Goal: Task Accomplishment & Management: Complete application form

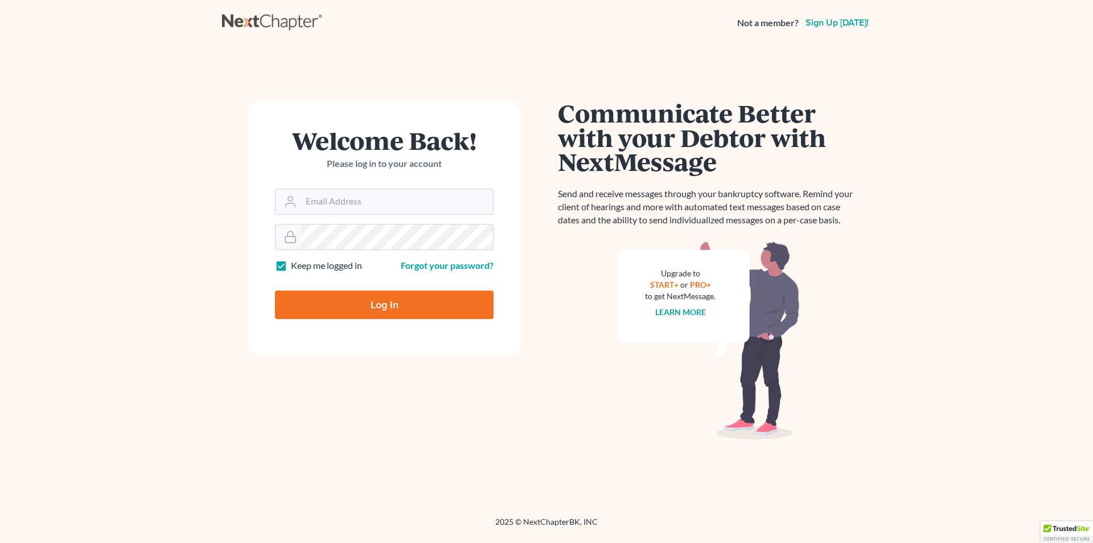
type input "[EMAIL_ADDRESS][DOMAIN_NAME]"
click at [377, 299] on input "Log In" at bounding box center [384, 304] width 219 height 28
type input "Thinking..."
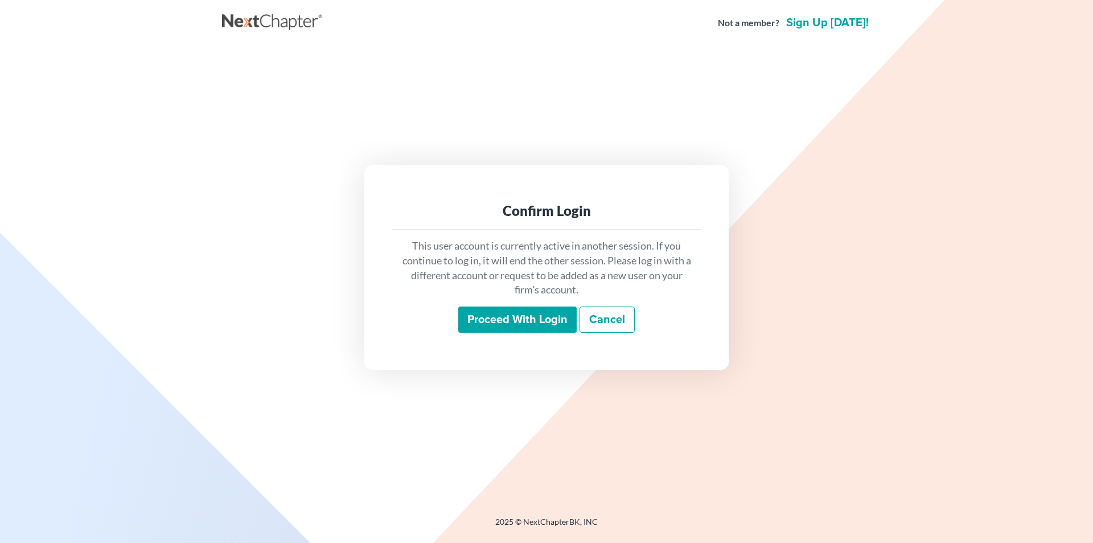
click at [540, 321] on input "Proceed with login" at bounding box center [517, 319] width 118 height 26
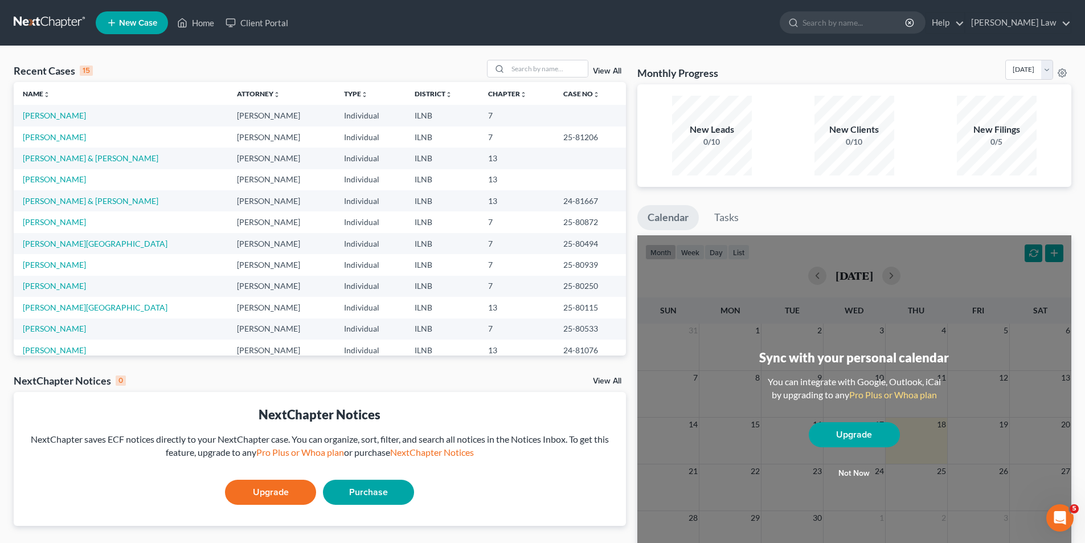
click at [141, 26] on span "New Case" at bounding box center [138, 23] width 38 height 9
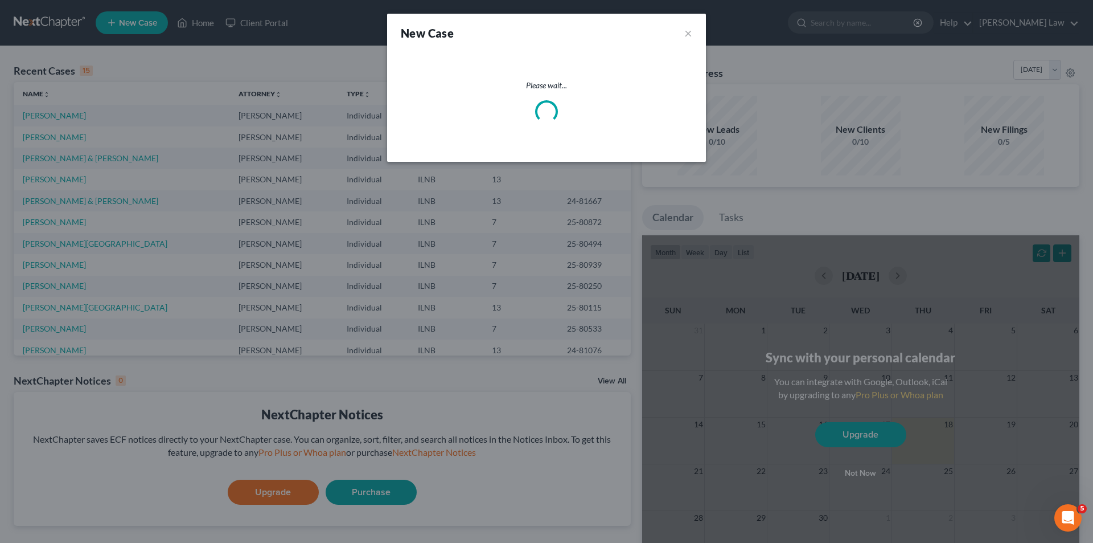
select select "25"
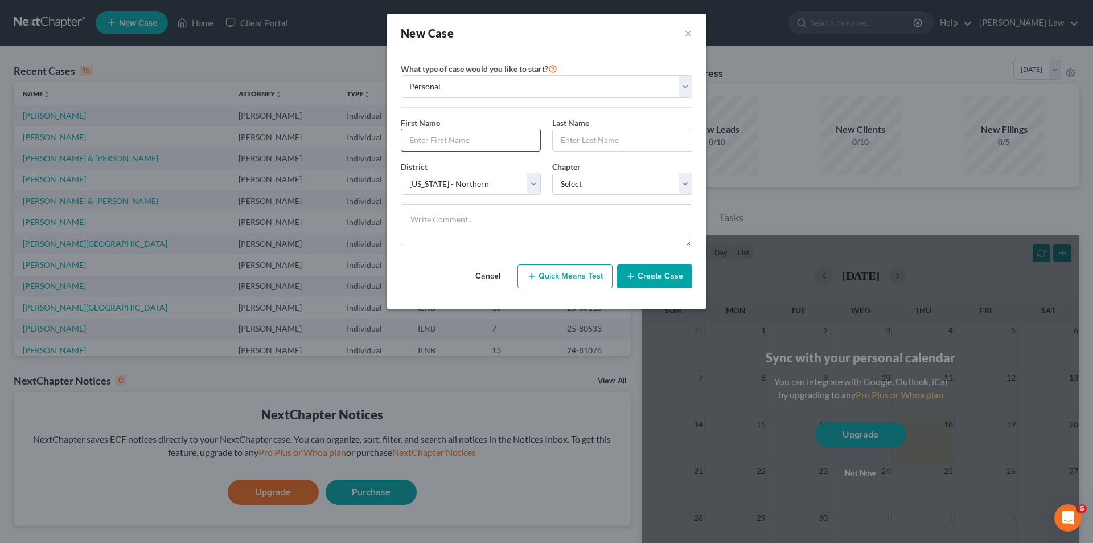
click at [438, 141] on input "text" at bounding box center [470, 140] width 139 height 22
type input "[PERSON_NAME]"
click at [603, 180] on select "Select 7 11 12 13" at bounding box center [622, 184] width 140 height 23
select select "0"
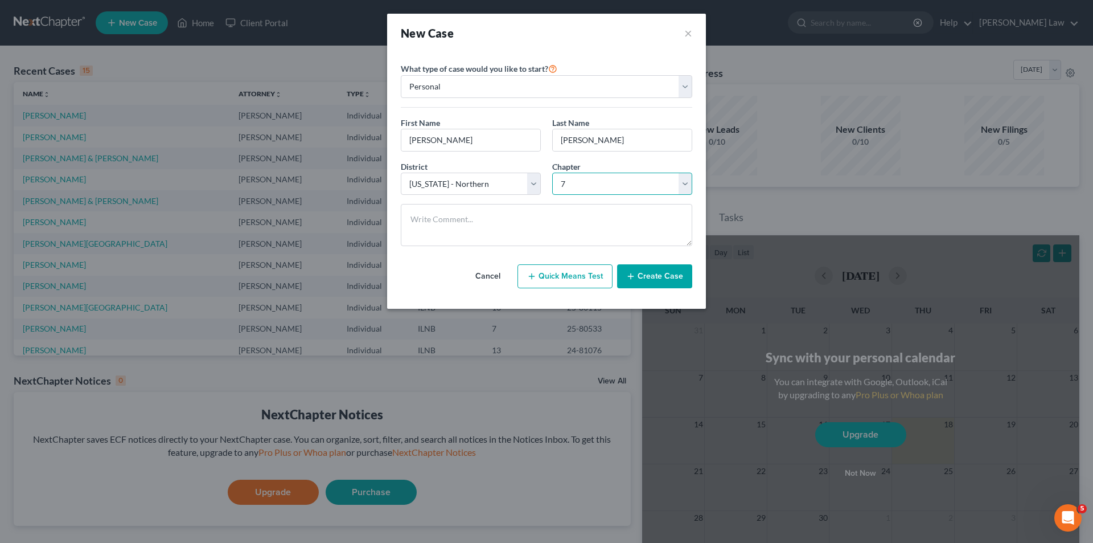
click at [552, 173] on select "Select 7 11 12 13" at bounding box center [622, 184] width 140 height 23
click at [658, 276] on button "Create Case" at bounding box center [654, 276] width 75 height 24
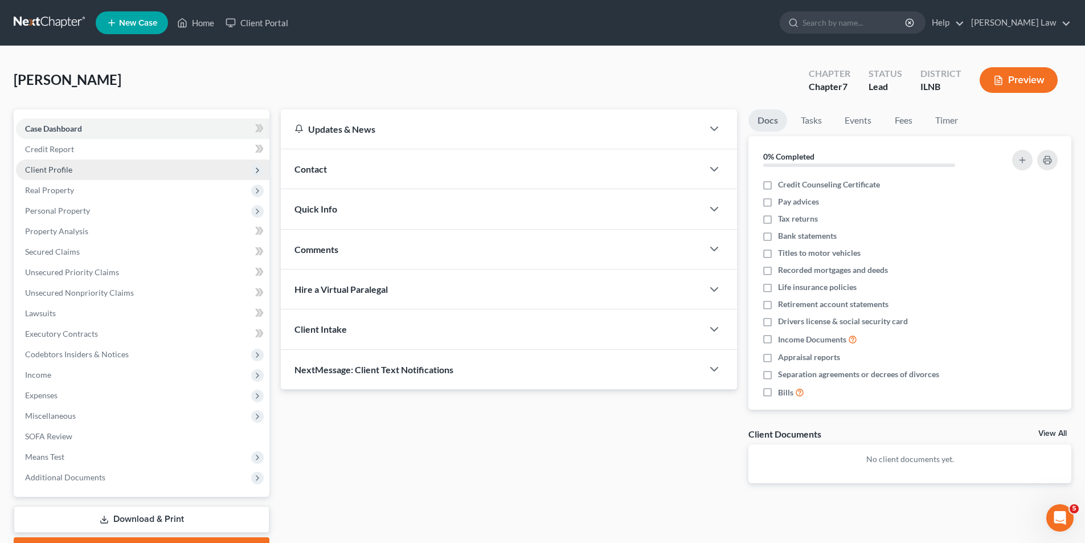
click at [67, 169] on span "Client Profile" at bounding box center [48, 170] width 47 height 10
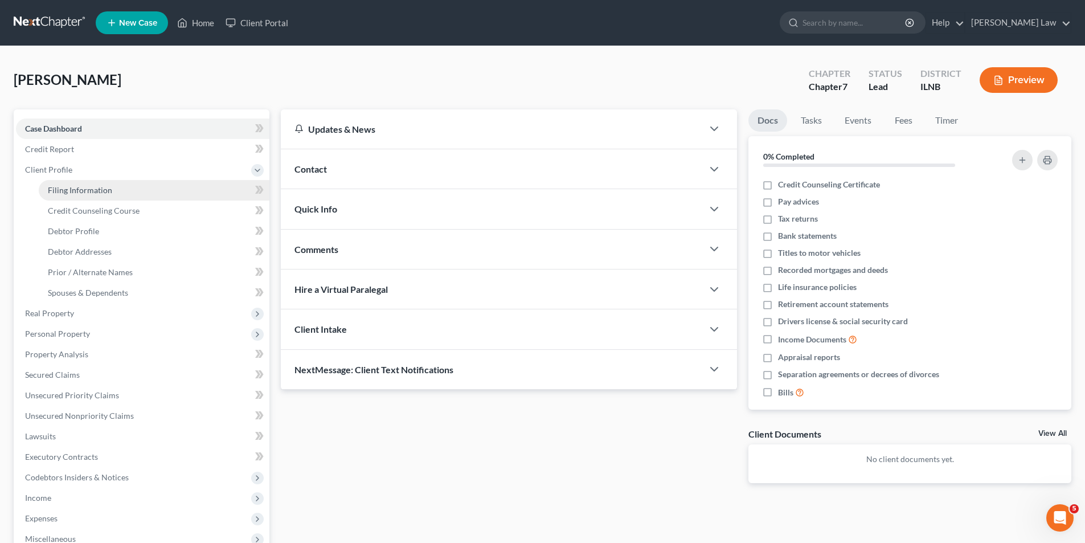
click at [84, 192] on span "Filing Information" at bounding box center [80, 190] width 64 height 10
select select "1"
select select "0"
select select "25"
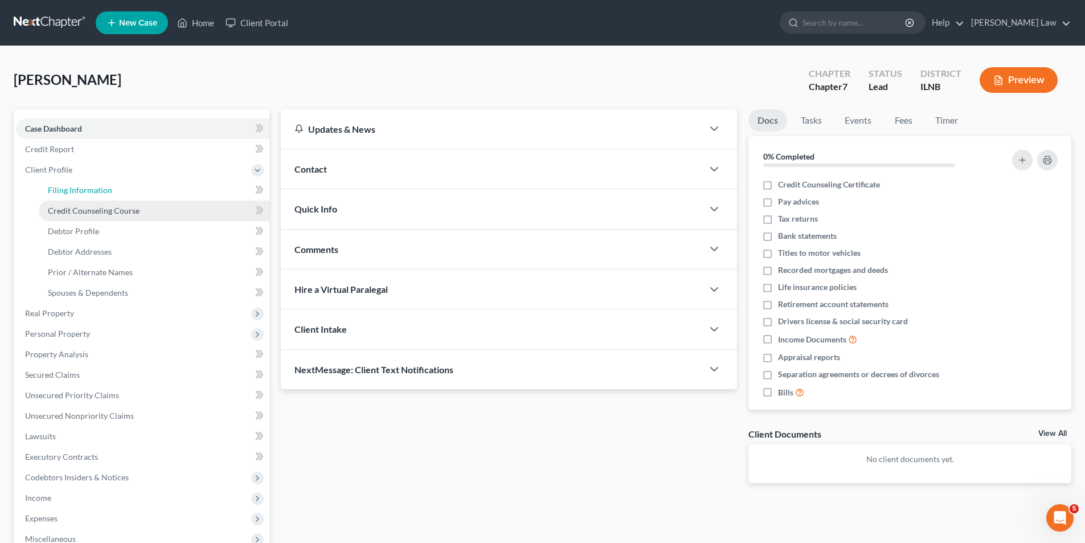
select select "14"
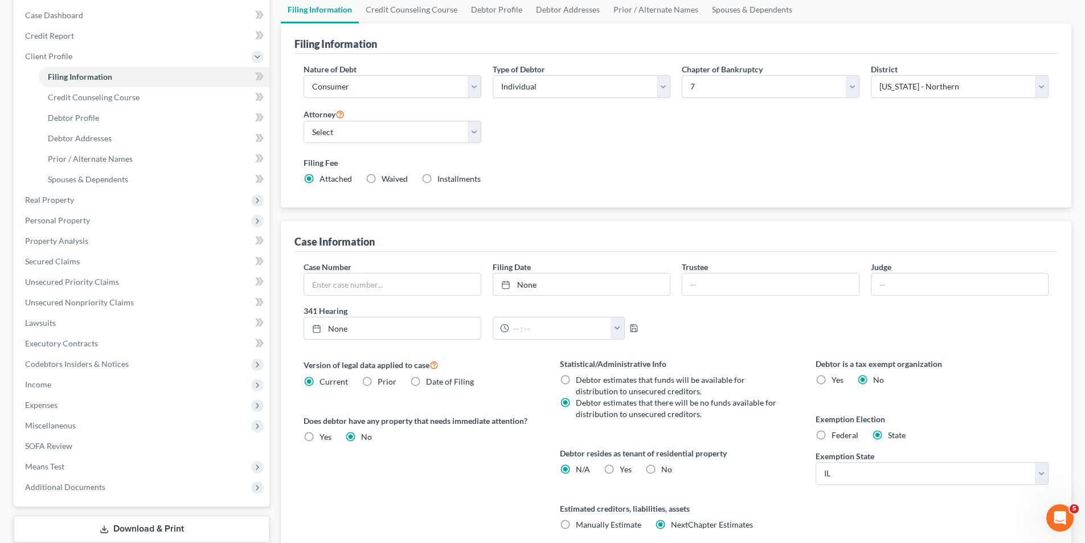
scroll to position [114, 0]
click at [102, 94] on span "Credit Counseling Course" at bounding box center [94, 97] width 92 height 10
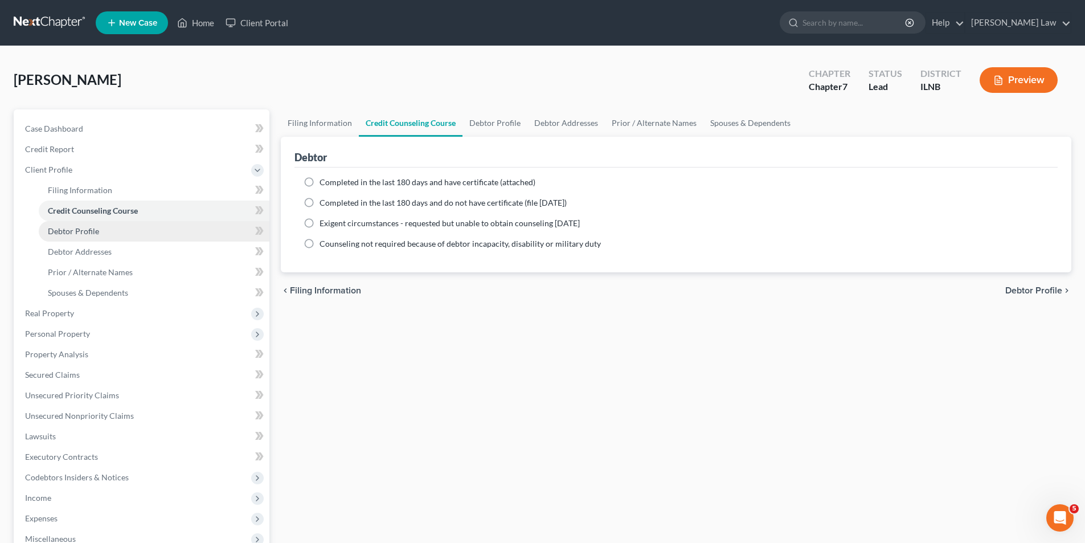
click at [65, 230] on span "Debtor Profile" at bounding box center [73, 231] width 51 height 10
select select "0"
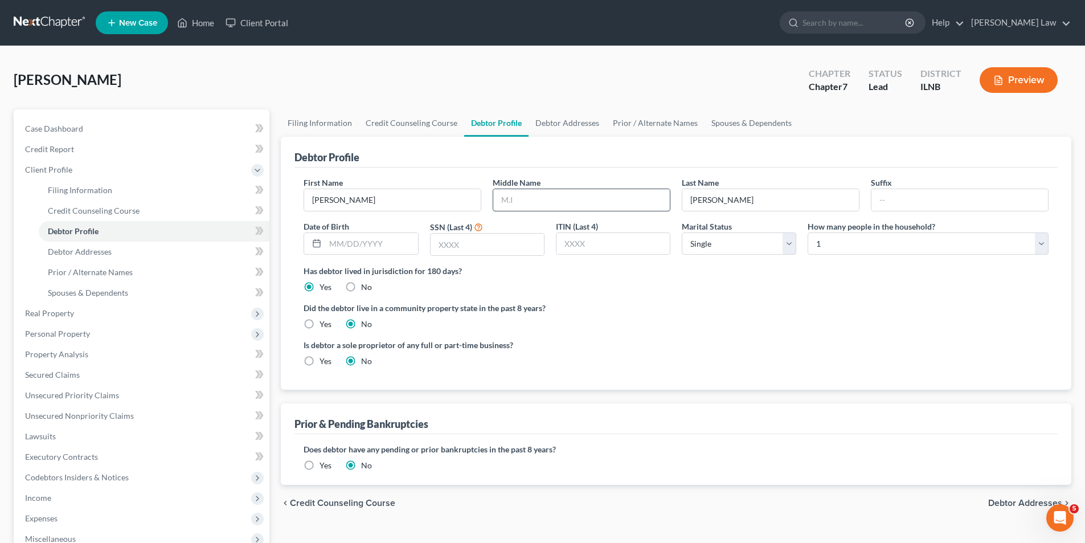
click at [514, 201] on input "text" at bounding box center [581, 200] width 176 height 22
type input "[PERSON_NAME]"
type input "[DATE]"
type input "8736"
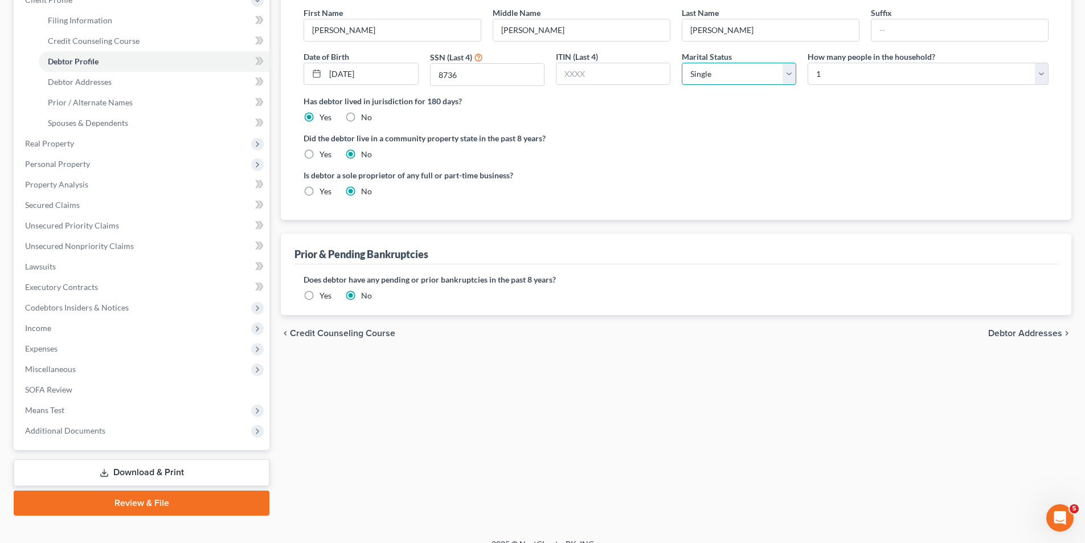
scroll to position [171, 0]
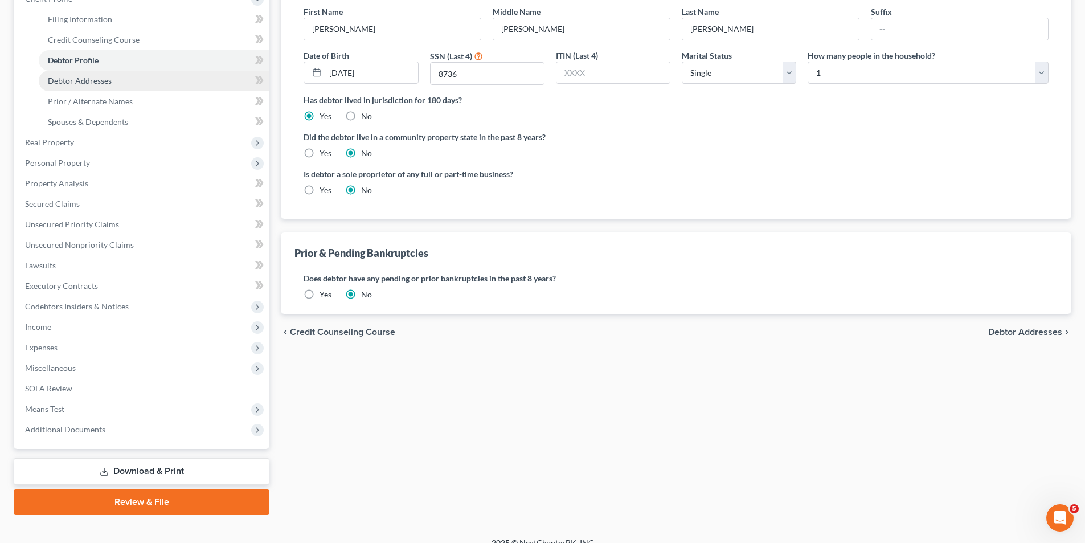
click at [87, 80] on span "Debtor Addresses" at bounding box center [80, 81] width 64 height 10
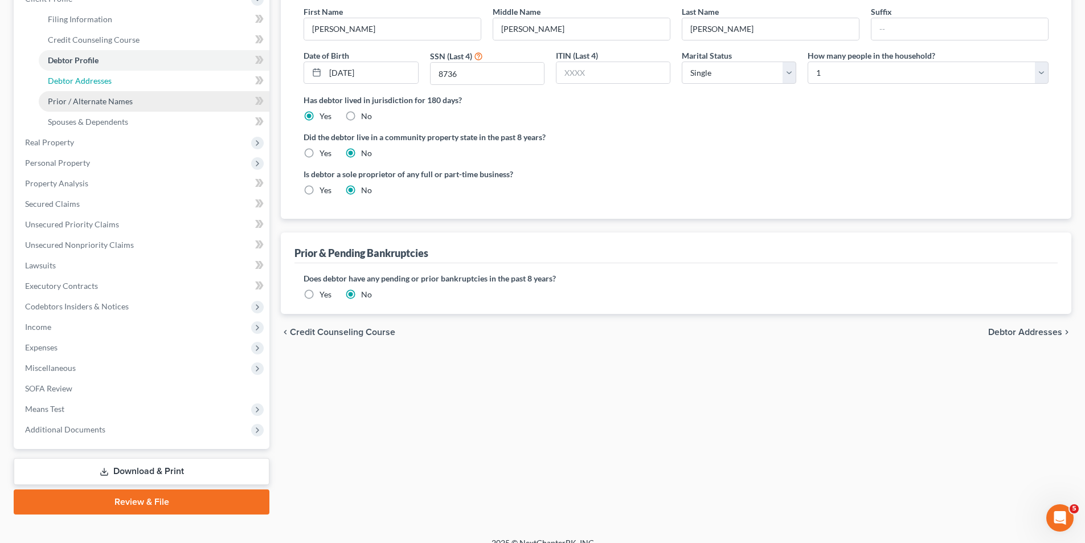
select select "0"
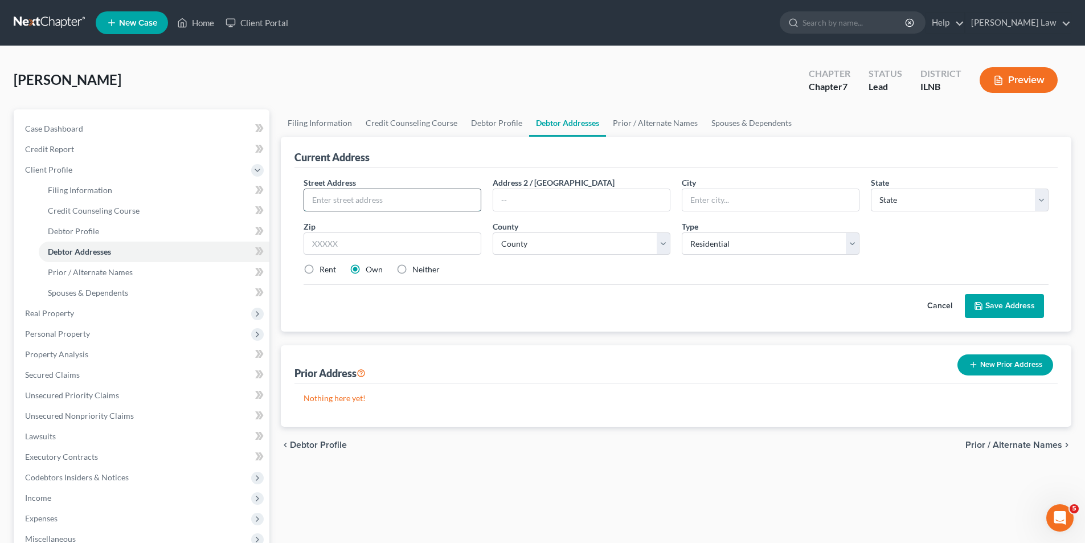
click at [338, 198] on input "text" at bounding box center [392, 200] width 176 height 22
type input "[GEOGRAPHIC_DATA]"
type input "Unit 4"
type input "DeKalb"
select select "14"
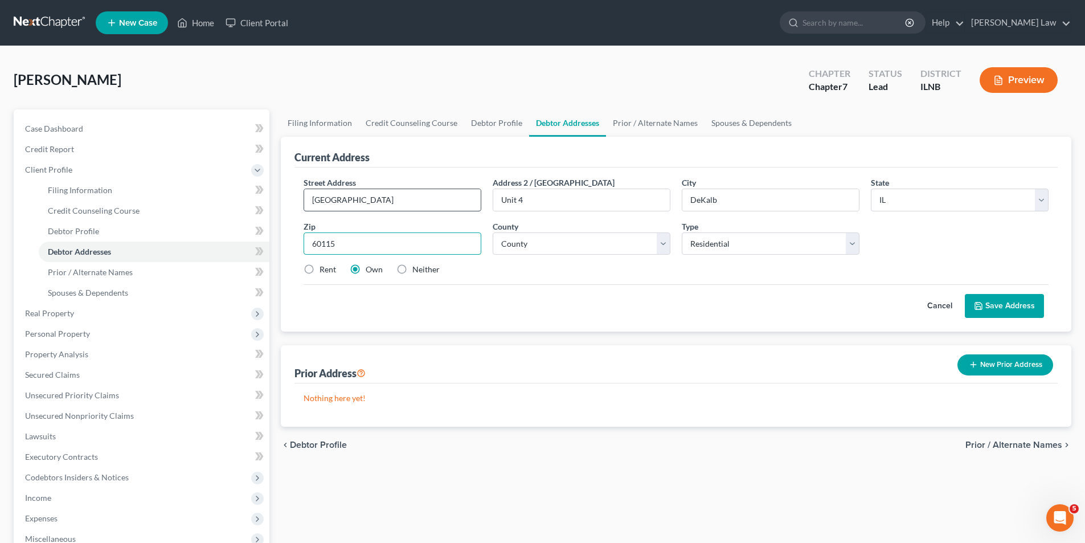
type input "60115"
type input "Dekalb"
click at [319, 270] on label "Rent" at bounding box center [327, 269] width 17 height 11
click at [324, 270] on input "Rent" at bounding box center [327, 267] width 7 height 7
radio input "true"
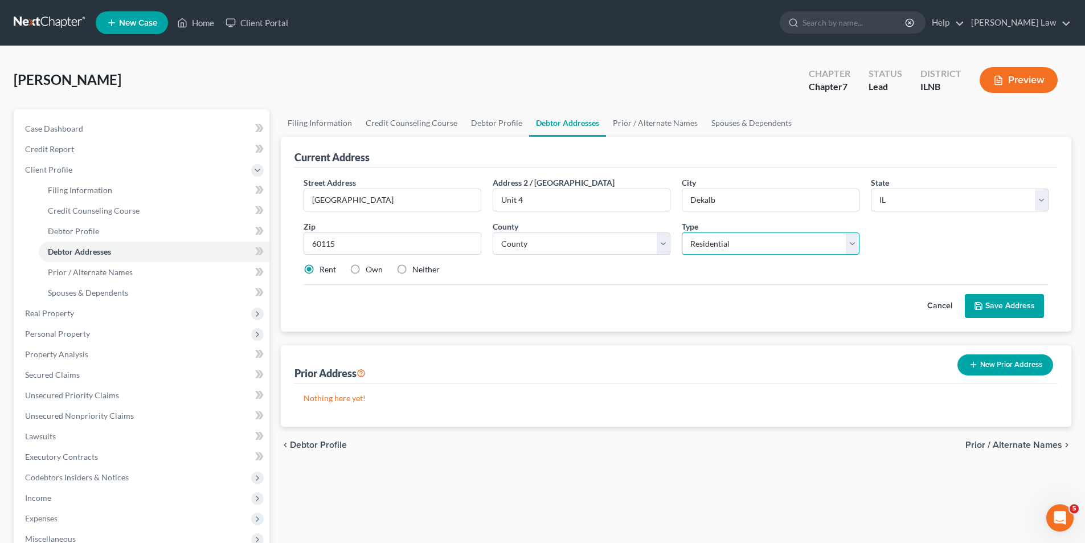
click at [849, 241] on select "Select Residential Mailing Rental Business" at bounding box center [770, 243] width 178 height 23
click at [1013, 305] on button "Save Address" at bounding box center [1003, 306] width 79 height 24
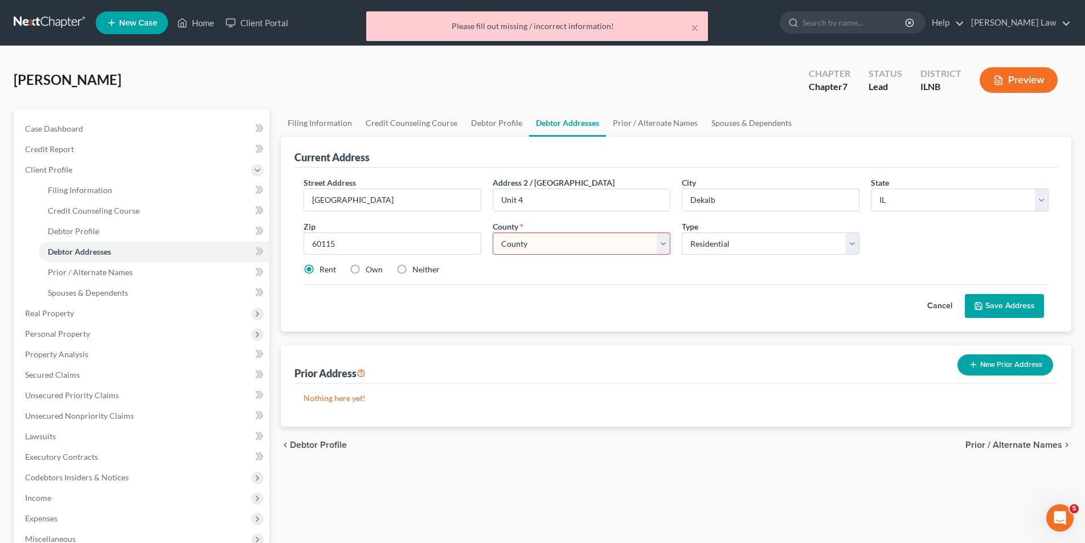
click at [658, 240] on select "County [GEOGRAPHIC_DATA] [GEOGRAPHIC_DATA] [GEOGRAPHIC_DATA] [GEOGRAPHIC_DATA] …" at bounding box center [581, 243] width 178 height 23
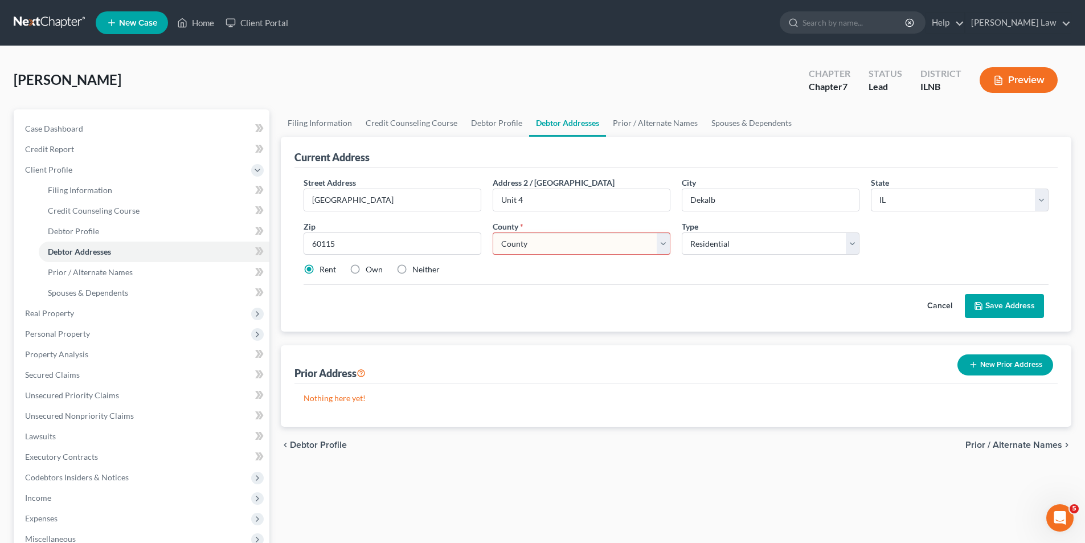
select select "19"
click at [492, 232] on select "County [GEOGRAPHIC_DATA] [GEOGRAPHIC_DATA] [GEOGRAPHIC_DATA] [GEOGRAPHIC_DATA] …" at bounding box center [581, 243] width 178 height 23
click at [997, 303] on button "Save Address" at bounding box center [1003, 306] width 79 height 24
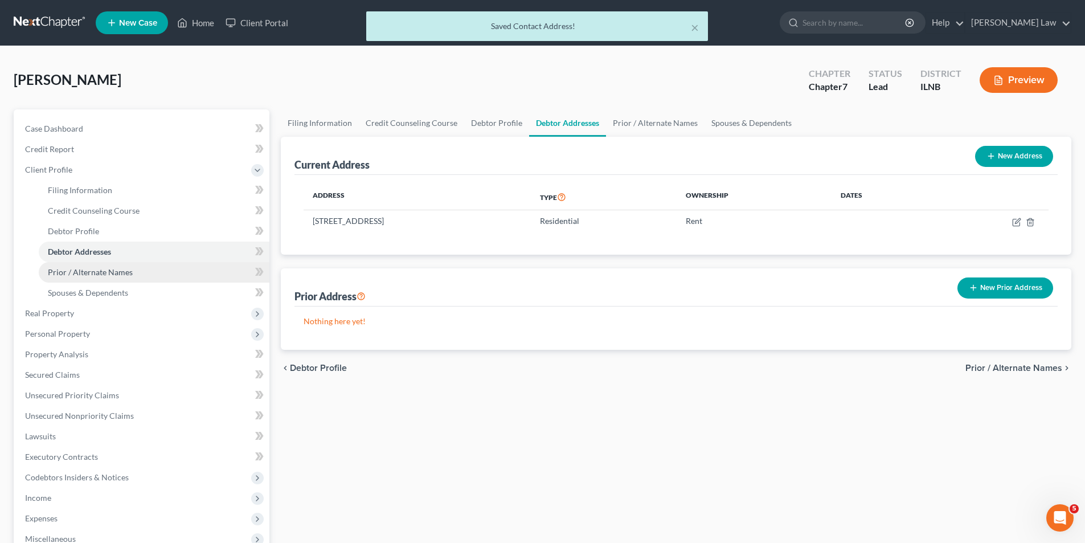
click at [98, 270] on span "Prior / Alternate Names" at bounding box center [90, 272] width 85 height 10
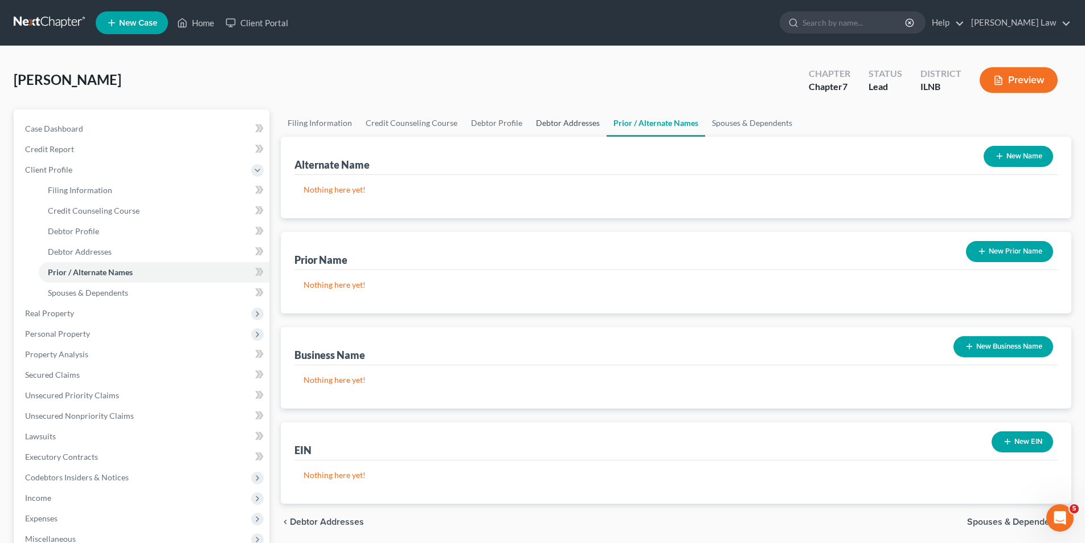
click at [543, 123] on link "Debtor Addresses" at bounding box center [567, 122] width 77 height 27
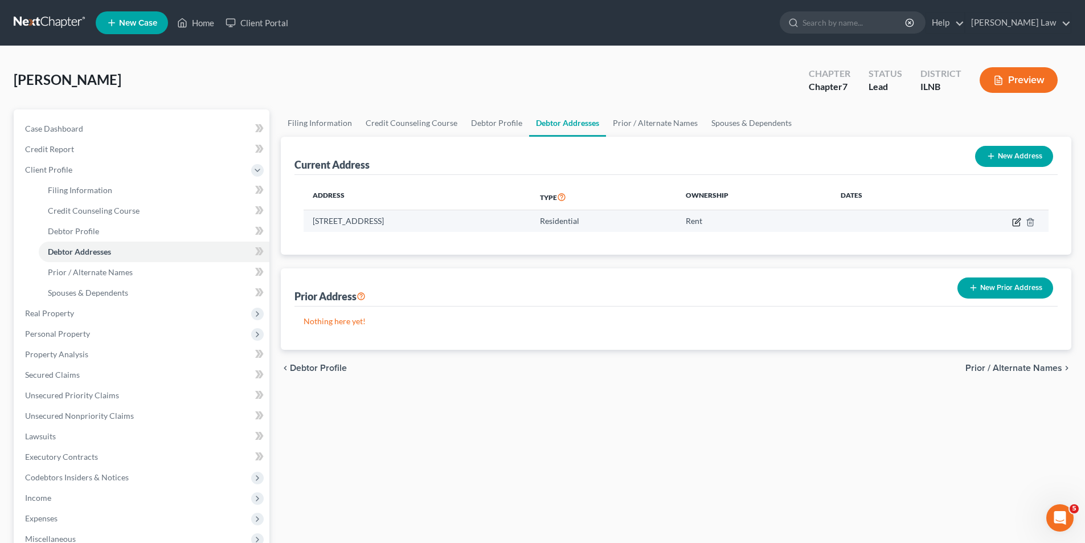
click at [1015, 223] on icon "button" at bounding box center [1017, 220] width 5 height 5
select select "14"
select select "19"
select select "0"
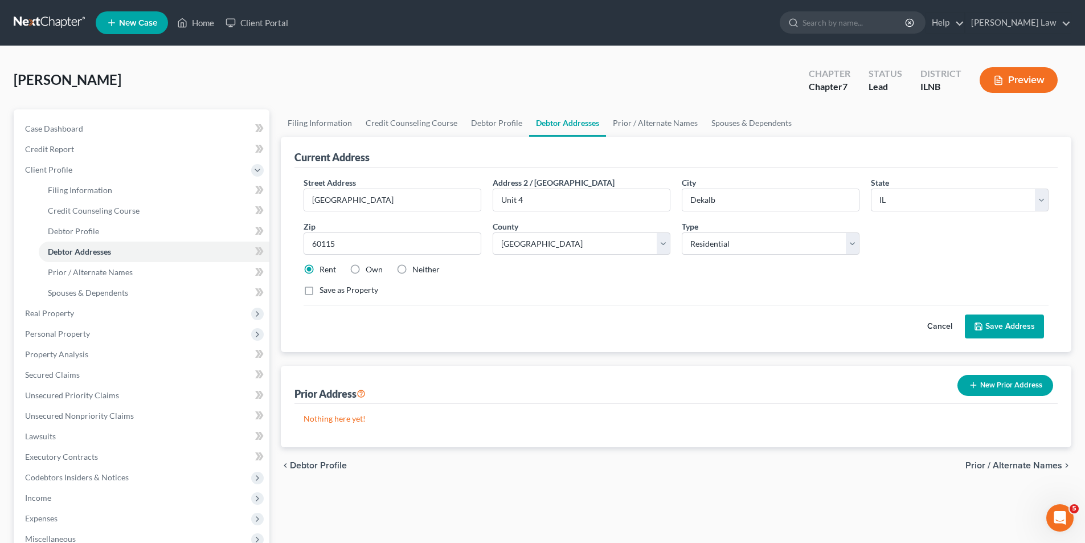
click at [365, 268] on label "Own" at bounding box center [373, 269] width 17 height 11
click at [370, 268] on input "Own" at bounding box center [373, 267] width 7 height 7
radio input "true"
click at [1015, 323] on button "Save Address" at bounding box center [1003, 326] width 79 height 24
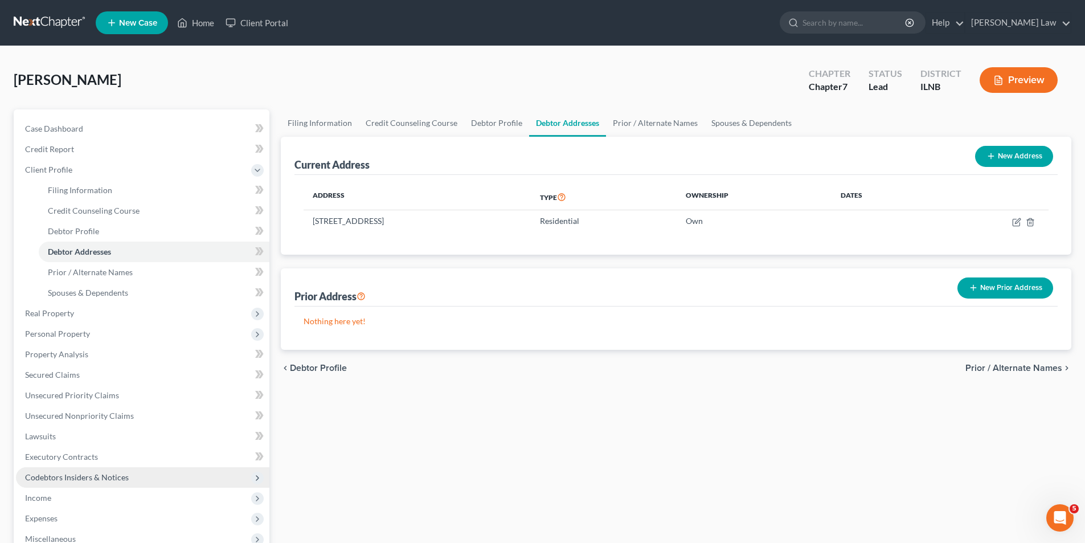
click at [61, 478] on span "Codebtors Insiders & Notices" at bounding box center [77, 477] width 104 height 10
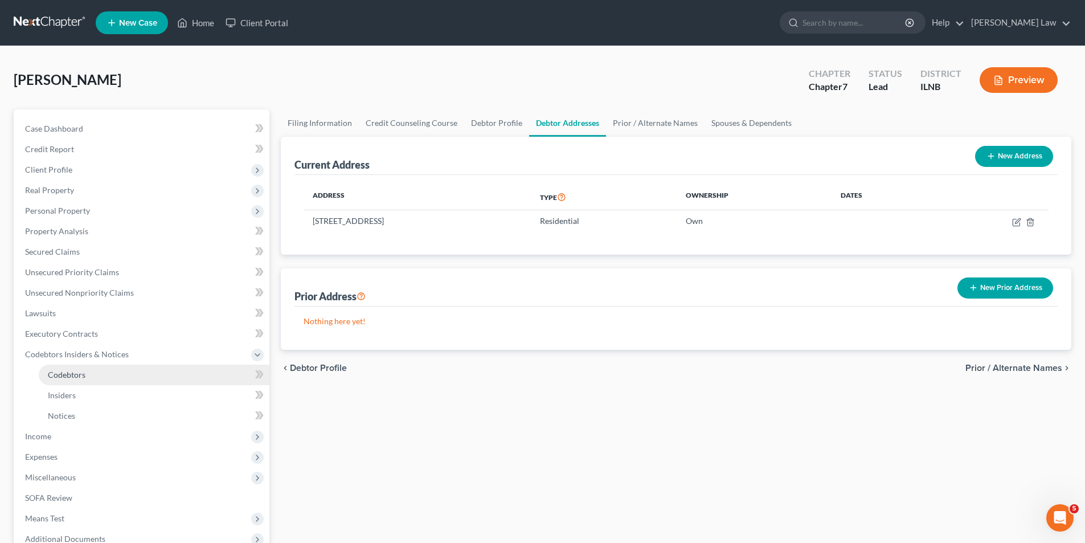
click at [114, 373] on link "Codebtors" at bounding box center [154, 374] width 231 height 20
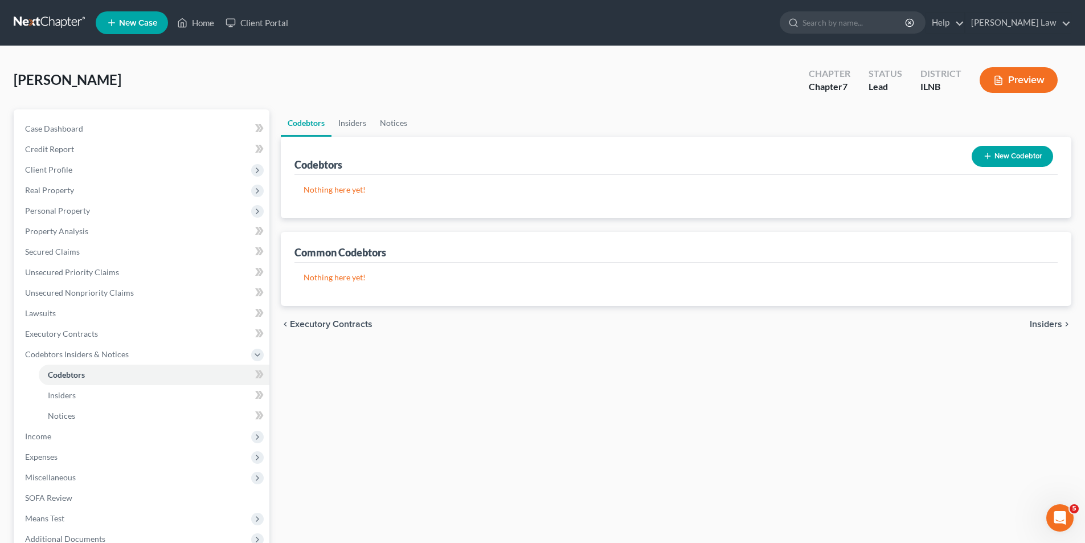
click at [1024, 154] on button "New Codebtor" at bounding box center [1011, 156] width 81 height 21
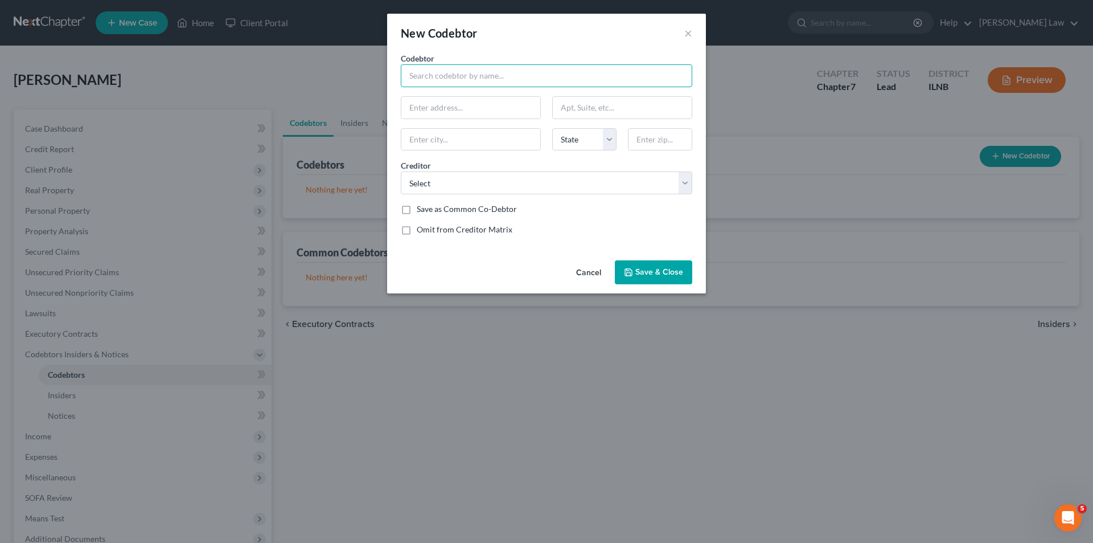
click at [450, 73] on input "text" at bounding box center [546, 75] width 291 height 23
type input "[PERSON_NAME]"
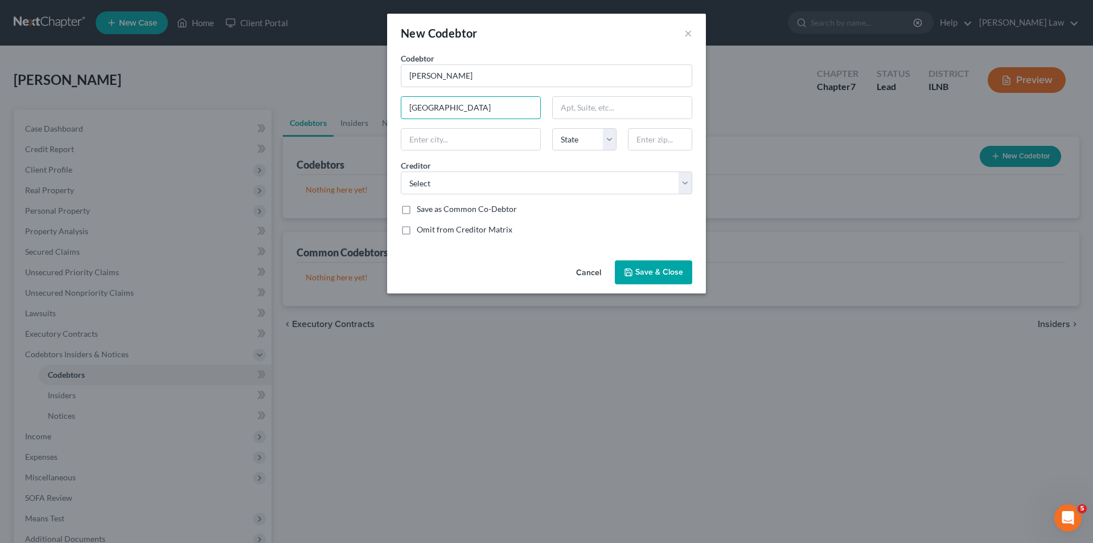
type input "[GEOGRAPHIC_DATA]"
type input "Unit 4"
type input "DeKalb"
select select "14"
type input "60115"
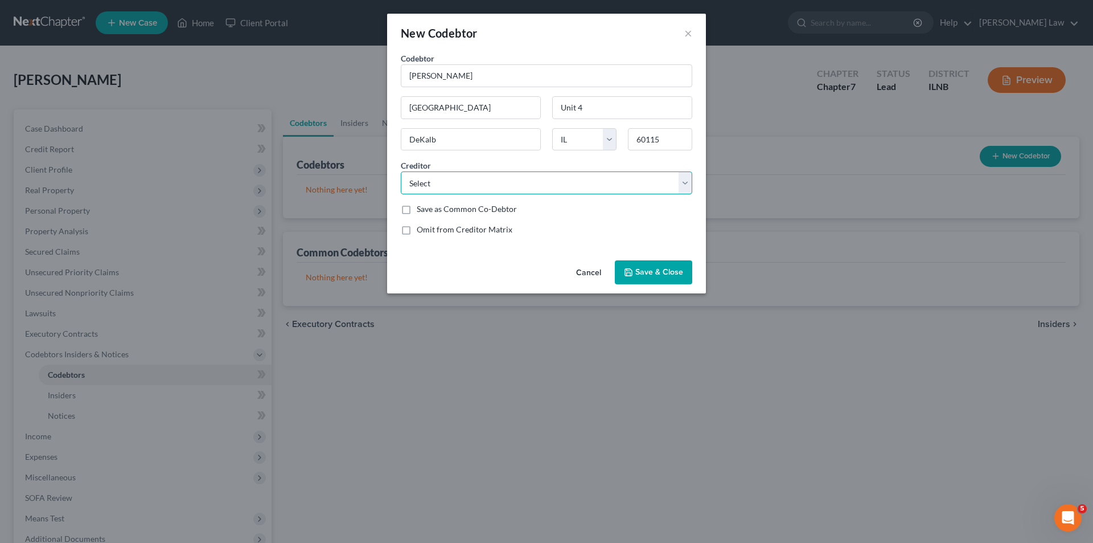
type input "Dekalb"
click at [440, 188] on select "Select" at bounding box center [546, 182] width 291 height 23
click at [442, 183] on select "Select" at bounding box center [546, 182] width 291 height 23
click at [654, 271] on span "Save & Close" at bounding box center [659, 272] width 48 height 10
click at [597, 272] on button "Cancel" at bounding box center [588, 272] width 43 height 23
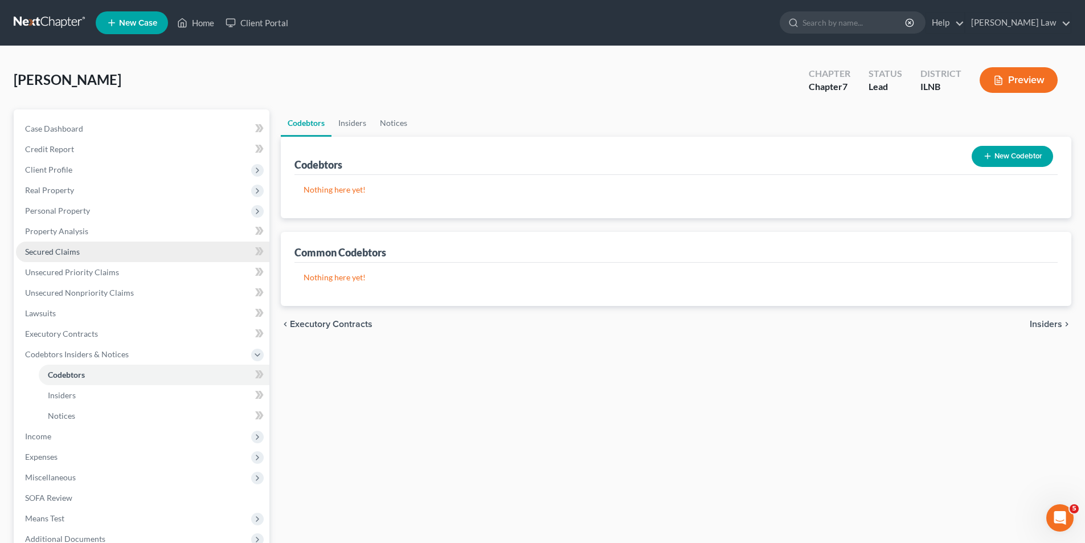
click at [76, 253] on span "Secured Claims" at bounding box center [52, 252] width 55 height 10
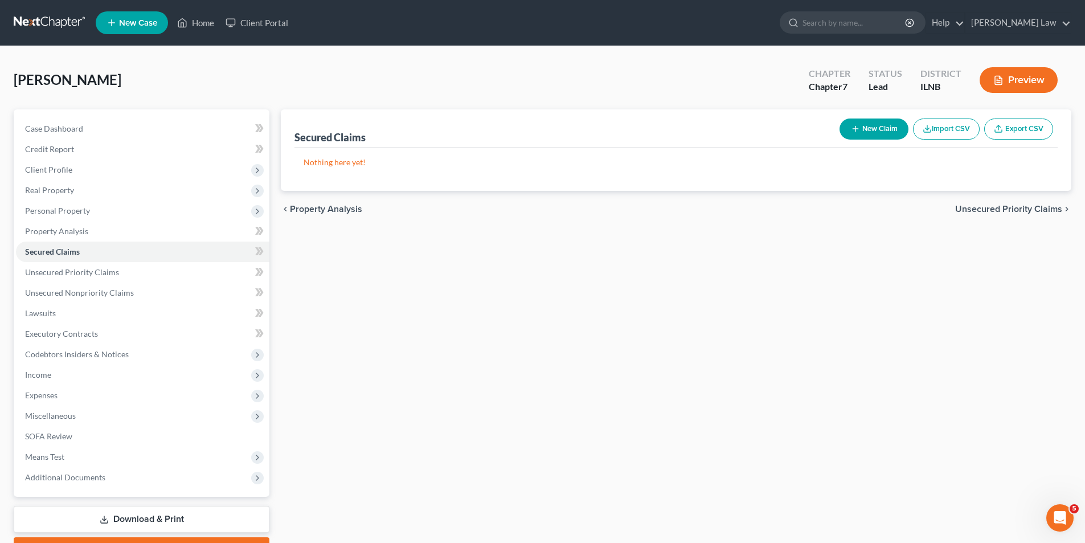
click at [875, 126] on button "New Claim" at bounding box center [873, 128] width 69 height 21
select select "0"
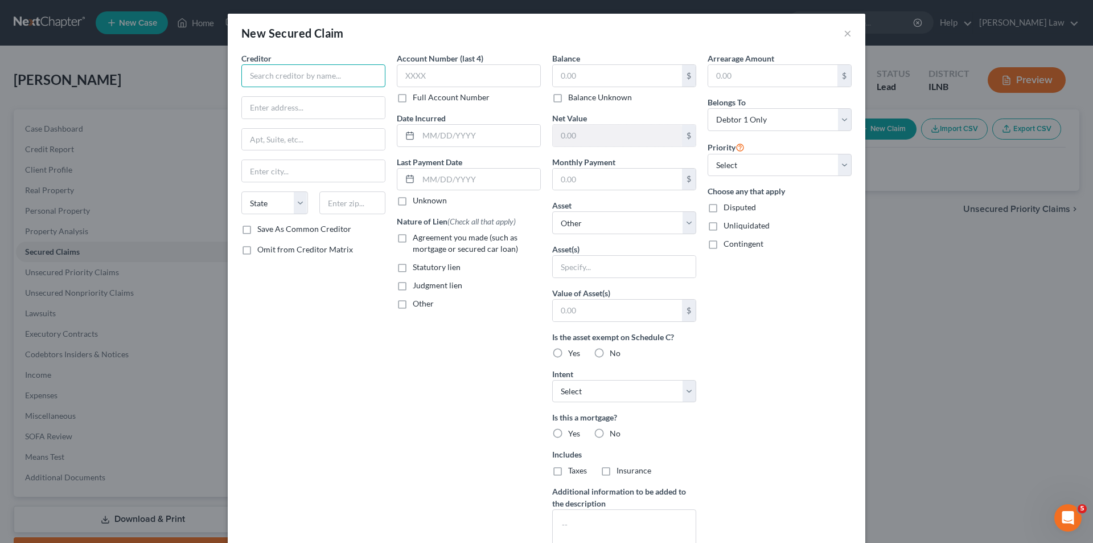
click at [307, 82] on input "text" at bounding box center [313, 75] width 144 height 23
type input "R"
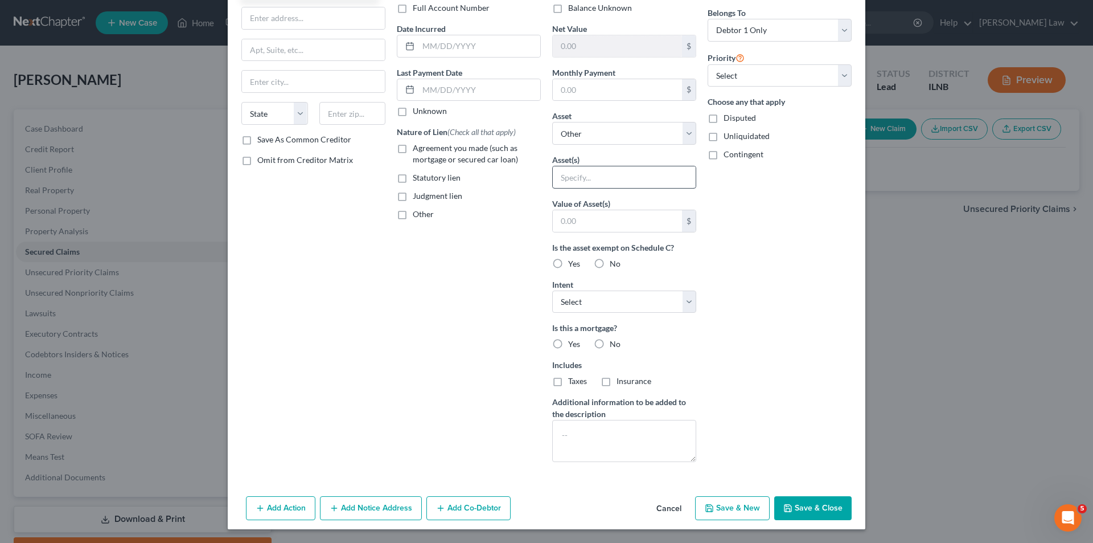
type input "First Midwest Bank"
click at [621, 182] on input "text" at bounding box center [624, 177] width 143 height 22
click at [804, 509] on button "Save & Close" at bounding box center [812, 508] width 77 height 24
select select
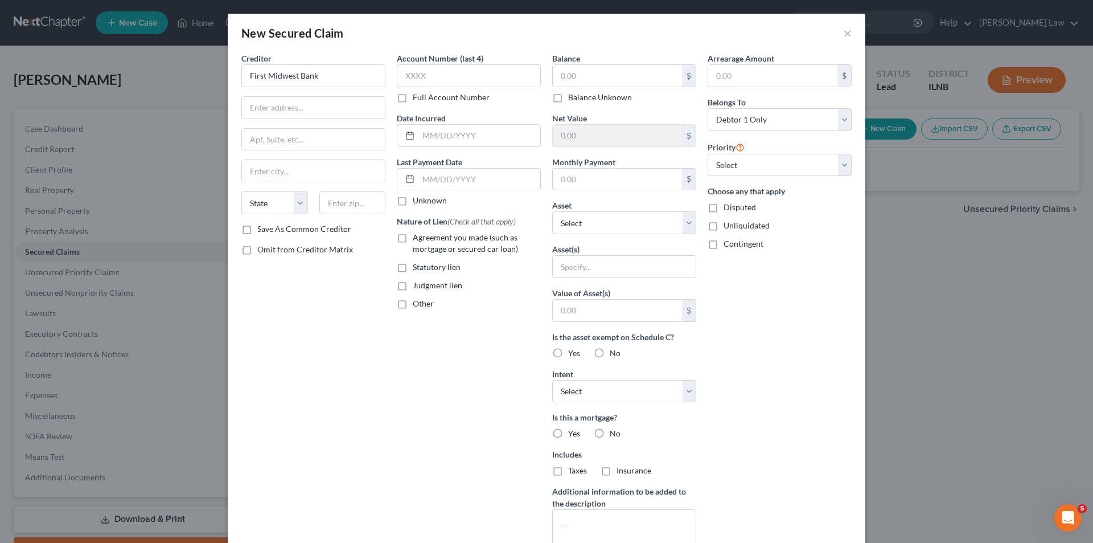
type input "0.00"
type input "0"
type input "0.00"
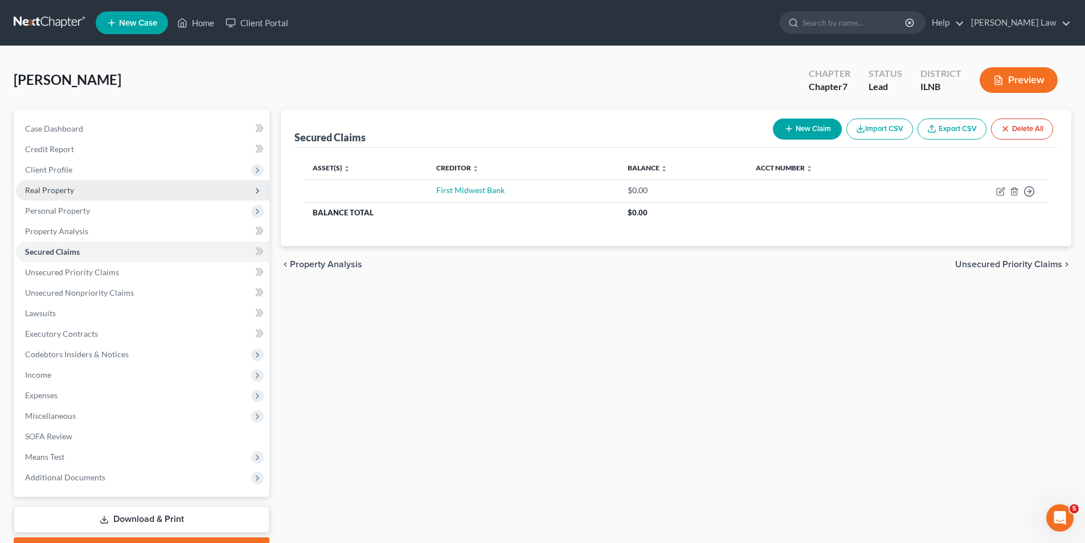
click at [63, 190] on span "Real Property" at bounding box center [49, 190] width 49 height 10
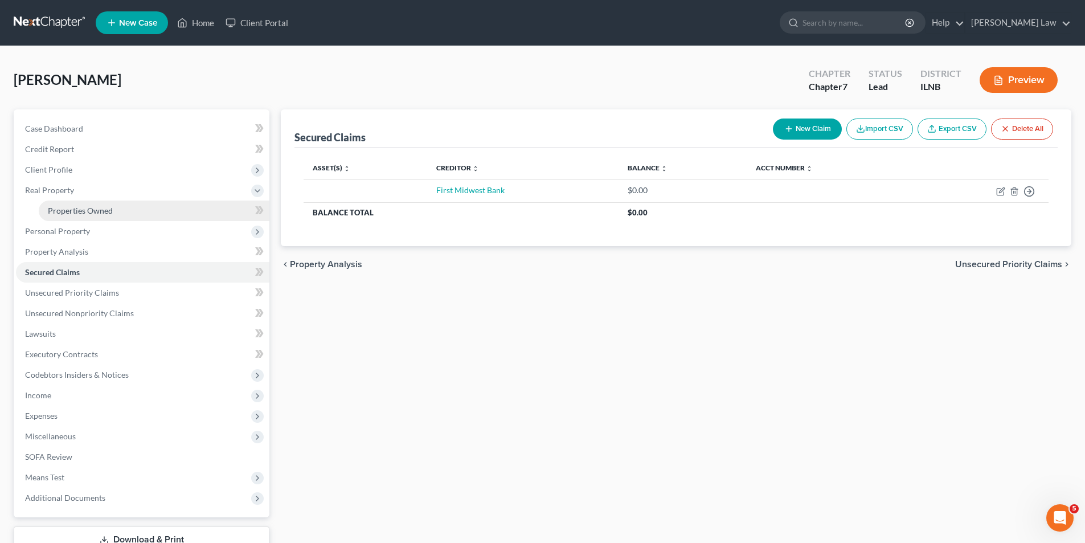
click at [97, 216] on link "Properties Owned" at bounding box center [154, 210] width 231 height 20
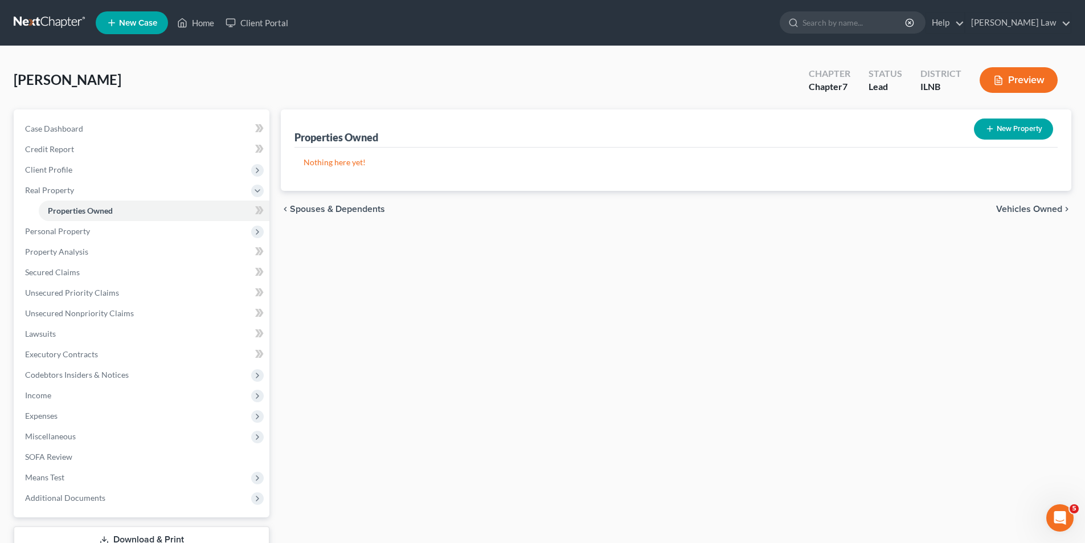
click at [1021, 130] on button "New Property" at bounding box center [1013, 128] width 79 height 21
select select "14"
select select "19"
select select "0"
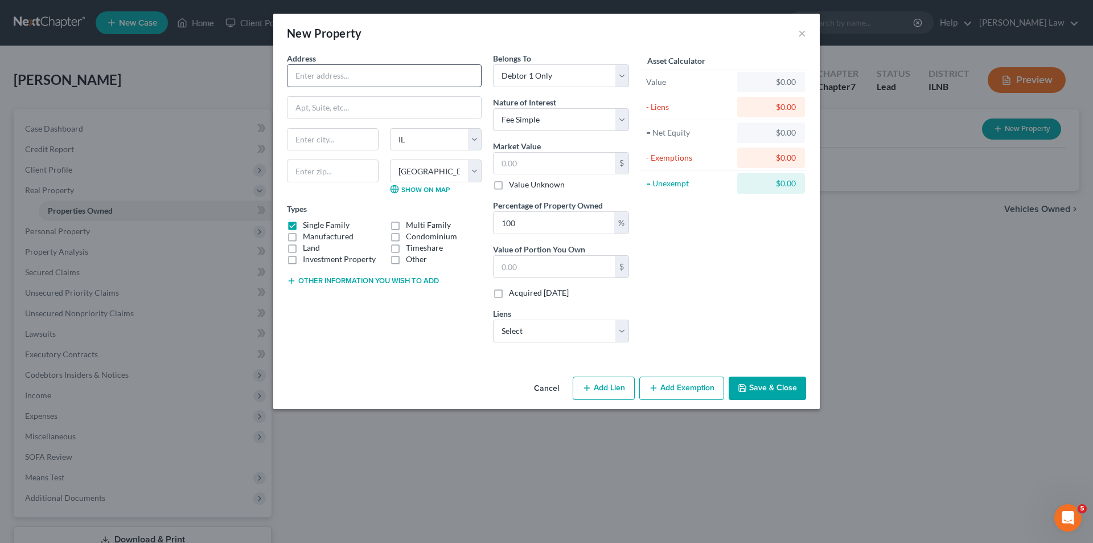
click at [332, 74] on input "text" at bounding box center [385, 76] width 194 height 22
type input "[GEOGRAPHIC_DATA]"
type input "Unit 4"
type input "DeKalb"
type input "60115"
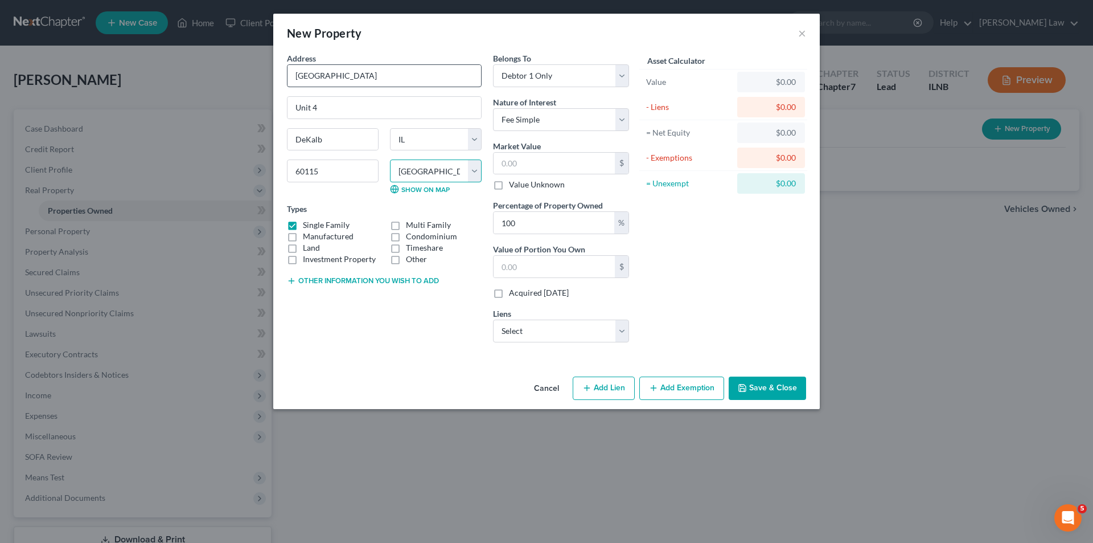
type input "Dekalb"
click at [616, 75] on select "Select Debtor 1 Only Debtor 2 Only Debtor 1 And Debtor 2 Only At Least One Of T…" at bounding box center [561, 75] width 136 height 23
select select "3"
click at [493, 64] on select "Select Debtor 1 Only Debtor 2 Only Debtor 1 And Debtor 2 Only At Least One Of T…" at bounding box center [561, 75] width 136 height 23
click at [406, 242] on label "Timeshare" at bounding box center [424, 247] width 37 height 11
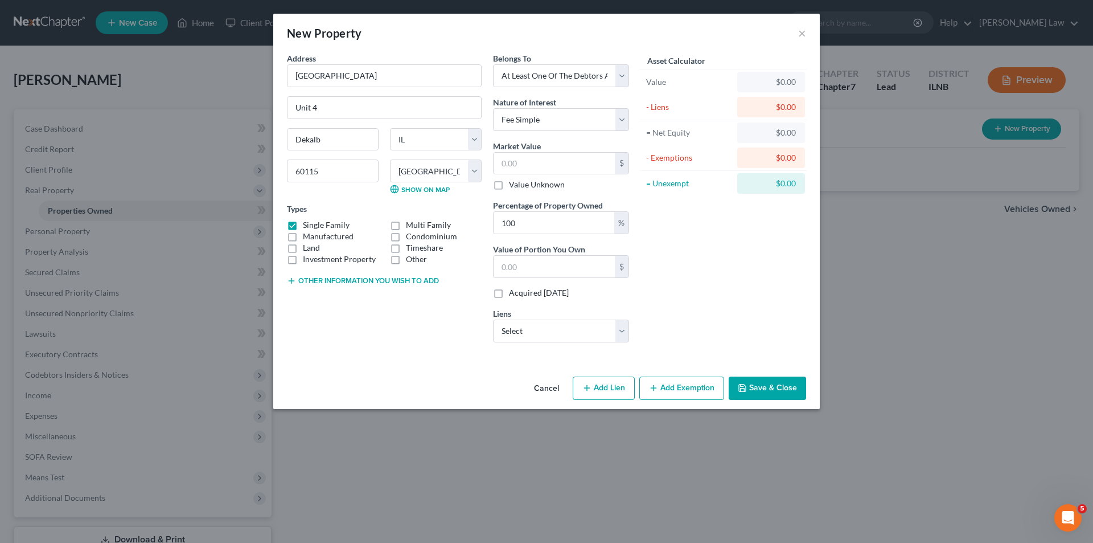
click at [410, 242] on input "Timeshare" at bounding box center [413, 245] width 7 height 7
checkbox input "true"
click at [406, 234] on label "Condominium" at bounding box center [431, 236] width 51 height 11
click at [410, 234] on input "Condominium" at bounding box center [413, 234] width 7 height 7
checkbox input "true"
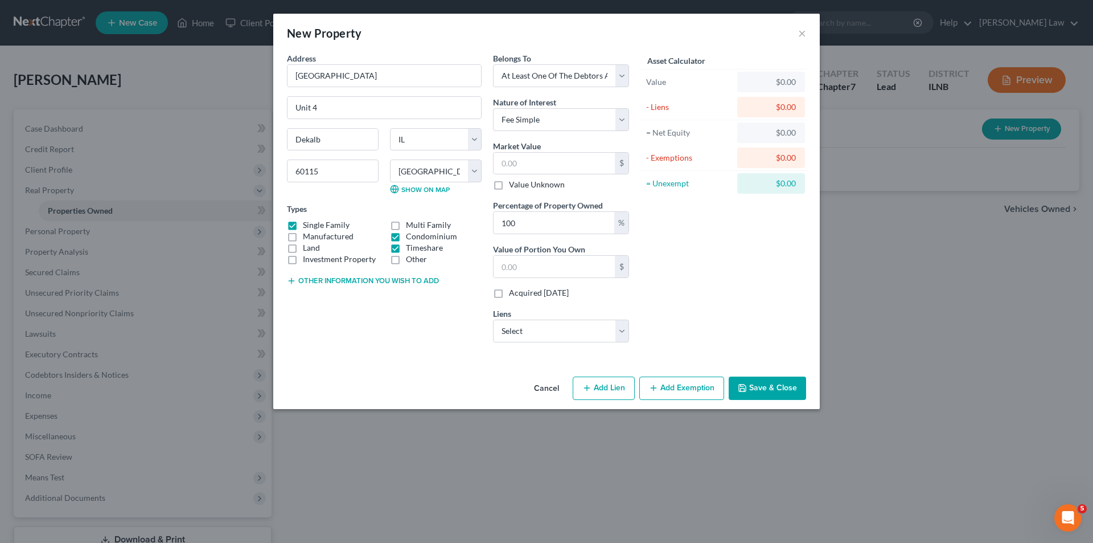
click at [406, 248] on label "Timeshare" at bounding box center [424, 247] width 37 height 11
click at [410, 248] on input "Timeshare" at bounding box center [413, 245] width 7 height 7
checkbox input "false"
click at [303, 226] on label "Single Family" at bounding box center [326, 224] width 47 height 11
click at [307, 226] on input "Single Family" at bounding box center [310, 222] width 7 height 7
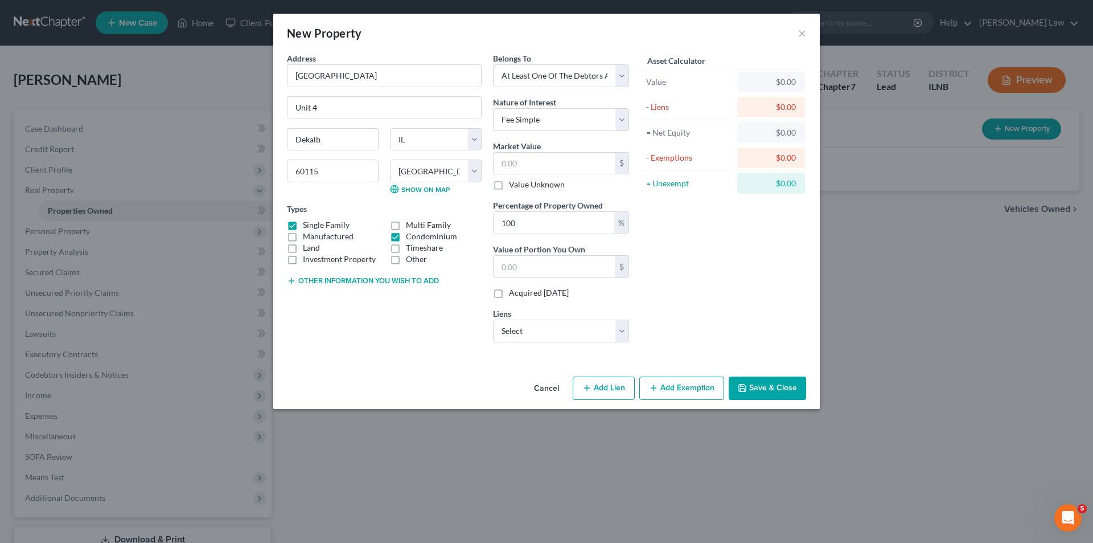
checkbox input "false"
drag, startPoint x: 537, startPoint y: 223, endPoint x: 447, endPoint y: 227, distance: 90.0
click at [447, 227] on div "Address * [GEOGRAPHIC_DATA] Unit 4 [GEOGRAPHIC_DATA] [US_STATE][GEOGRAPHIC_DATA…" at bounding box center [458, 201] width 354 height 299
type input "50"
click at [519, 267] on input "text" at bounding box center [554, 267] width 121 height 22
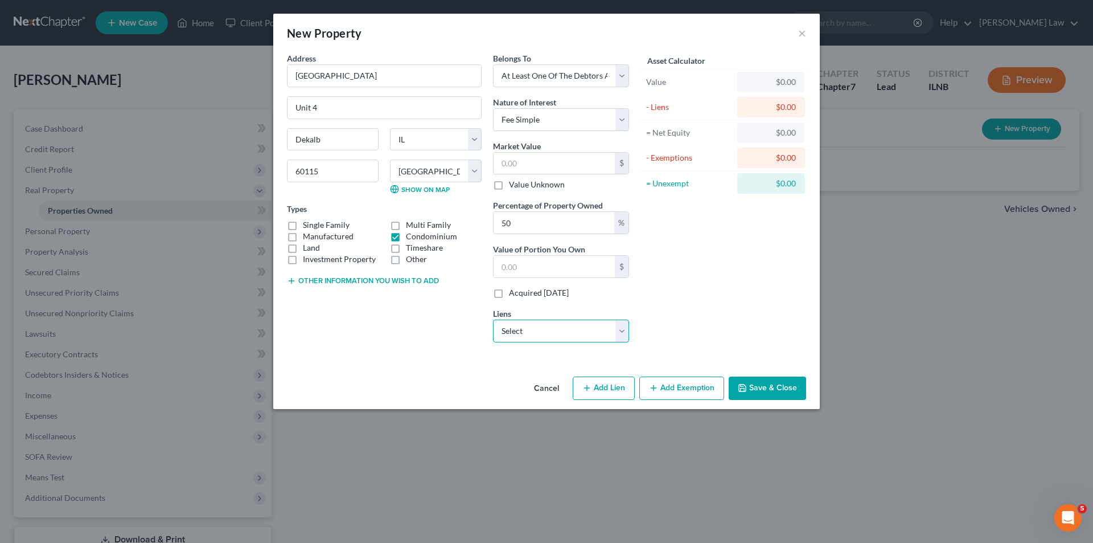
click at [536, 330] on select "Select First Midwest Bank - $0.00" at bounding box center [561, 330] width 136 height 23
select select "0"
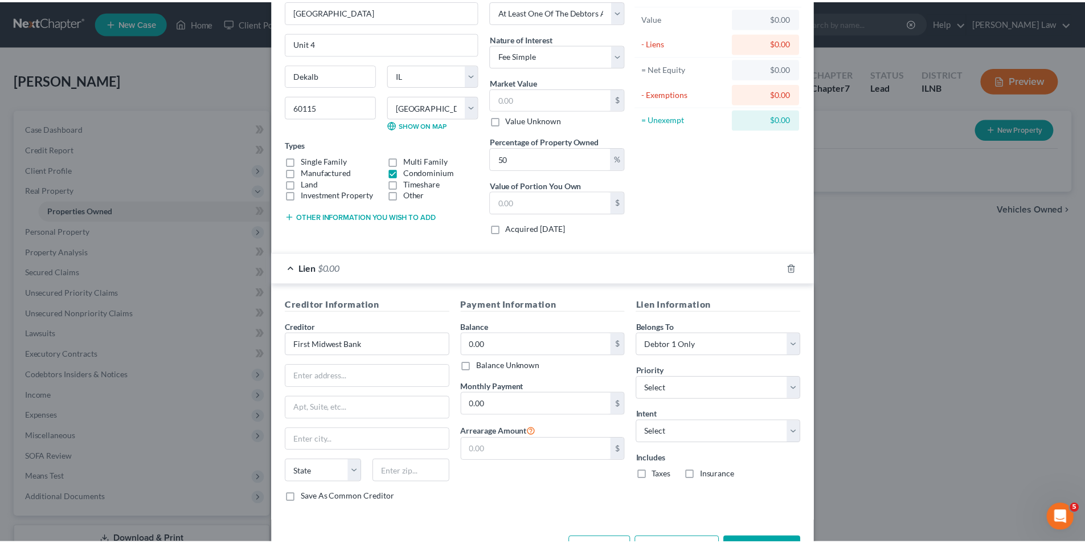
scroll to position [105, 0]
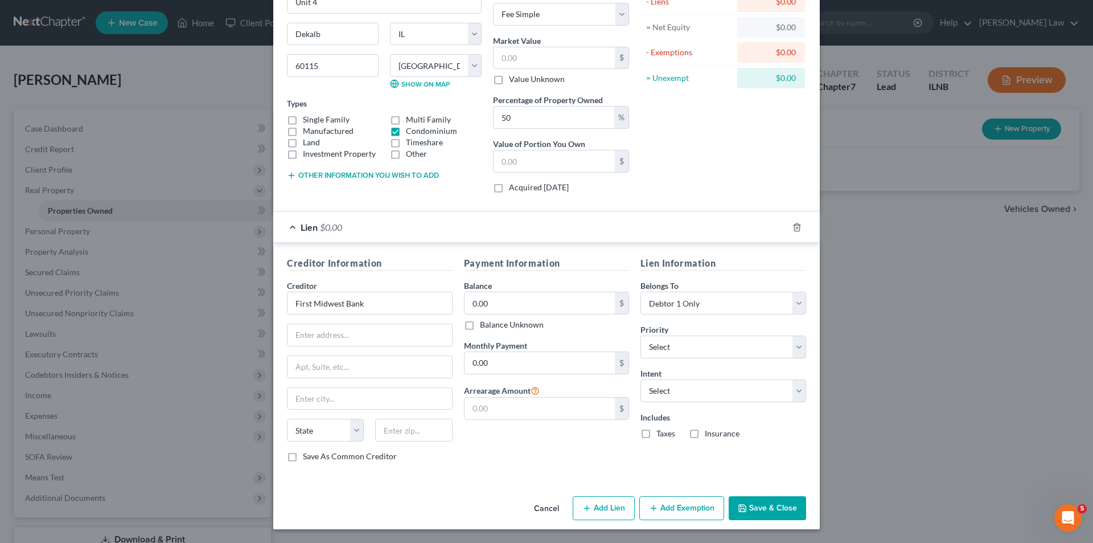
click at [759, 510] on button "Save & Close" at bounding box center [767, 508] width 77 height 24
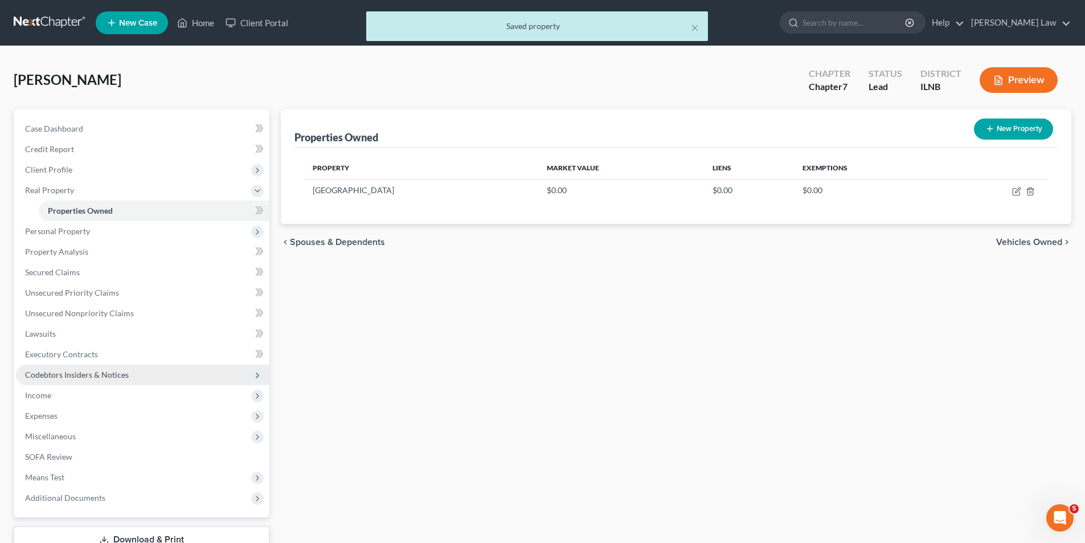
click at [59, 377] on span "Codebtors Insiders & Notices" at bounding box center [77, 374] width 104 height 10
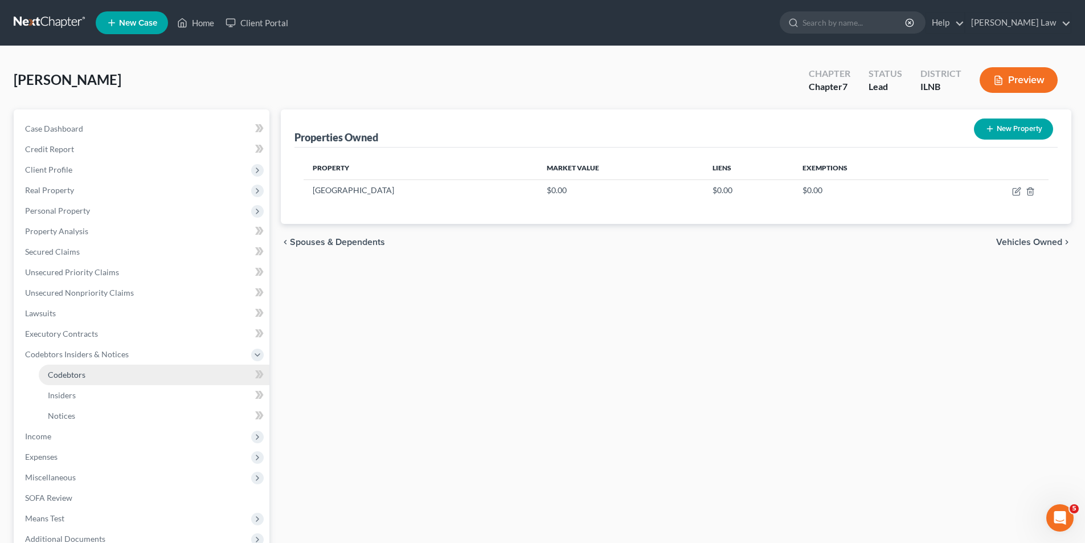
click at [77, 375] on span "Codebtors" at bounding box center [67, 374] width 38 height 10
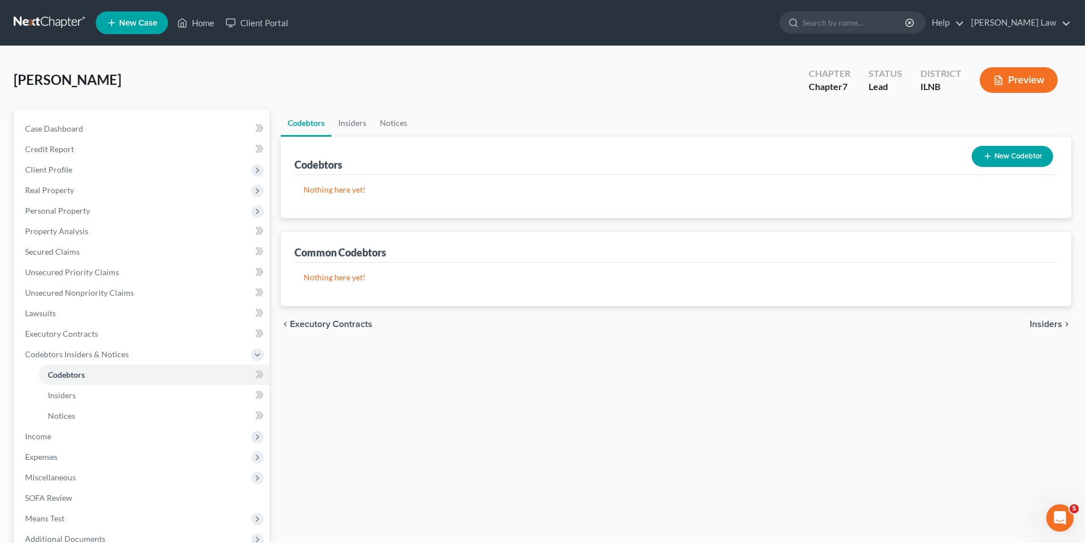
click at [1009, 160] on button "New Codebtor" at bounding box center [1011, 156] width 81 height 21
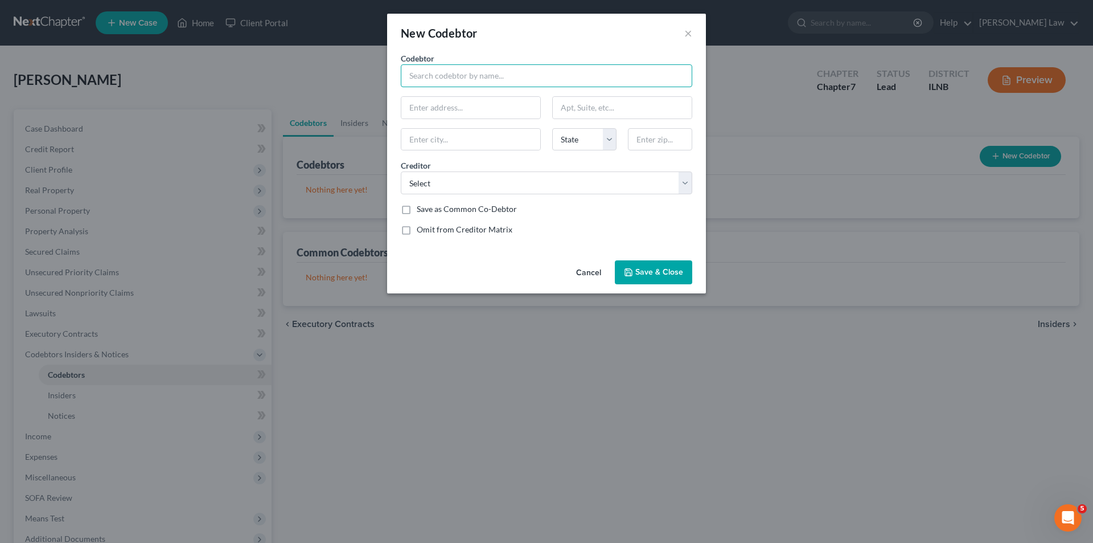
click at [447, 76] on input "text" at bounding box center [546, 75] width 291 height 23
type input "[PERSON_NAME]"
type input "[GEOGRAPHIC_DATA]"
type input "Unit 4"
type input "DeKalb"
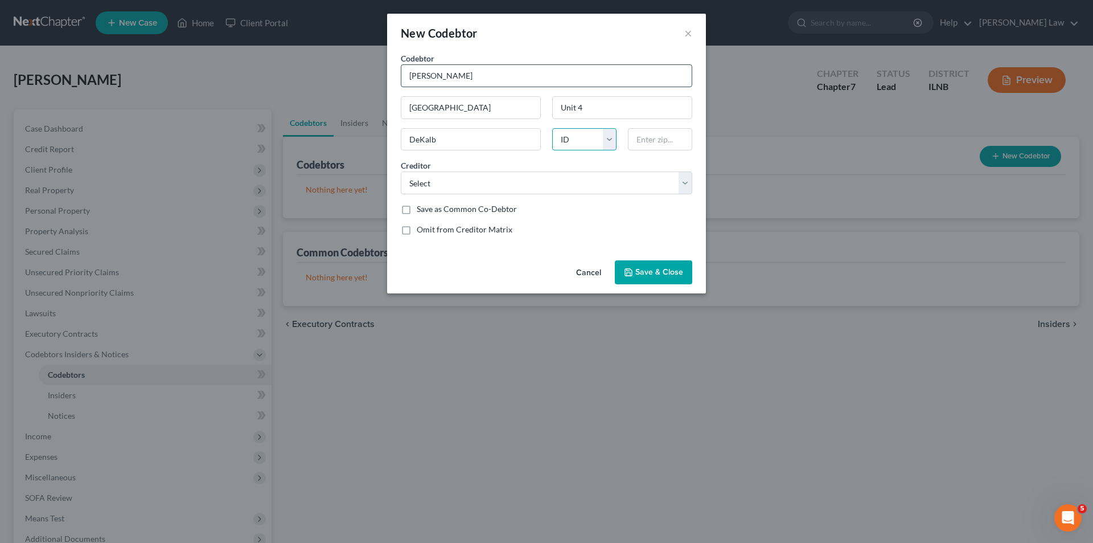
select select "14"
type input "60115"
type input "Dekalb"
click at [453, 184] on select "Select First Midwest Bank" at bounding box center [546, 182] width 291 height 23
select select "0"
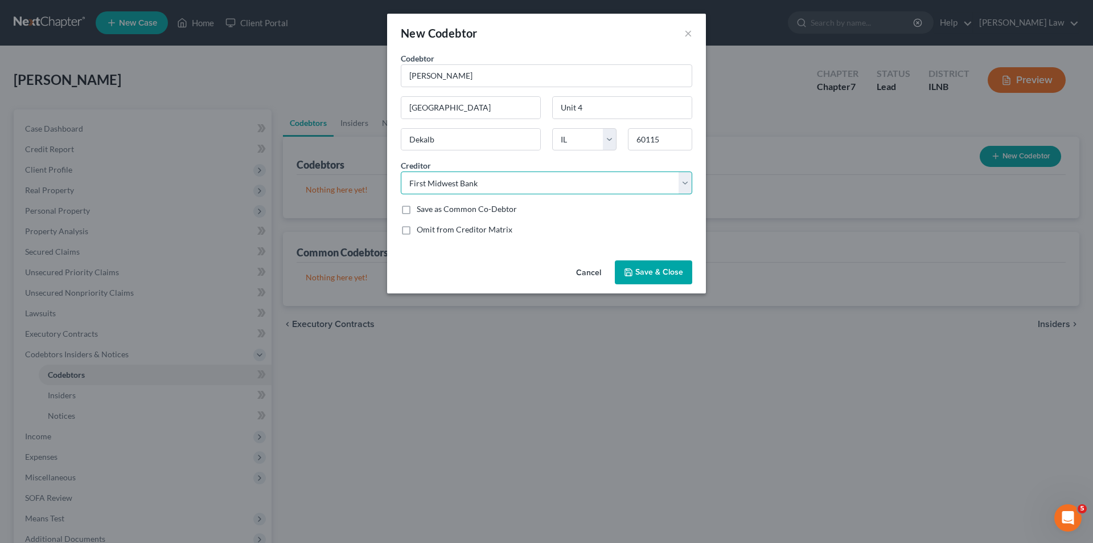
click at [401, 171] on select "Select First Midwest Bank" at bounding box center [546, 182] width 291 height 23
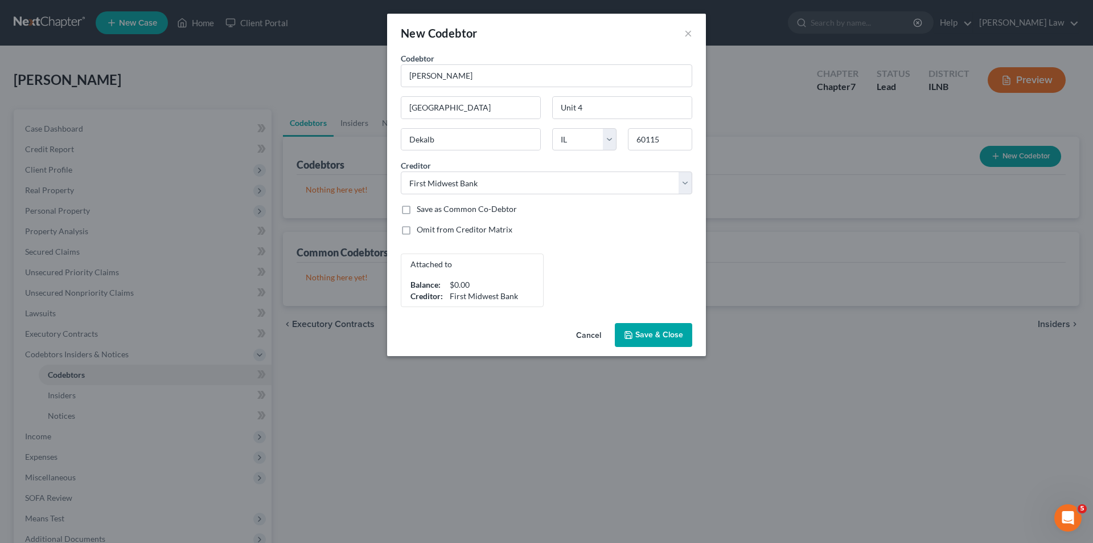
click at [664, 339] on span "Save & Close" at bounding box center [659, 335] width 48 height 10
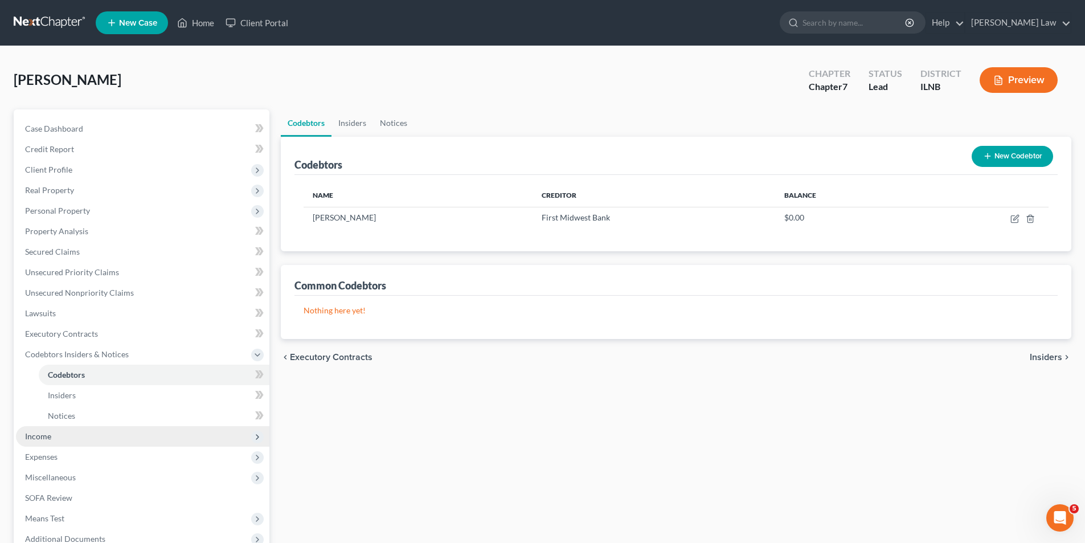
scroll to position [114, 0]
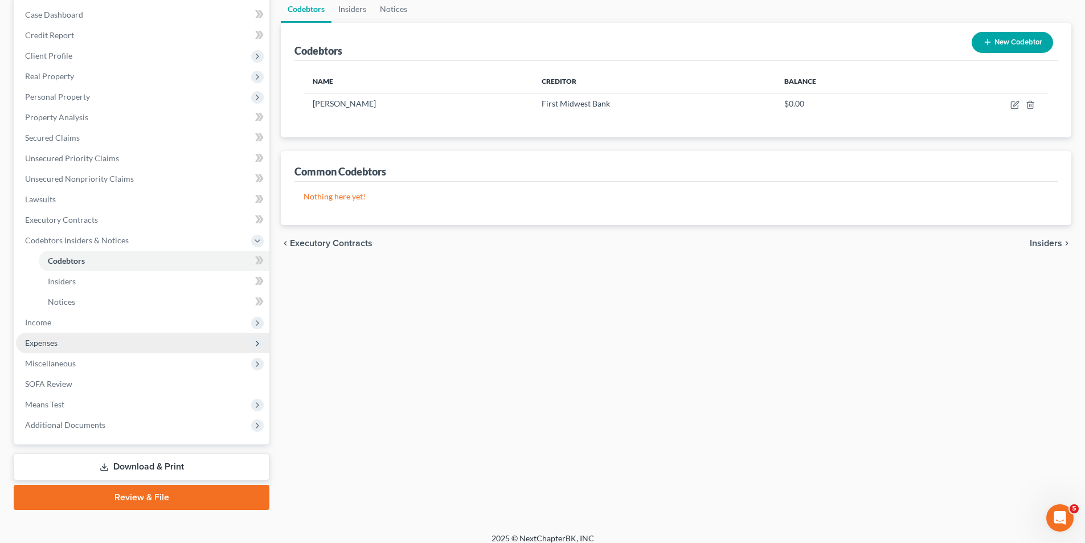
click at [55, 344] on span "Expenses" at bounding box center [41, 343] width 32 height 10
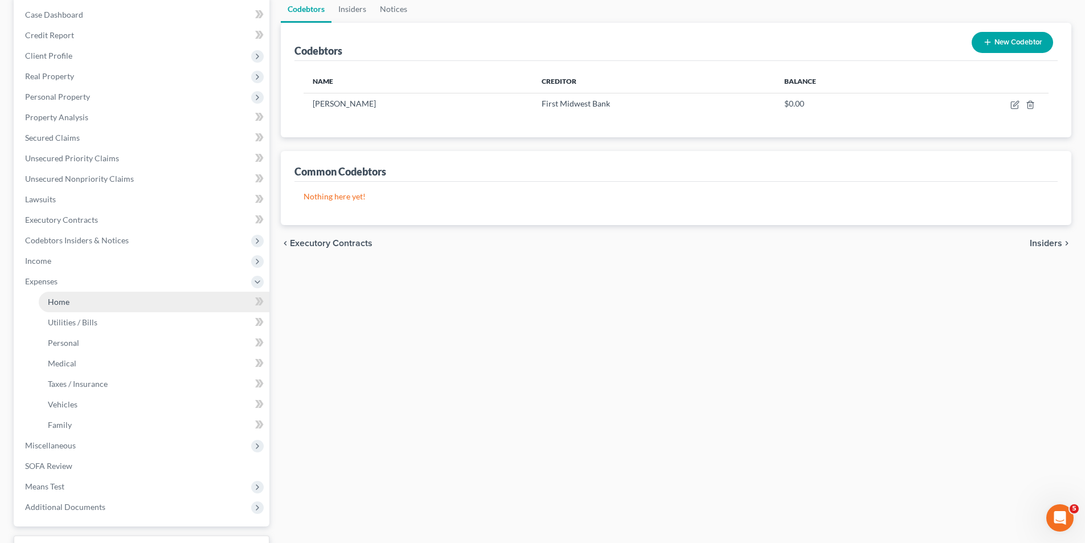
click at [98, 307] on link "Home" at bounding box center [154, 301] width 231 height 20
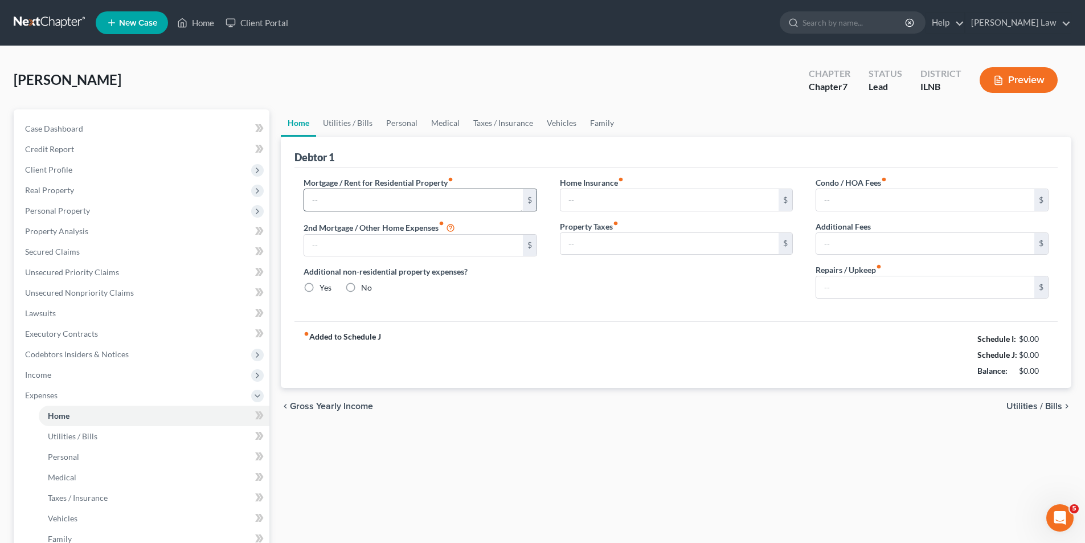
type input "0.00"
radio input "true"
type input "0.00"
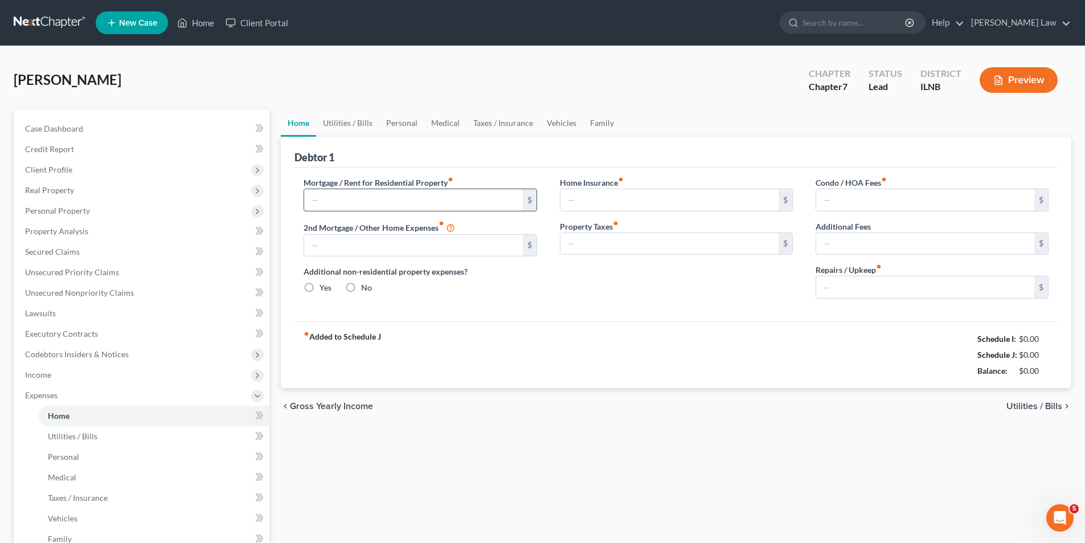
type input "0.00"
click at [342, 198] on input "text" at bounding box center [413, 200] width 218 height 22
type input "1,289"
click at [340, 244] on input "0.00" at bounding box center [413, 246] width 218 height 22
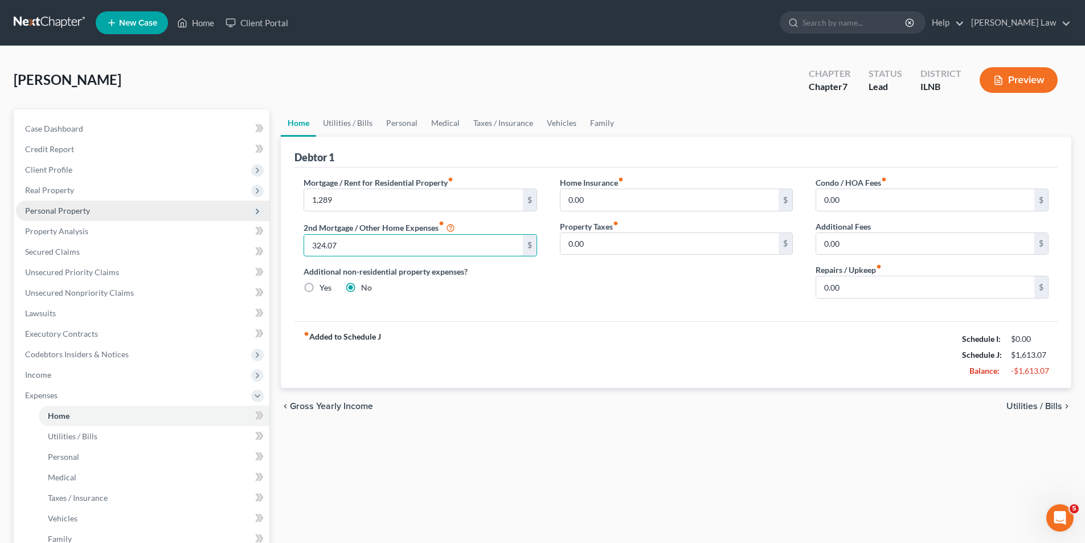
type input "324.07"
click at [55, 212] on span "Personal Property" at bounding box center [57, 211] width 65 height 10
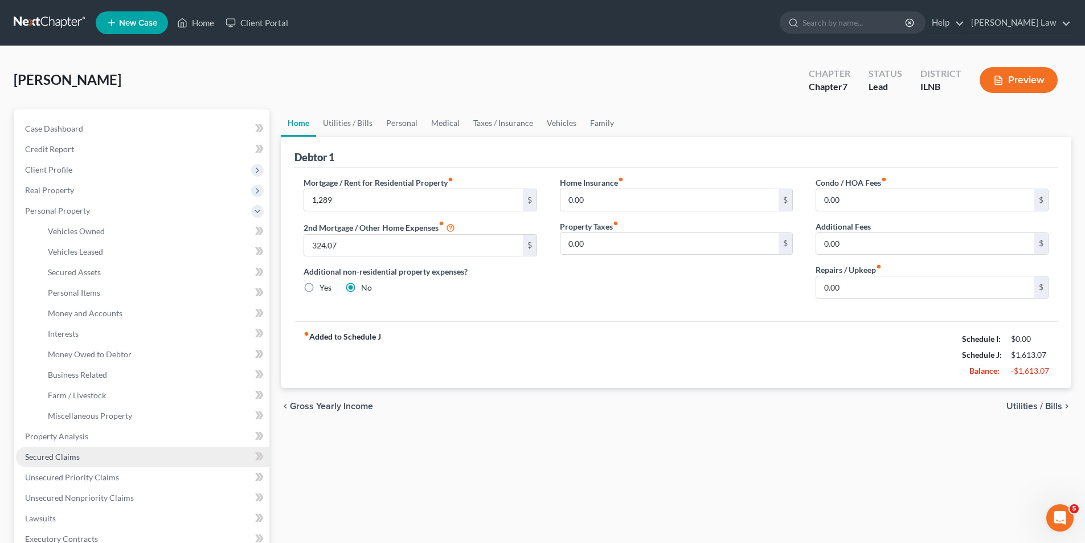
click at [84, 457] on link "Secured Claims" at bounding box center [142, 456] width 253 height 20
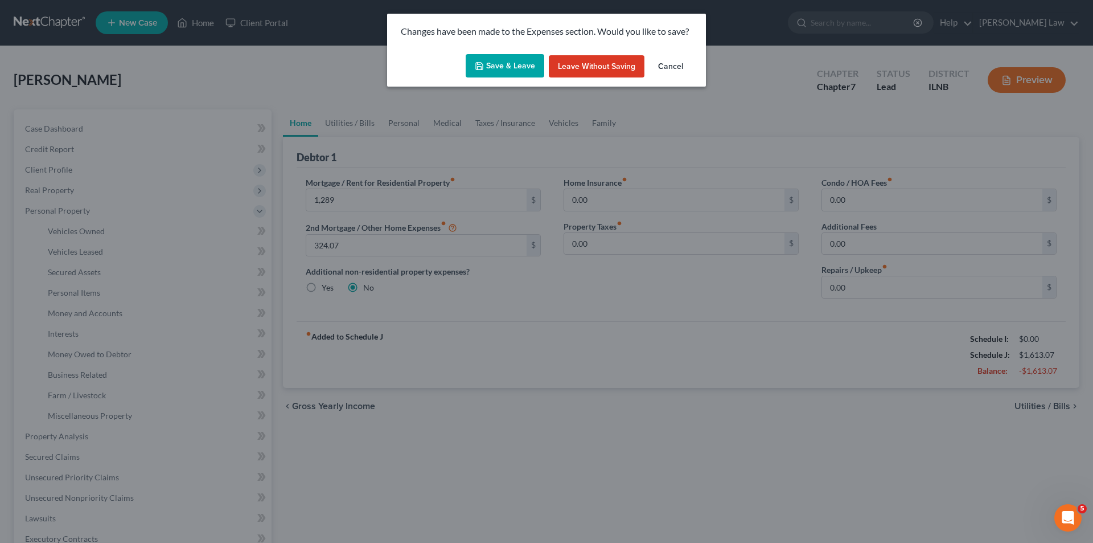
click at [529, 62] on button "Save & Leave" at bounding box center [505, 66] width 79 height 24
type input "1,289.00"
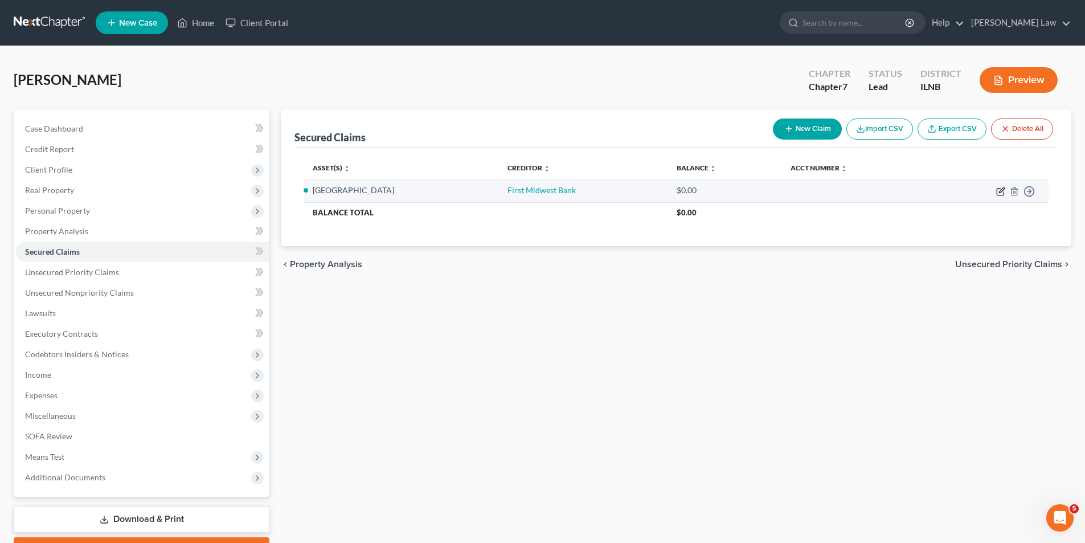
click at [997, 191] on icon "button" at bounding box center [999, 191] width 7 height 7
select select "0"
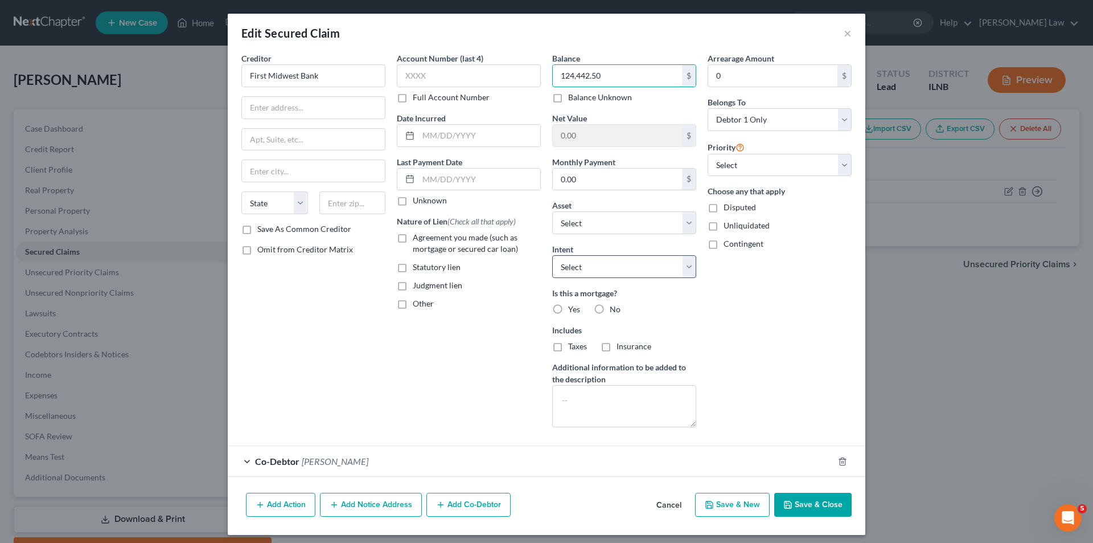
type input "124,442.50"
click at [686, 267] on select "Select Surrender Redeem Reaffirm Avoid Other" at bounding box center [624, 266] width 144 height 23
select select "2"
click at [552, 255] on select "Select Surrender Redeem Reaffirm Avoid Other" at bounding box center [624, 266] width 144 height 23
click at [568, 308] on label "Yes" at bounding box center [574, 308] width 12 height 11
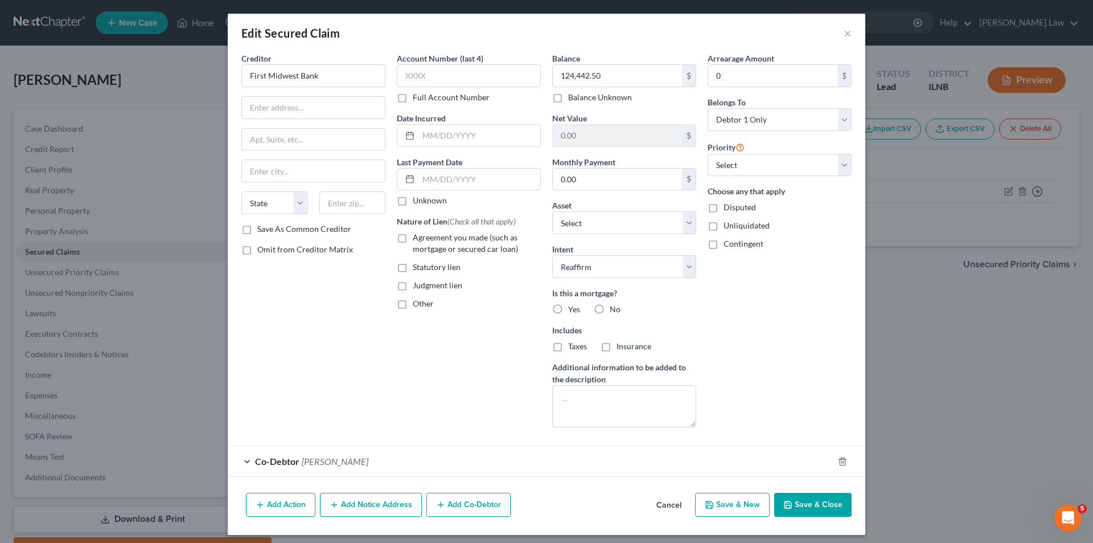
click at [573, 308] on input "Yes" at bounding box center [576, 306] width 7 height 7
radio input "true"
click at [568, 346] on label "Taxes" at bounding box center [577, 345] width 19 height 11
click at [573, 346] on input "Taxes" at bounding box center [576, 343] width 7 height 7
checkbox input "true"
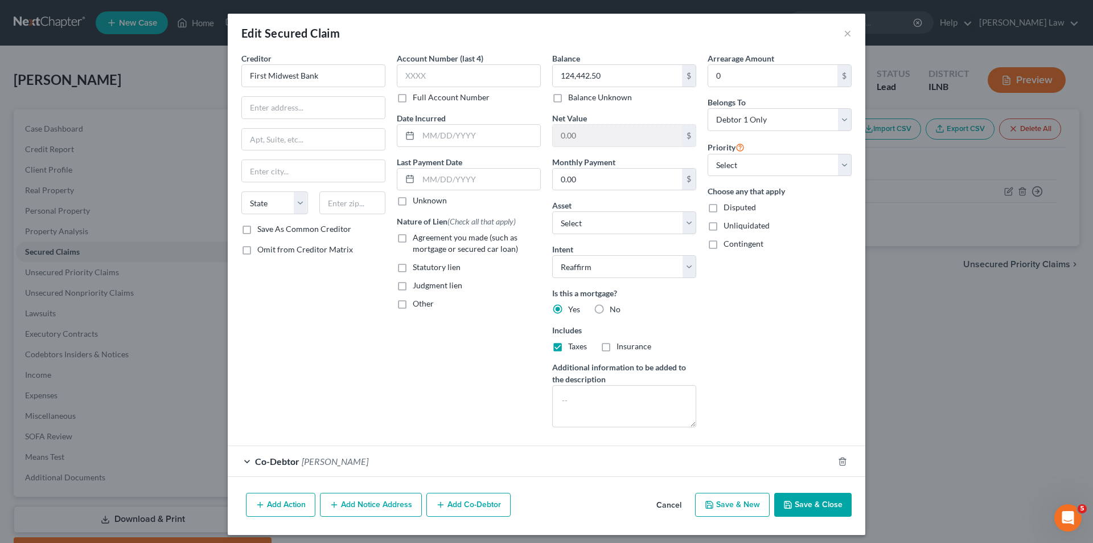
click at [617, 346] on label "Insurance" at bounding box center [634, 345] width 35 height 11
click at [621, 346] on input "Insurance" at bounding box center [624, 343] width 7 height 7
checkbox input "true"
click at [840, 117] on select "Select Debtor 1 Only Debtor 2 Only Debtor 1 And Debtor 2 Only At Least One Of T…" at bounding box center [780, 119] width 144 height 23
select select "3"
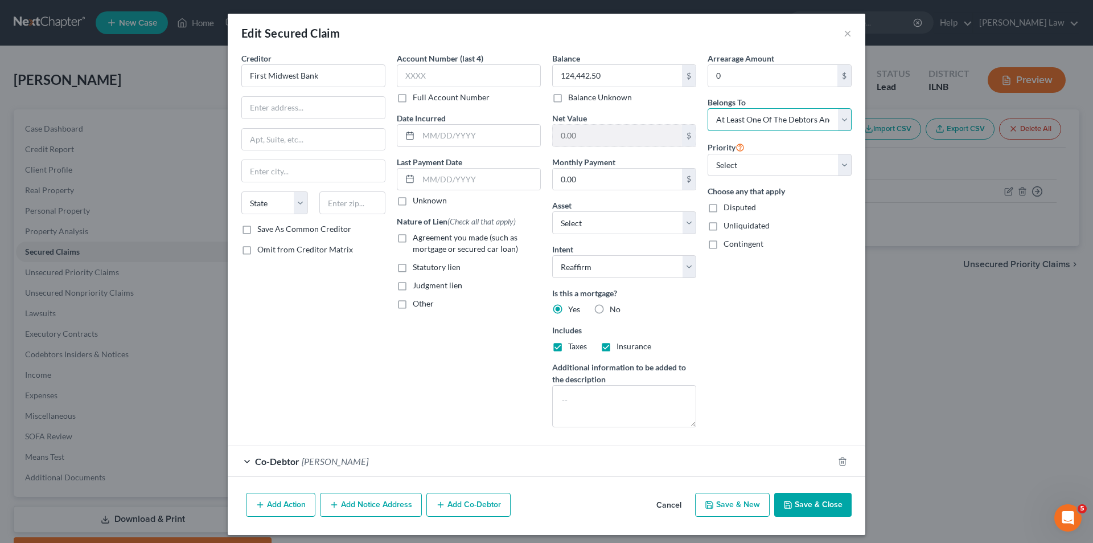
click at [708, 108] on select "Select Debtor 1 Only Debtor 2 Only Debtor 1 And Debtor 2 Only At Least One Of T…" at bounding box center [780, 119] width 144 height 23
drag, startPoint x: 233, startPoint y: 83, endPoint x: 32, endPoint y: 81, distance: 201.0
click at [32, 81] on div "Edit Secured Claim × Creditor * First Midwest Bank State [US_STATE] AK AR AZ CA…" at bounding box center [546, 271] width 1093 height 543
type input "PennyMac Loan Services LLC"
type input "Attn: Bankruptcy"
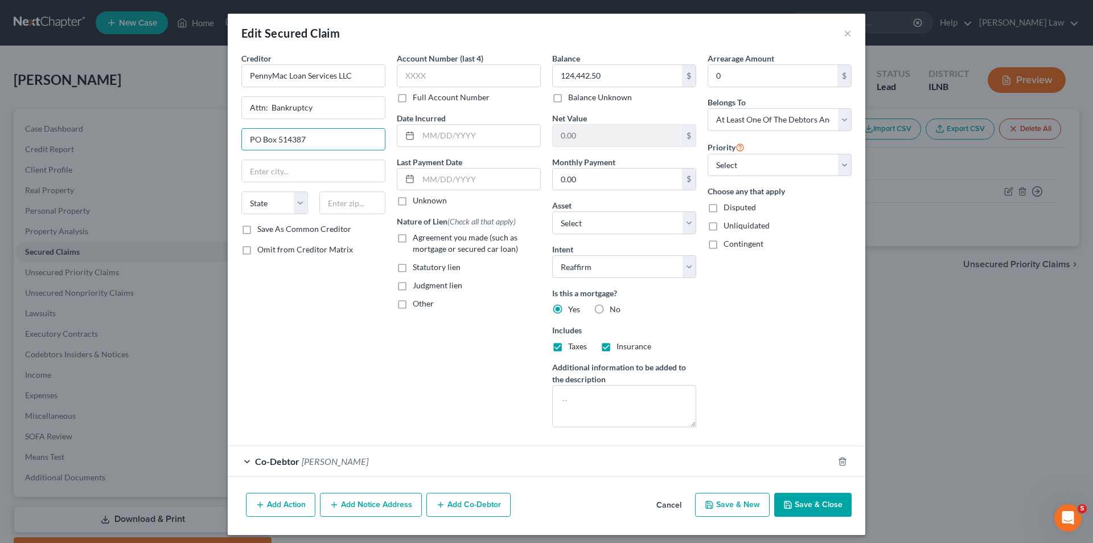
type input "PO Box 514387"
type input "[GEOGRAPHIC_DATA]"
select select "4"
type input "90051"
click at [400, 76] on input "text" at bounding box center [469, 75] width 144 height 23
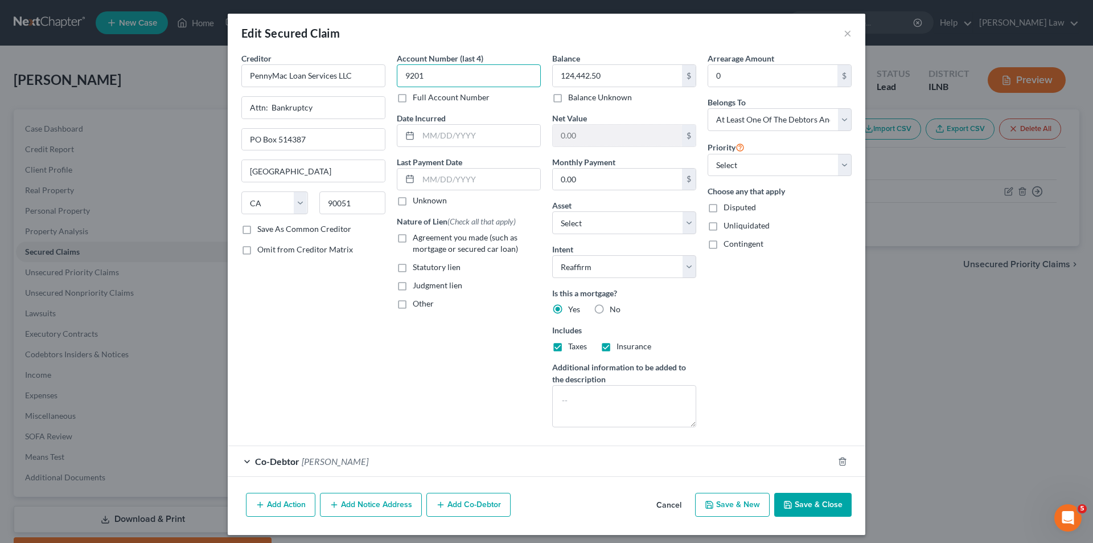
type input "9201"
click at [454, 400] on div "Account Number (last 4) 9201 Full Account Number Date Incurred Last Payment Dat…" at bounding box center [468, 244] width 155 height 384
click at [413, 239] on label "Agreement you made (such as mortgage or secured car loan)" at bounding box center [477, 243] width 128 height 23
click at [417, 239] on input "Agreement you made (such as mortgage or secured car loan)" at bounding box center [420, 235] width 7 height 7
checkbox input "true"
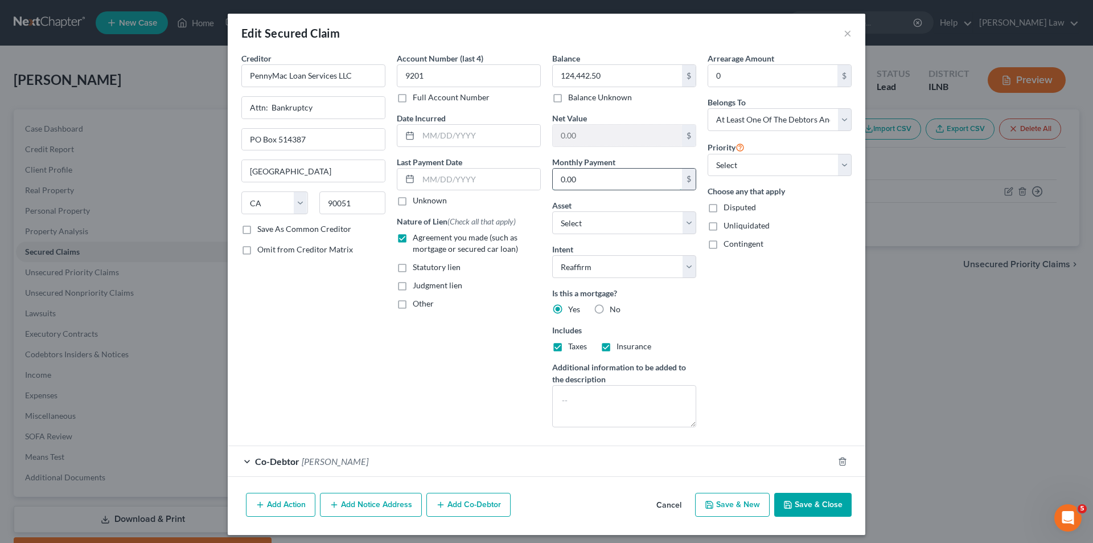
click at [570, 176] on input "0.00" at bounding box center [617, 180] width 129 height 22
type input "1,289.0"
click at [808, 507] on button "Save & Close" at bounding box center [812, 504] width 77 height 24
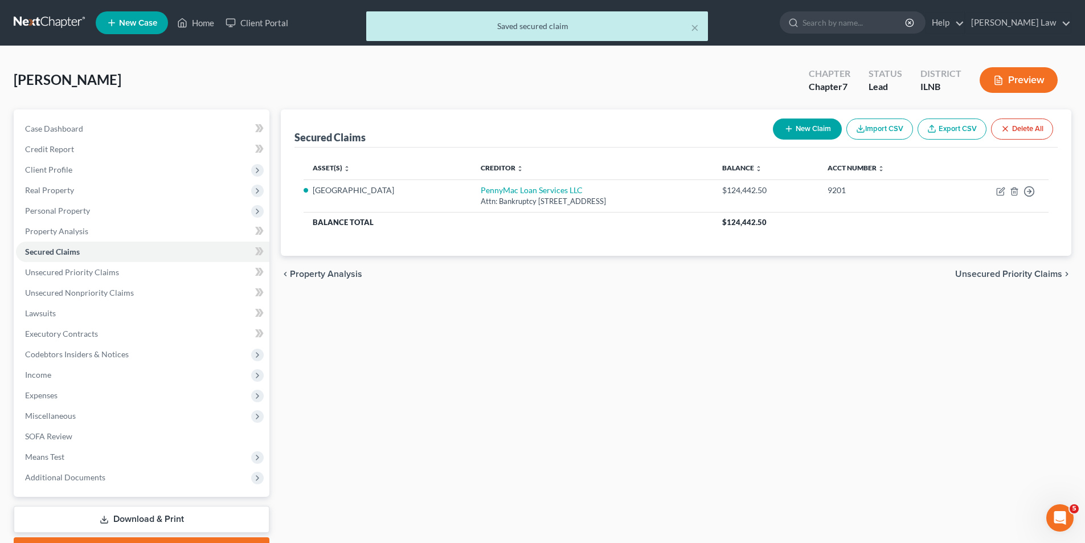
click at [799, 121] on button "New Claim" at bounding box center [807, 128] width 69 height 21
select select "0"
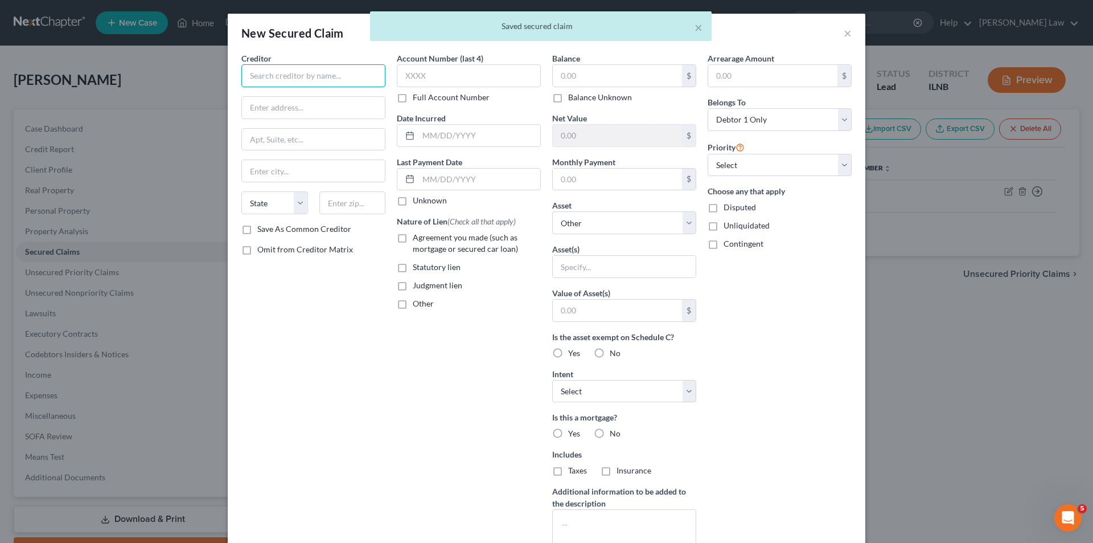
click at [281, 77] on input "text" at bounding box center [313, 75] width 144 height 23
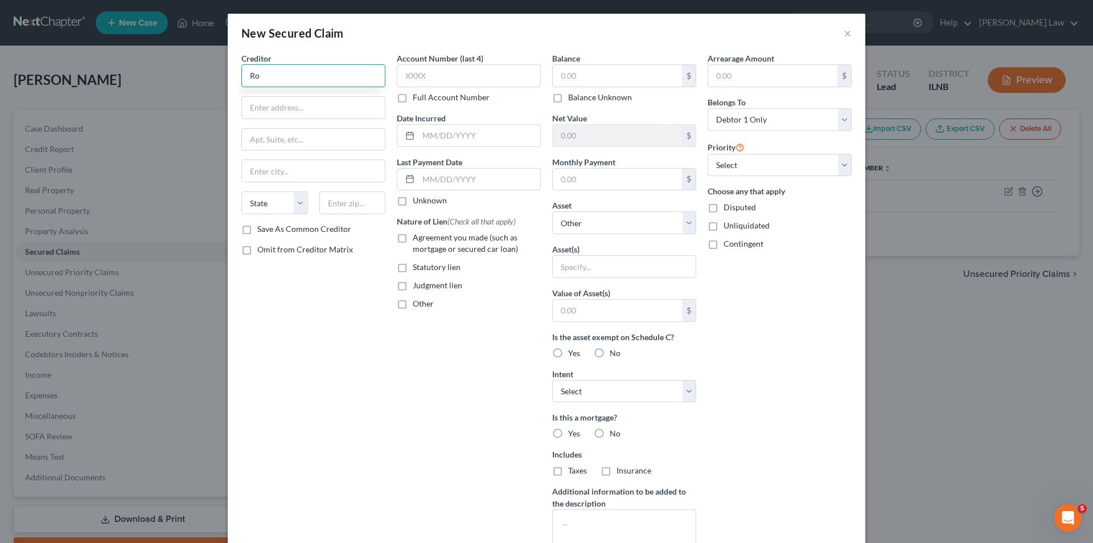
type input "R"
type input "Rock Valley Credit Union"
type input "[STREET_ADDRESS][PERSON_NAME]"
click at [340, 204] on input "text" at bounding box center [352, 202] width 67 height 23
type input "61111"
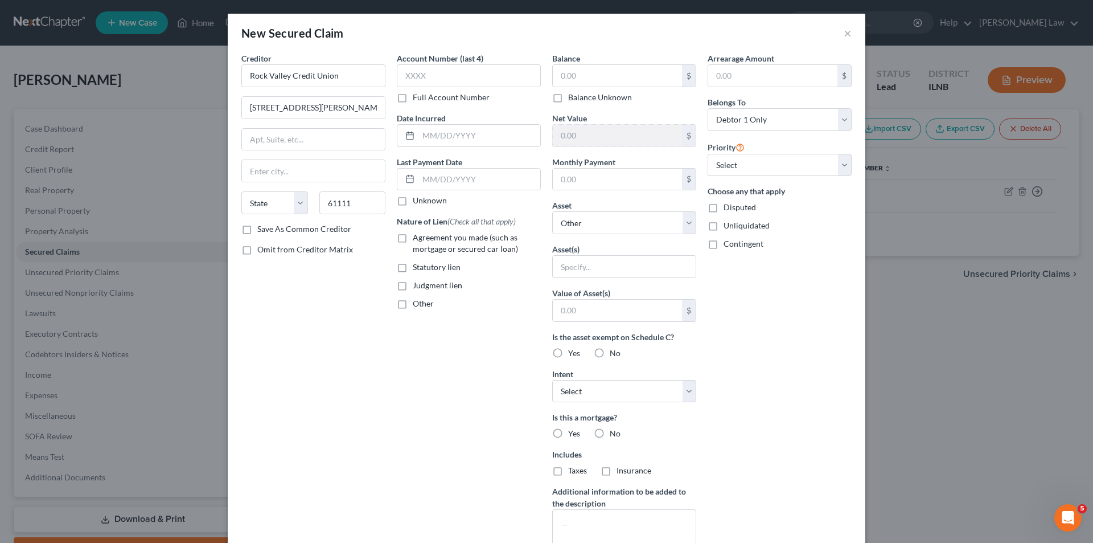
type input "[GEOGRAPHIC_DATA]"
select select "14"
click at [348, 158] on div "Creditor * Rock Valley Credit Union [STREET_ADDRESS][PERSON_NAME] [GEOGRAPHIC_D…" at bounding box center [313, 137] width 144 height 171
click at [404, 71] on input "text" at bounding box center [469, 75] width 144 height 23
type input "0001"
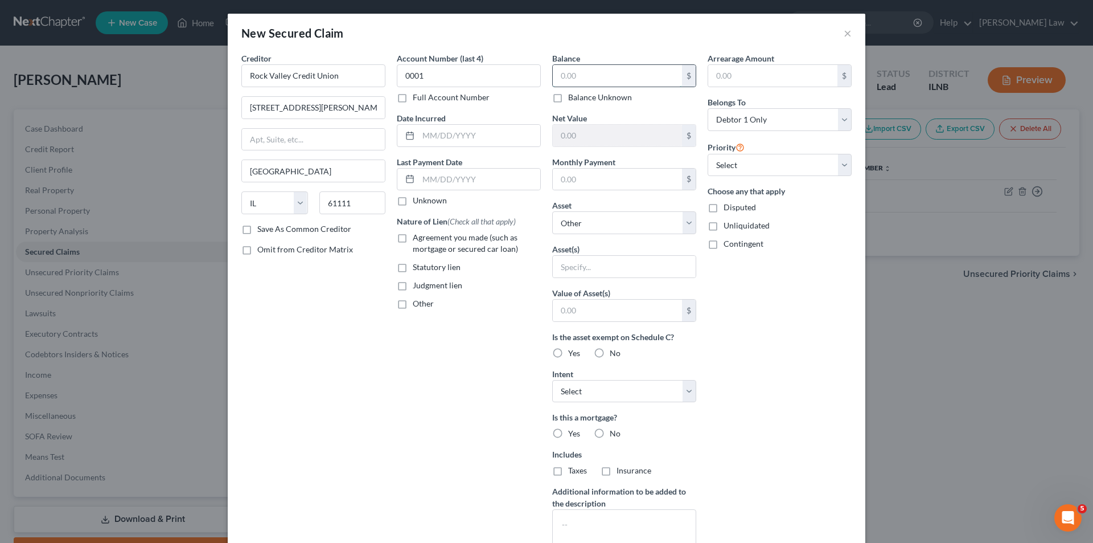
click at [567, 75] on input "text" at bounding box center [617, 76] width 129 height 22
drag, startPoint x: 450, startPoint y: 85, endPoint x: 416, endPoint y: 85, distance: 34.7
click at [416, 85] on div "Creditor * Rock Valley Credit Union [STREET_ADDRESS][PERSON_NAME] [GEOGRAPHIC_D…" at bounding box center [547, 306] width 622 height 508
type input "50,722"
click at [564, 182] on input "text" at bounding box center [617, 180] width 129 height 22
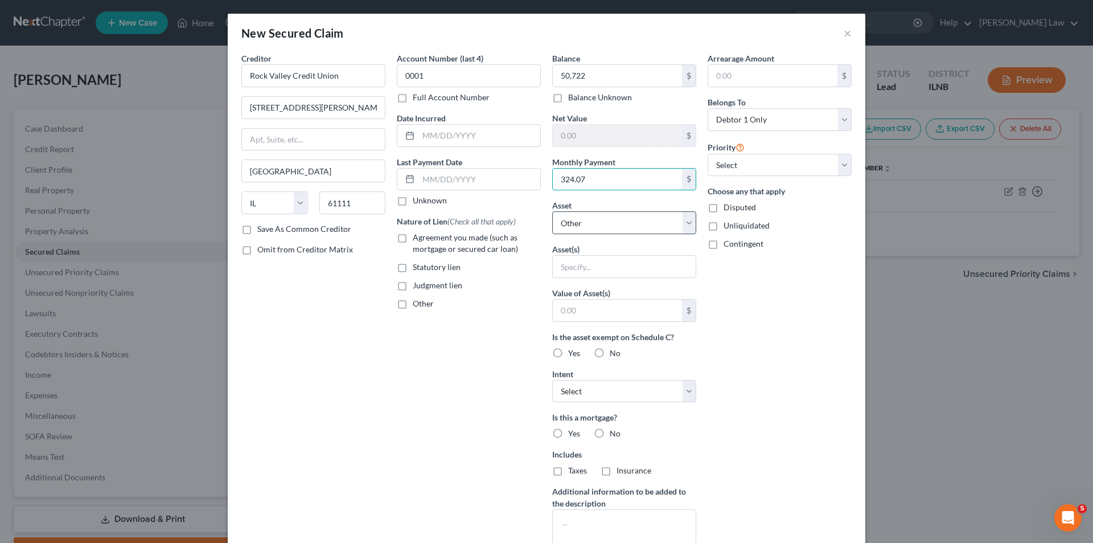
type input "324.07"
click at [679, 219] on select "Select Other Multiple Assets [STREET_ADDRESS] - $0.0" at bounding box center [624, 222] width 144 height 23
select select "2"
click at [552, 211] on select "Select Other Multiple Assets [STREET_ADDRESS] - $0.0" at bounding box center [624, 222] width 144 height 23
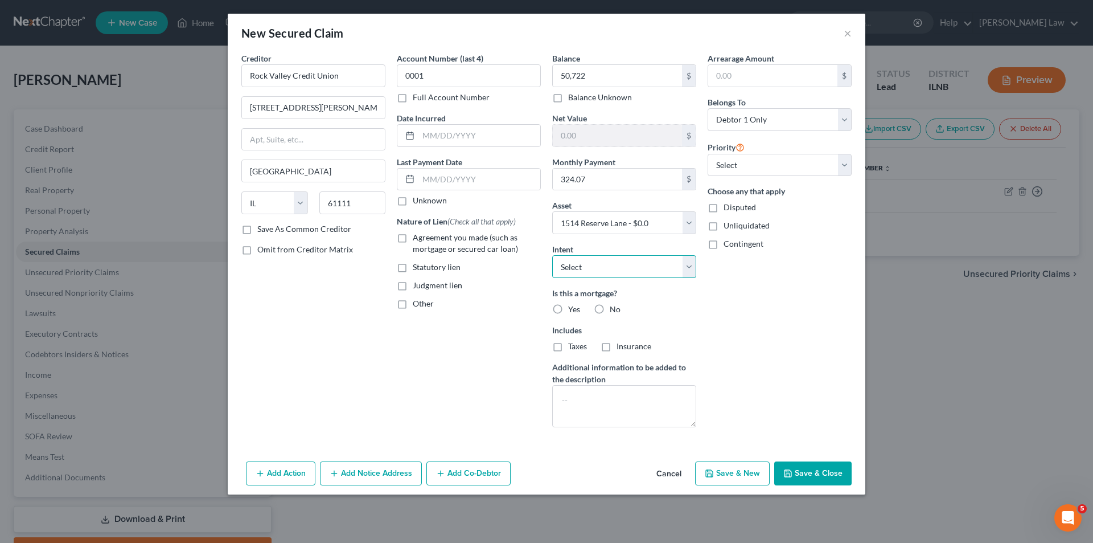
click at [691, 268] on select "Select Surrender Redeem Reaffirm Avoid Other" at bounding box center [624, 266] width 144 height 23
select select "2"
click at [552, 255] on select "Select Surrender Redeem Reaffirm Avoid Other" at bounding box center [624, 266] width 144 height 23
click at [568, 309] on label "Yes" at bounding box center [574, 308] width 12 height 11
click at [573, 309] on input "Yes" at bounding box center [576, 306] width 7 height 7
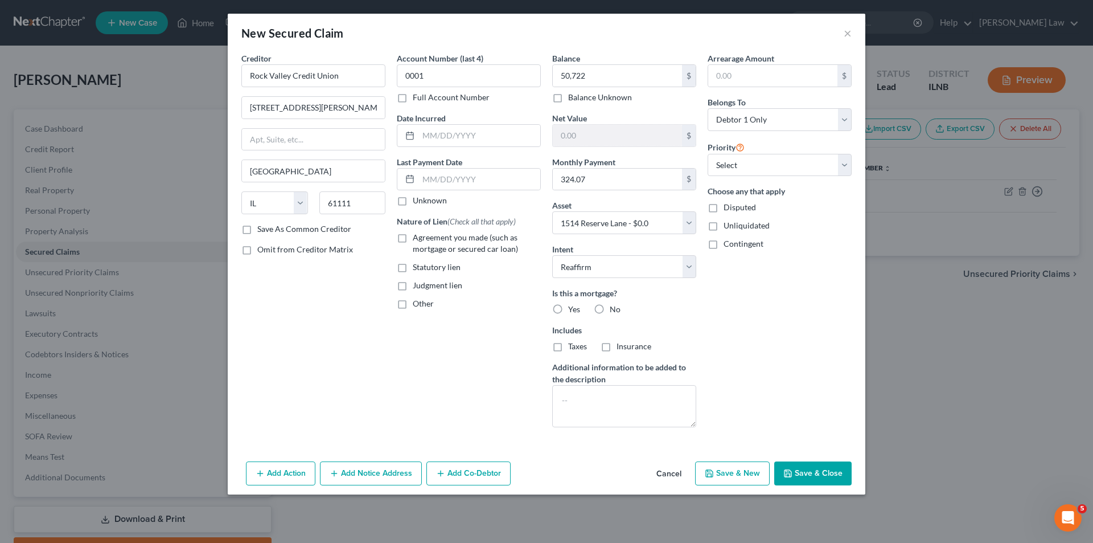
radio input "true"
click at [590, 402] on textarea at bounding box center [624, 406] width 144 height 42
type textarea "HELOC Loan"
click at [843, 118] on select "Select Debtor 1 Only Debtor 2 Only Debtor 1 And Debtor 2 Only At Least One Of T…" at bounding box center [780, 119] width 144 height 23
select select "3"
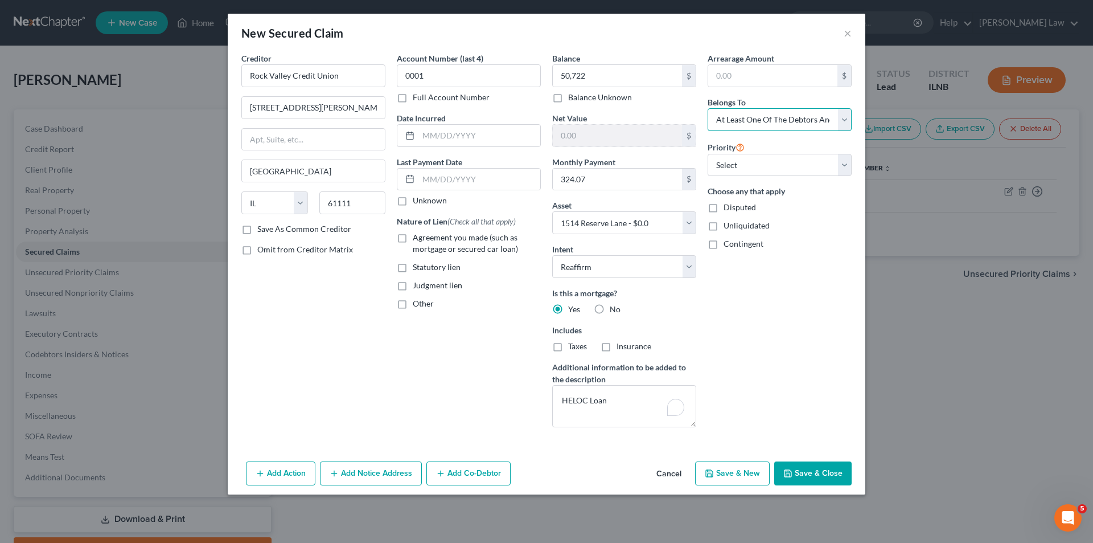
click at [708, 108] on select "Select Debtor 1 Only Debtor 2 Only Debtor 1 And Debtor 2 Only At Least One Of T…" at bounding box center [780, 119] width 144 height 23
click at [413, 235] on label "Agreement you made (such as mortgage or secured car loan)" at bounding box center [477, 243] width 128 height 23
click at [417, 235] on input "Agreement you made (such as mortgage or secured car loan)" at bounding box center [420, 235] width 7 height 7
checkbox input "true"
click at [472, 471] on button "Add Co-Debtor" at bounding box center [468, 473] width 84 height 24
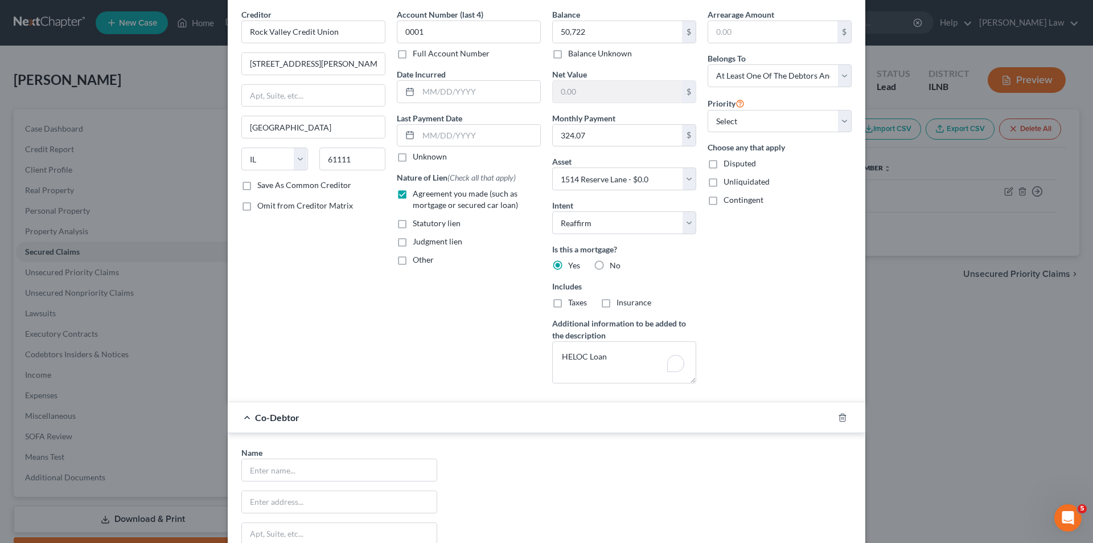
scroll to position [171, 0]
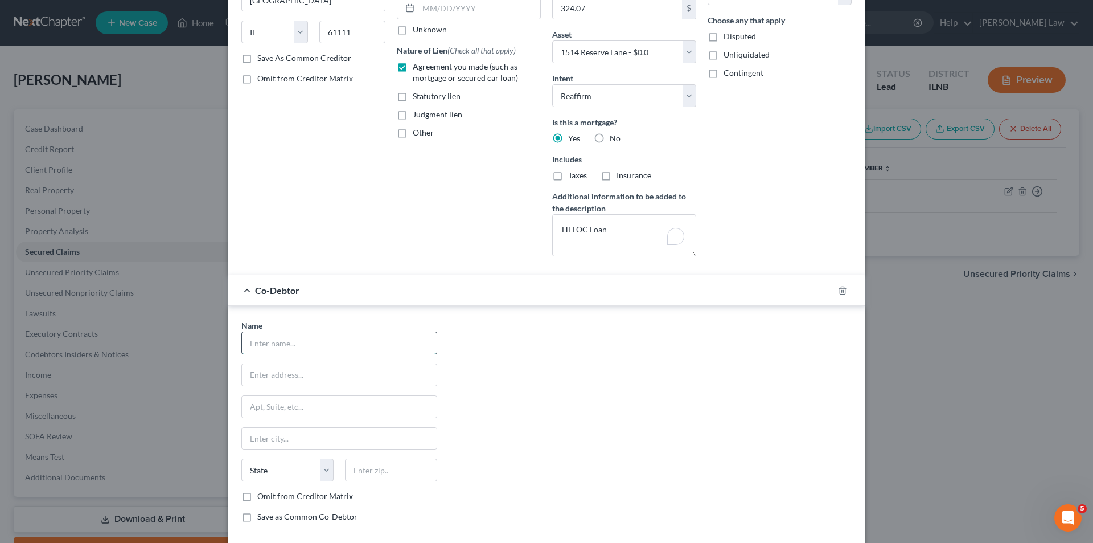
click at [318, 348] on input "text" at bounding box center [339, 343] width 195 height 22
type input "[PERSON_NAME]"
type input "[GEOGRAPHIC_DATA]"
type input "Unit 4"
type input "DeKalb"
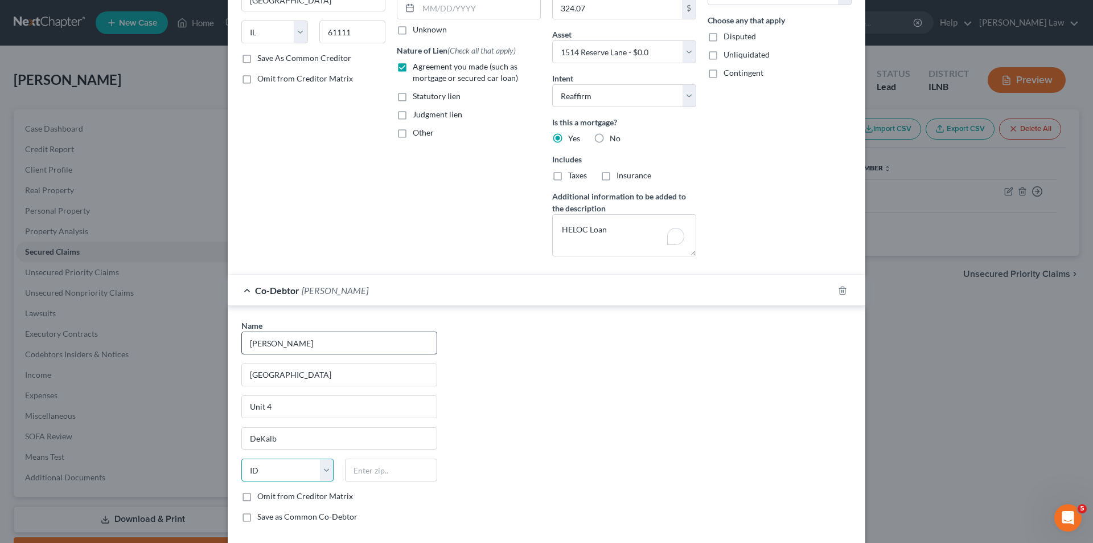
select select "14"
type input "60115"
type input "Dekalb"
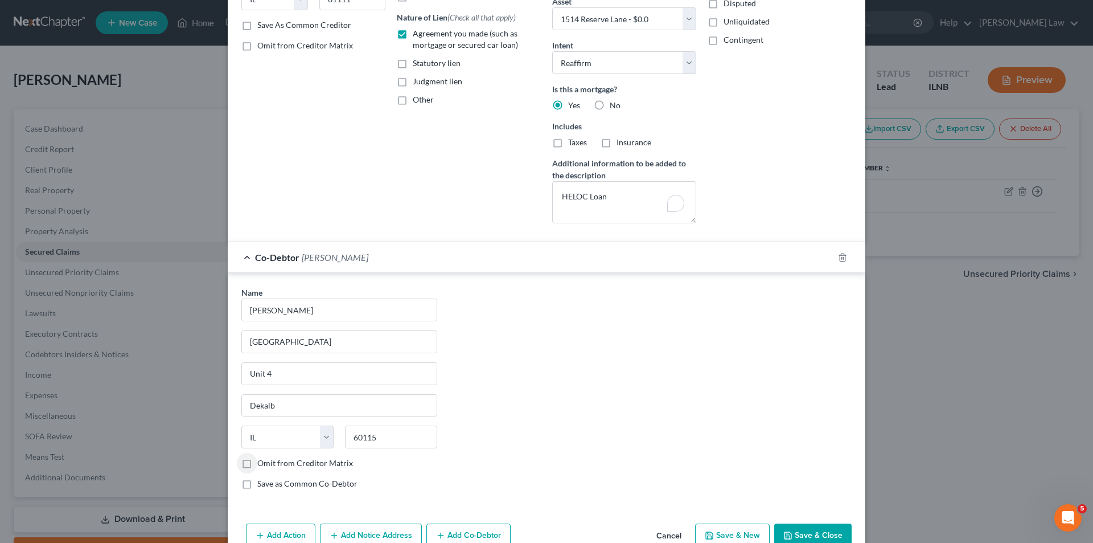
scroll to position [231, 0]
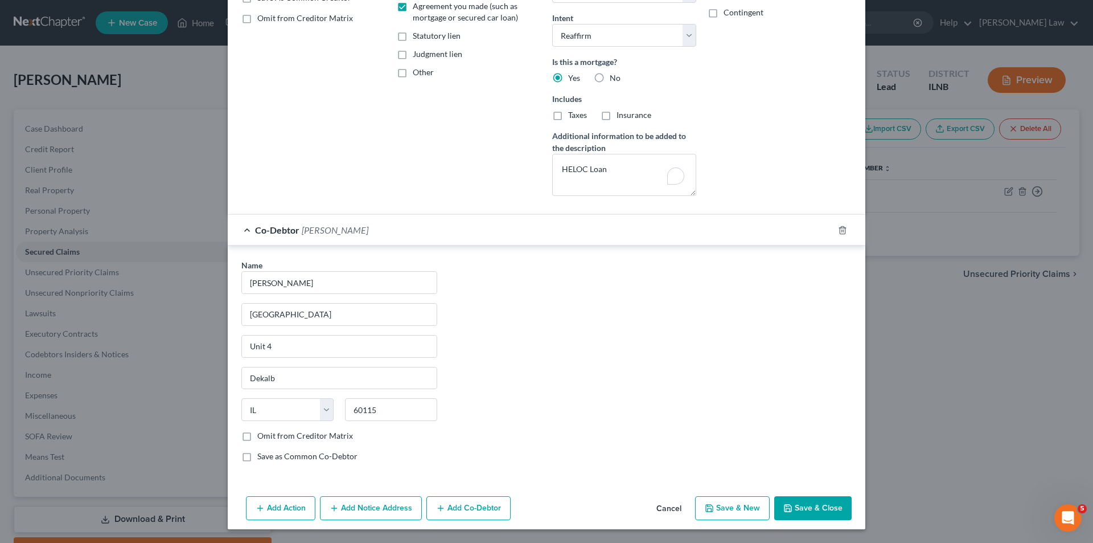
click at [795, 504] on button "Save & Close" at bounding box center [812, 508] width 77 height 24
select select
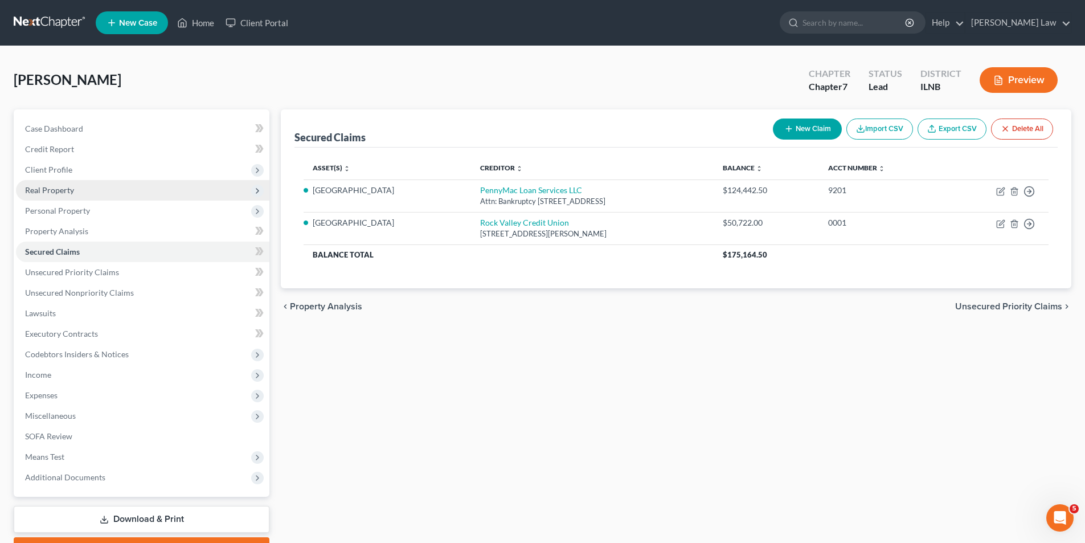
click at [69, 188] on span "Real Property" at bounding box center [49, 190] width 49 height 10
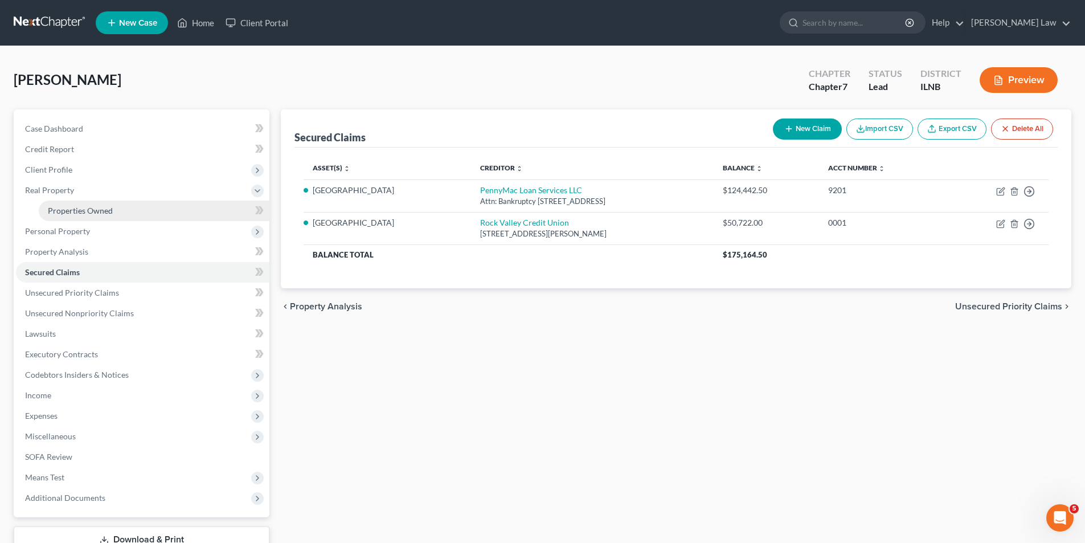
click at [167, 210] on link "Properties Owned" at bounding box center [154, 210] width 231 height 20
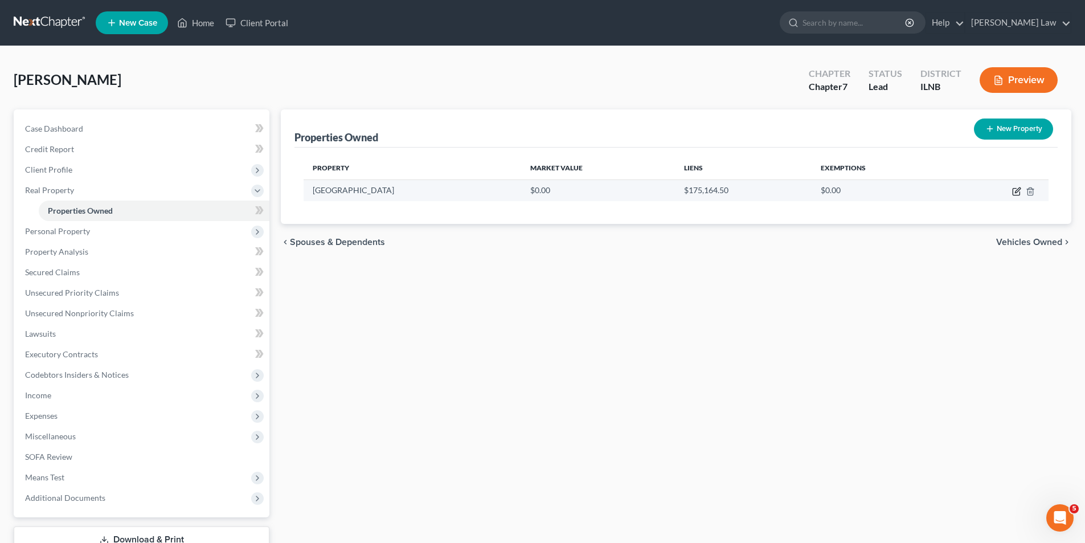
click at [1016, 193] on icon "button" at bounding box center [1016, 191] width 9 height 9
select select "14"
select select "19"
select select "3"
select select "0"
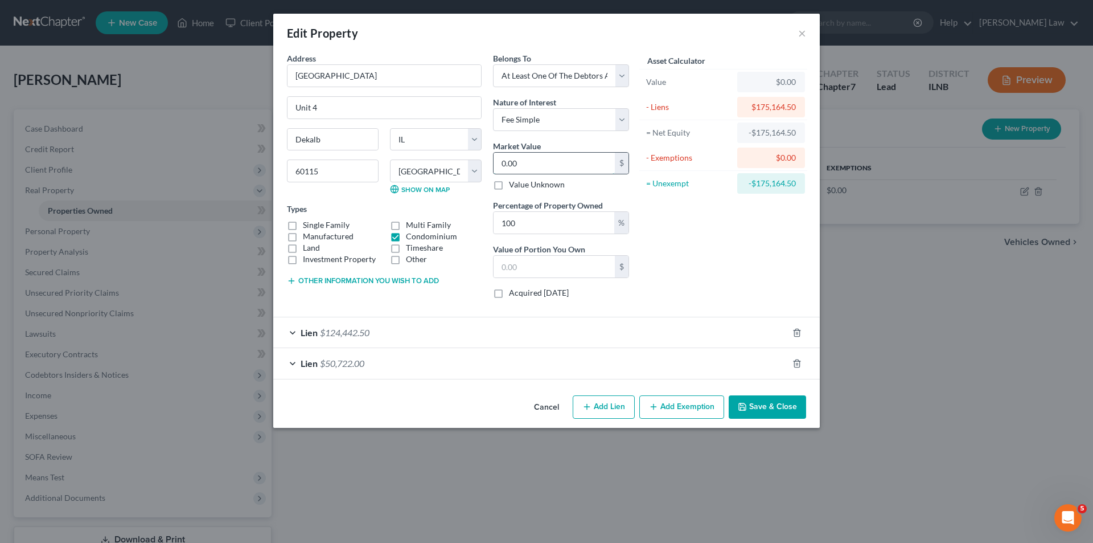
click at [525, 164] on input "0.00" at bounding box center [554, 164] width 121 height 22
type input "2"
type input "2.00"
type input "22"
type input "22.00"
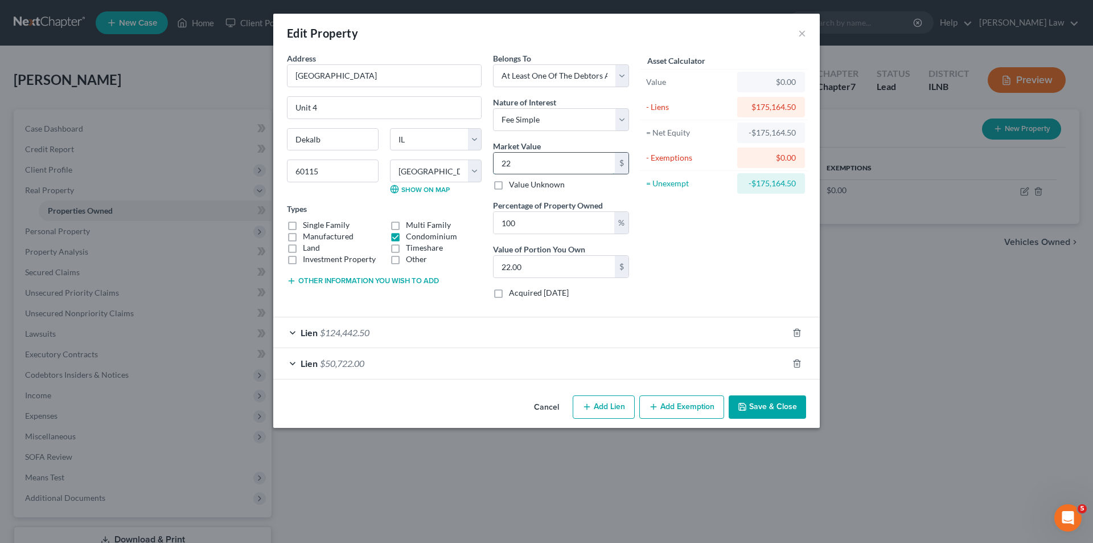
type input "225"
type input "225.00"
type input "2254"
type input "2,254.00"
type input "2,2547"
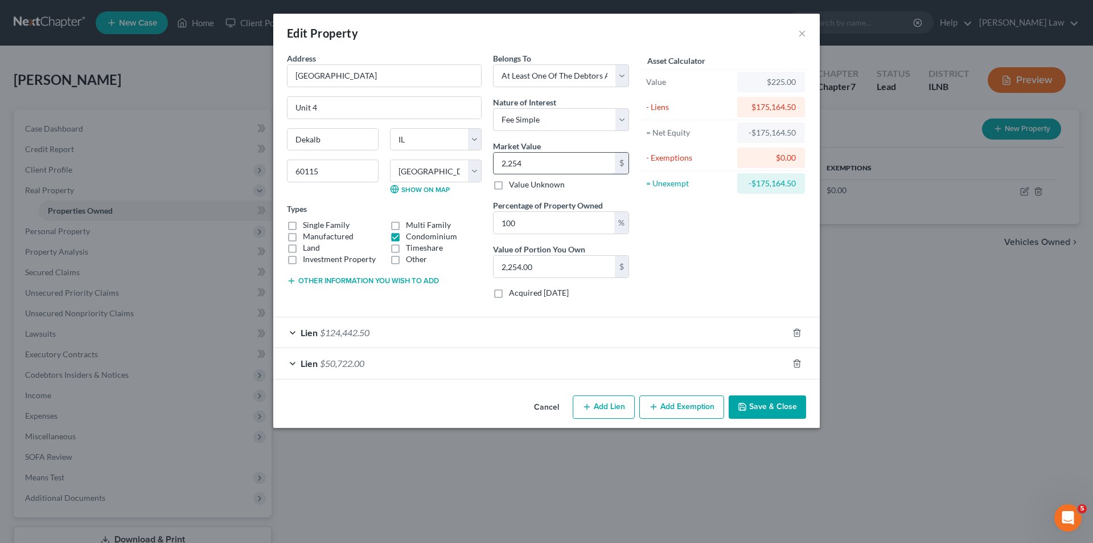
type input "22,547.00"
type input "22,5478"
type input "225,478.00"
click at [685, 405] on button "Add Exemption" at bounding box center [681, 407] width 85 height 24
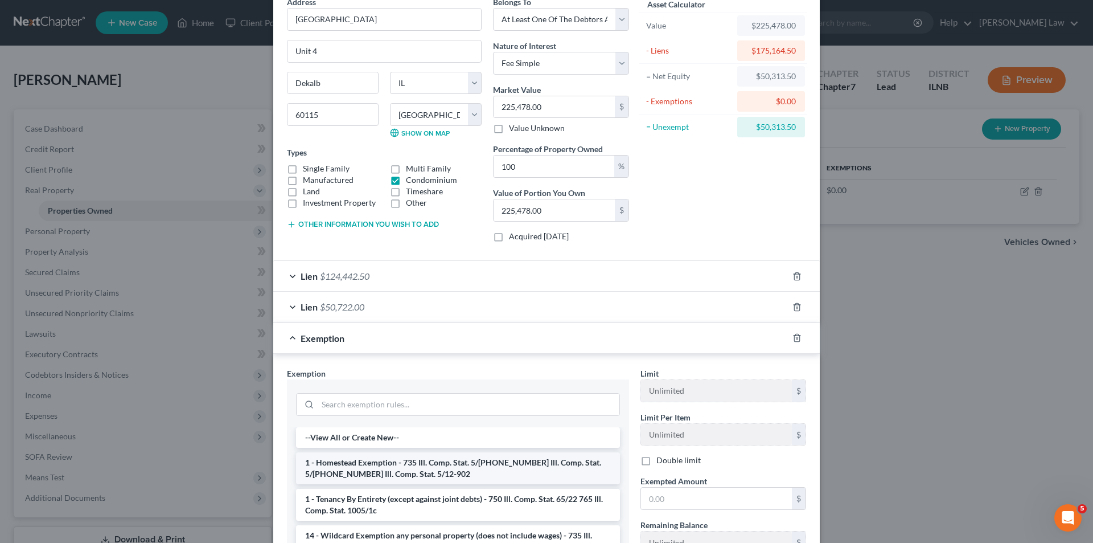
scroll to position [57, 0]
click at [520, 472] on li "1 - Homestead Exemption - 735 Ill. Comp. Stat. 5/[PHONE_NUMBER] Ill. Comp. Stat…" at bounding box center [458, 467] width 324 height 32
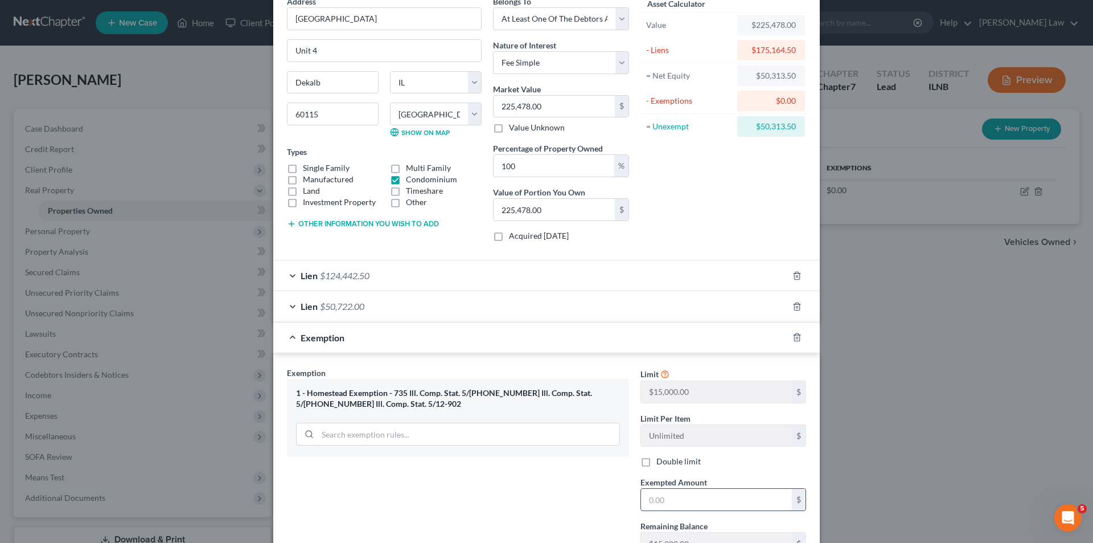
click at [654, 502] on input "text" at bounding box center [716, 499] width 151 height 22
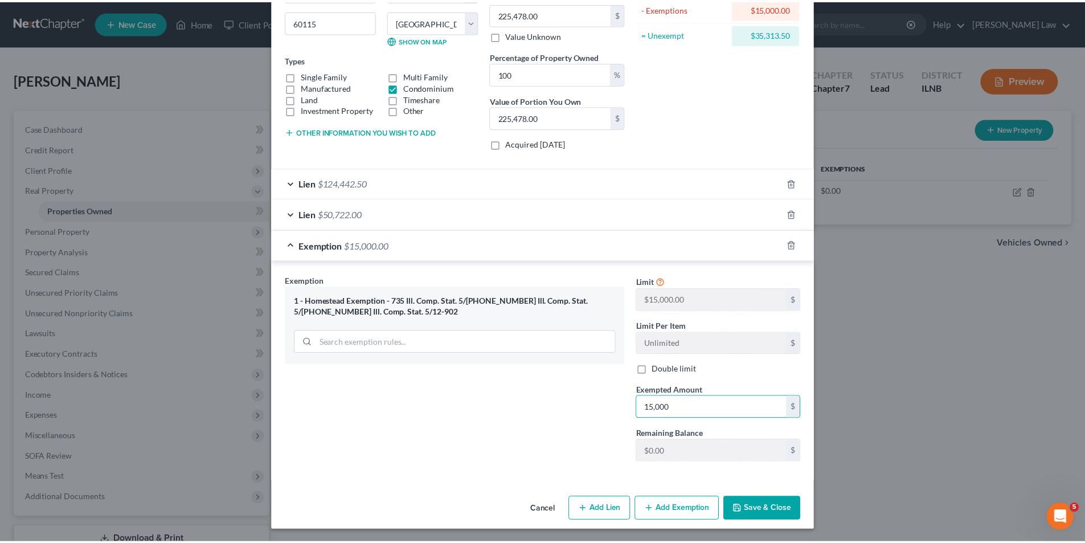
scroll to position [150, 0]
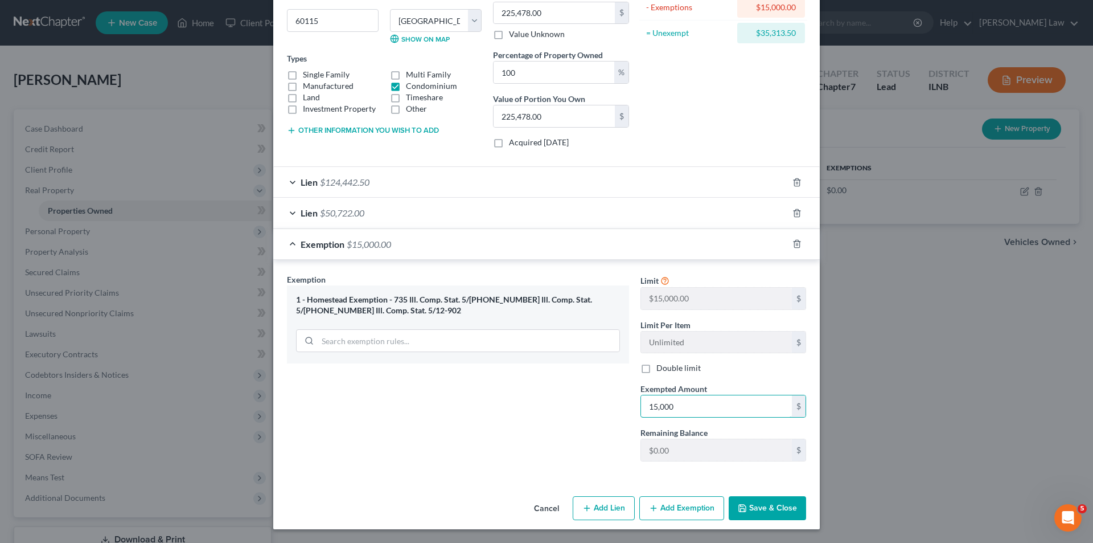
type input "15,000"
click at [762, 513] on button "Save & Close" at bounding box center [767, 508] width 77 height 24
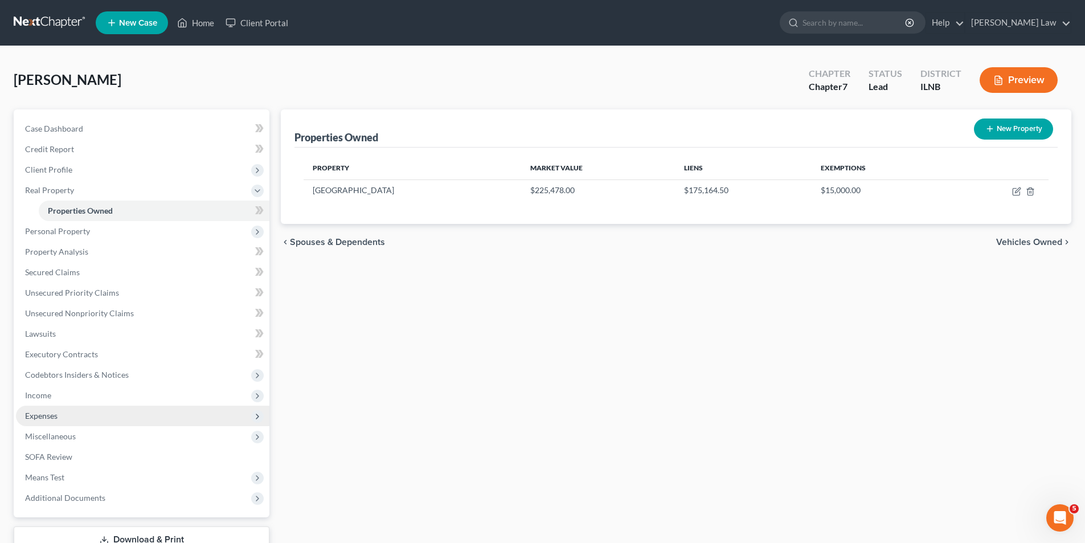
click at [55, 415] on span "Expenses" at bounding box center [41, 415] width 32 height 10
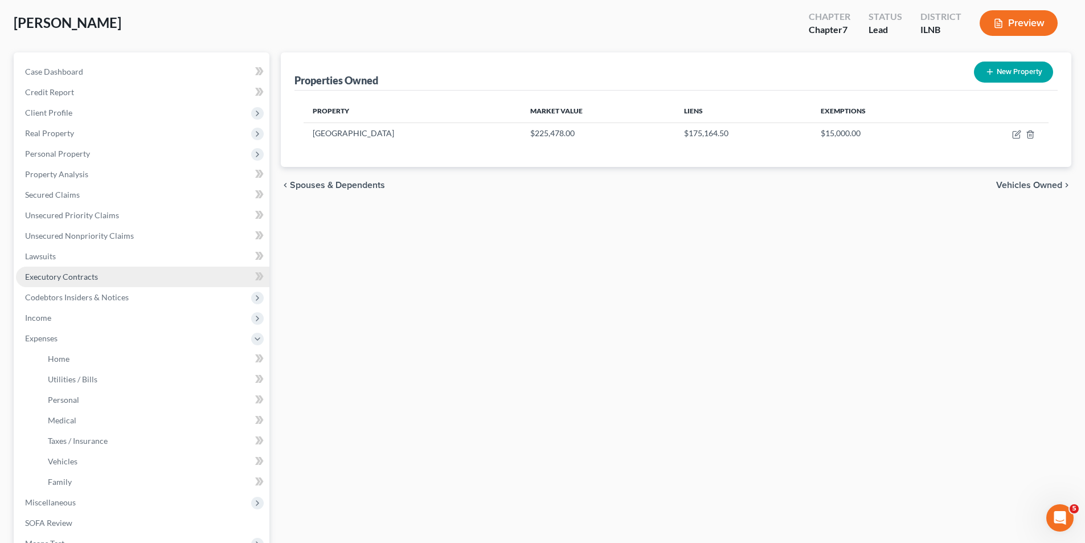
scroll to position [0, 0]
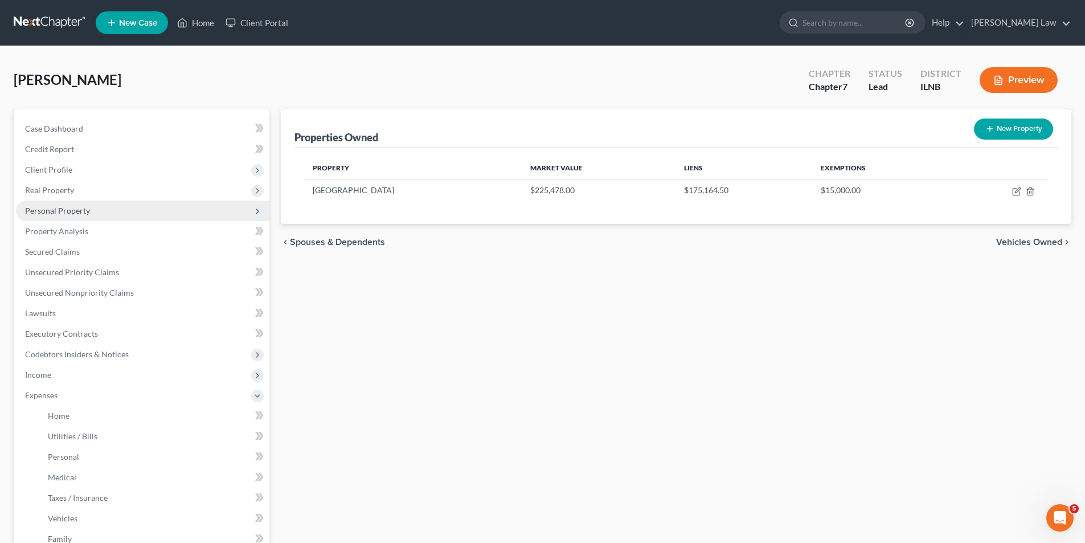
click at [72, 210] on span "Personal Property" at bounding box center [57, 211] width 65 height 10
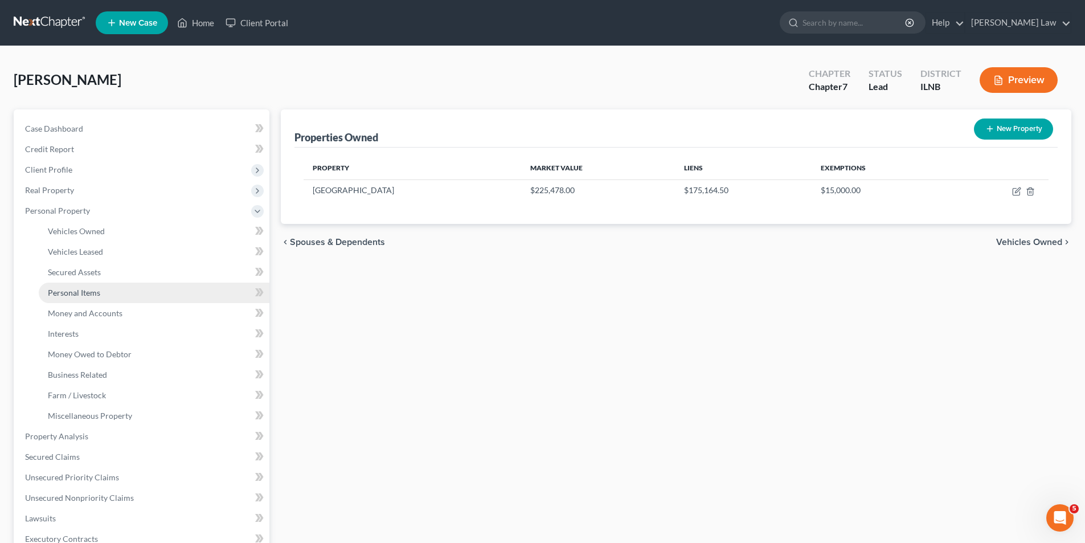
click at [95, 296] on span "Personal Items" at bounding box center [74, 293] width 52 height 10
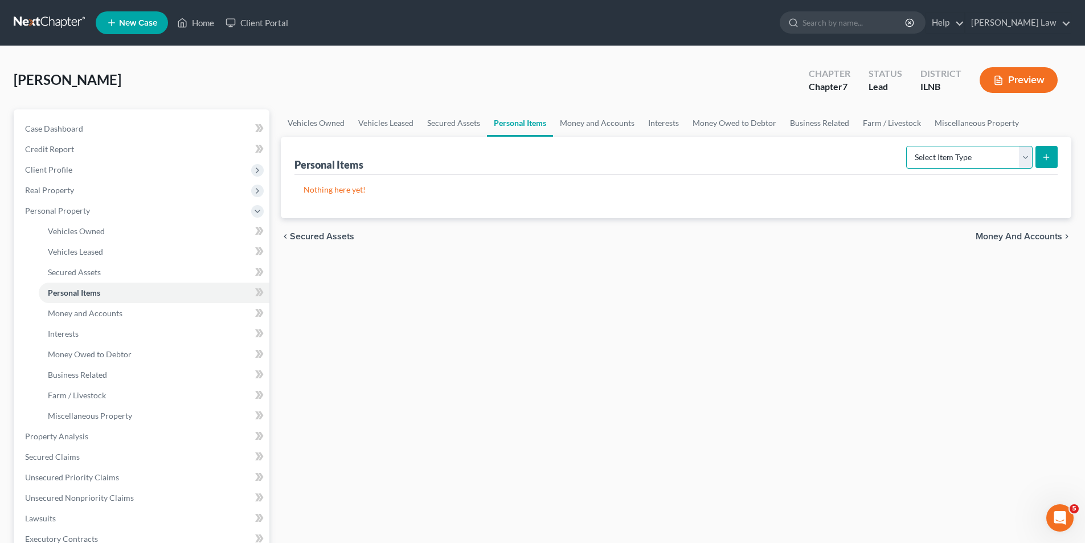
click at [1026, 158] on select "Select Item Type Clothing Collectibles Of Value Electronics Firearms Household …" at bounding box center [969, 157] width 126 height 23
click at [907, 146] on select "Select Item Type Clothing Collectibles Of Value Electronics Firearms Household …" at bounding box center [969, 157] width 126 height 23
click at [1043, 161] on icon "submit" at bounding box center [1045, 157] width 9 height 9
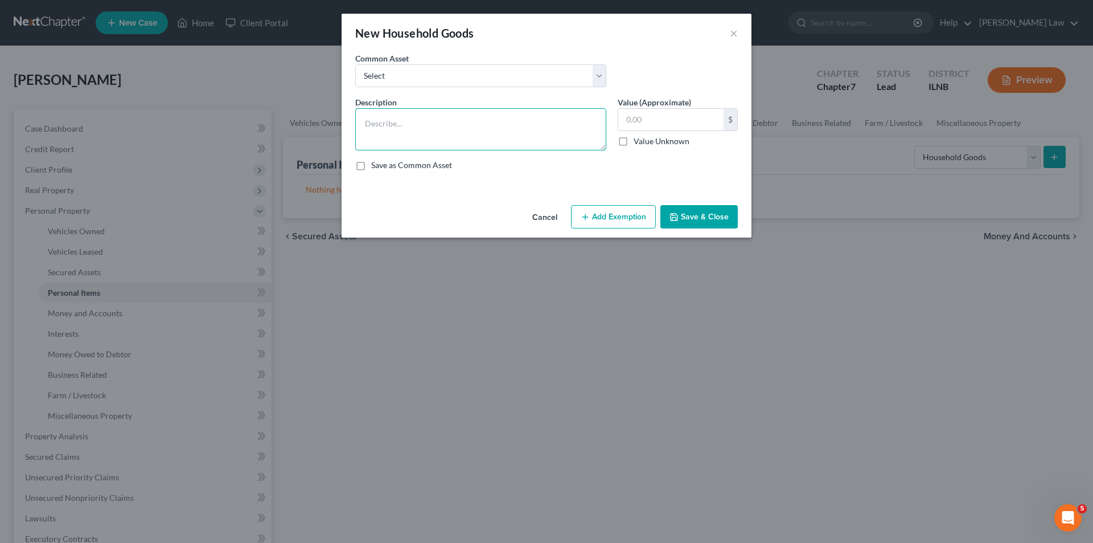
click at [373, 116] on textarea at bounding box center [480, 129] width 251 height 42
click at [732, 32] on button "×" at bounding box center [734, 33] width 8 height 14
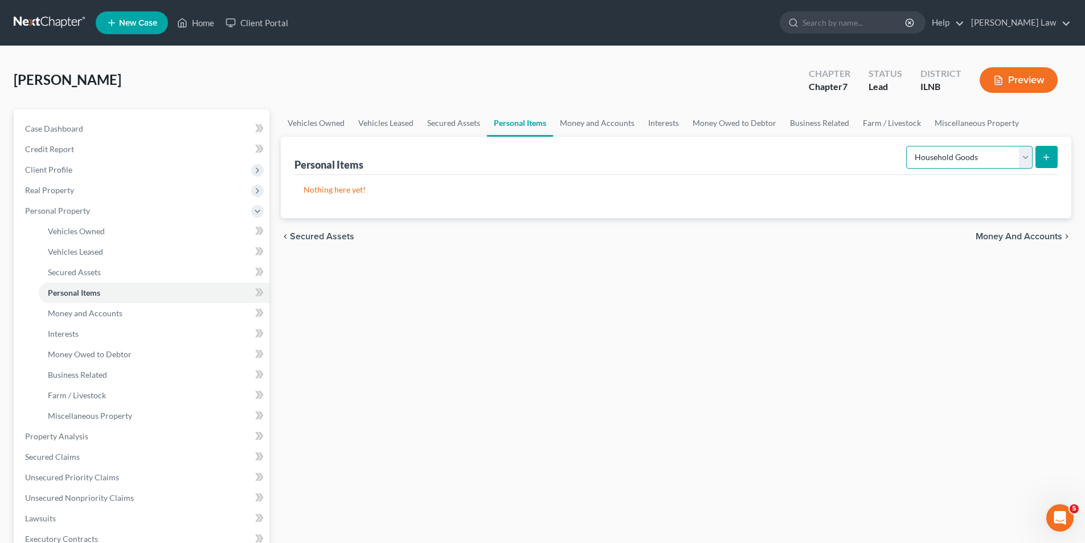
click at [1028, 155] on select "Select Item Type Clothing Collectibles Of Value Electronics Firearms Household …" at bounding box center [969, 157] width 126 height 23
select select "clothing"
click at [907, 146] on select "Select Item Type Clothing Collectibles Of Value Electronics Firearms Household …" at bounding box center [969, 157] width 126 height 23
click at [1049, 157] on icon "submit" at bounding box center [1045, 157] width 9 height 9
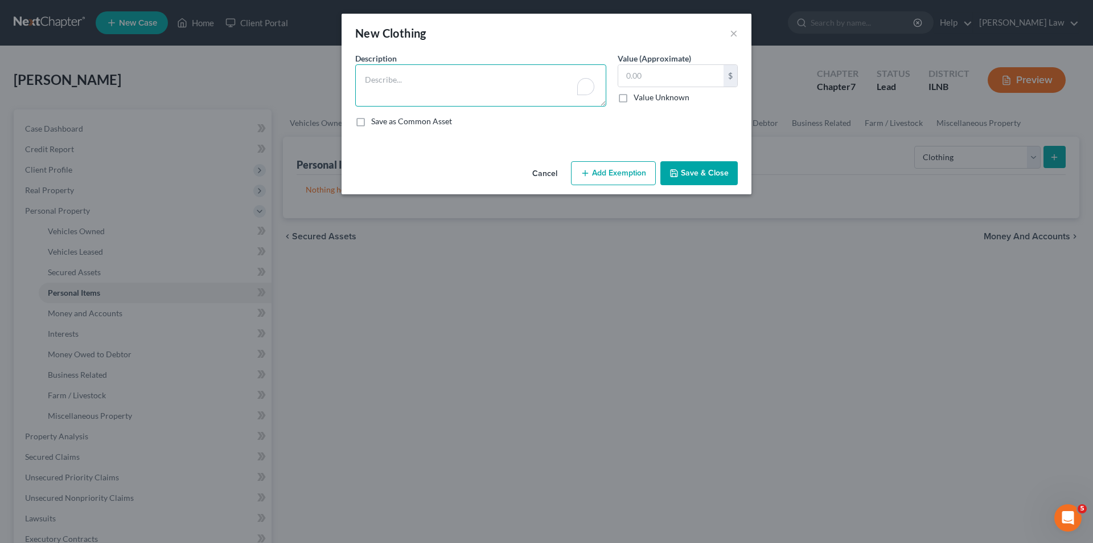
click at [397, 86] on textarea "To enrich screen reader interactions, please activate Accessibility in Grammarl…" at bounding box center [480, 85] width 251 height 42
type textarea "Debtor clothing, shoes, coats"
type input "300.00"
click at [632, 174] on button "Add Exemption" at bounding box center [613, 173] width 85 height 24
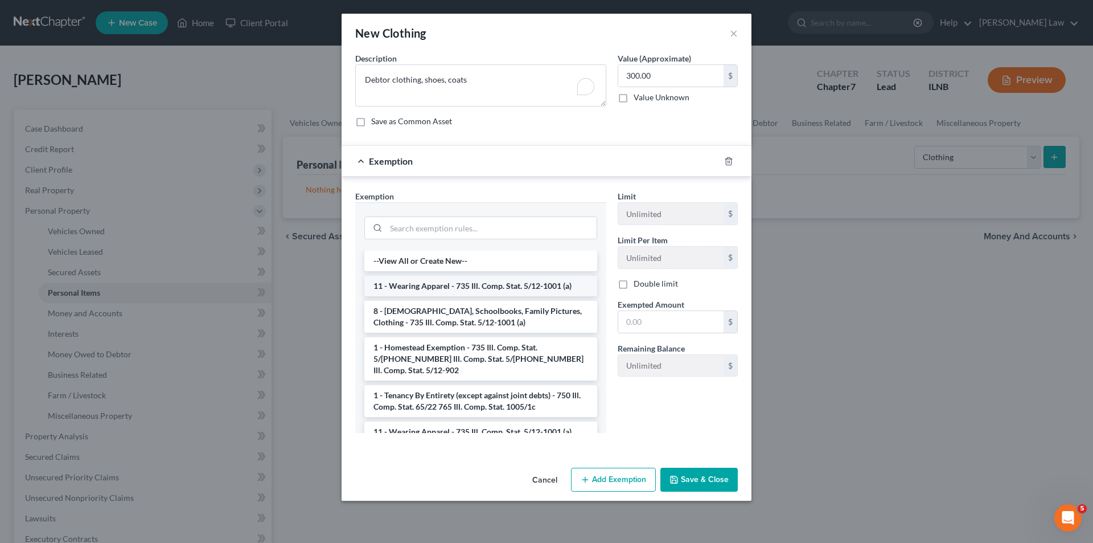
click at [451, 281] on li "11 - Wearing Apparel - 735 Ill. Comp. Stat. 5/12-1001 (a)" at bounding box center [480, 286] width 233 height 20
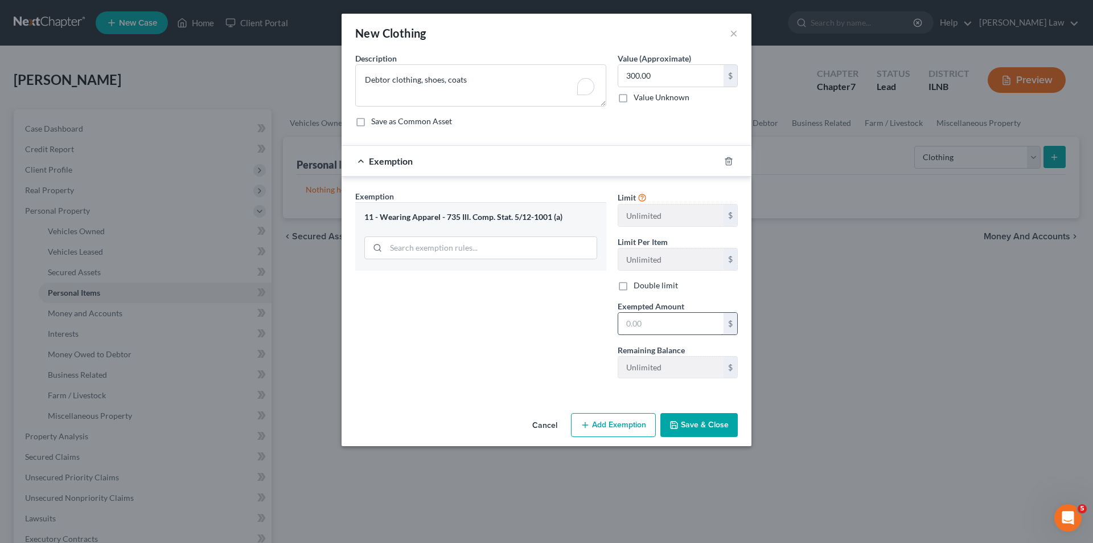
click at [696, 323] on input "text" at bounding box center [670, 324] width 105 height 22
type input "300.00"
click at [629, 80] on input "300.00" at bounding box center [670, 76] width 105 height 22
type input "350.00"
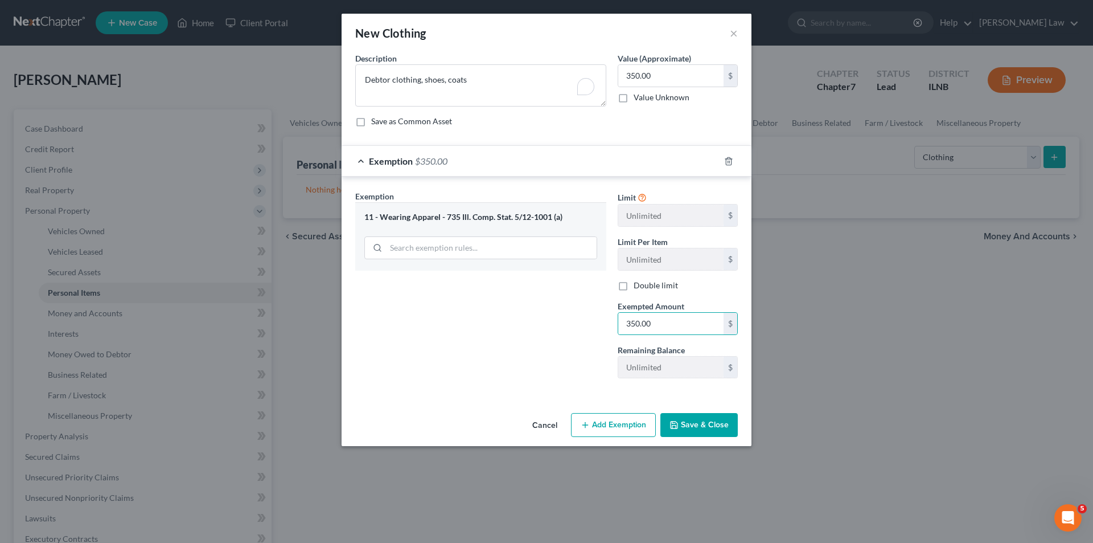
click at [712, 426] on button "Save & Close" at bounding box center [698, 425] width 77 height 24
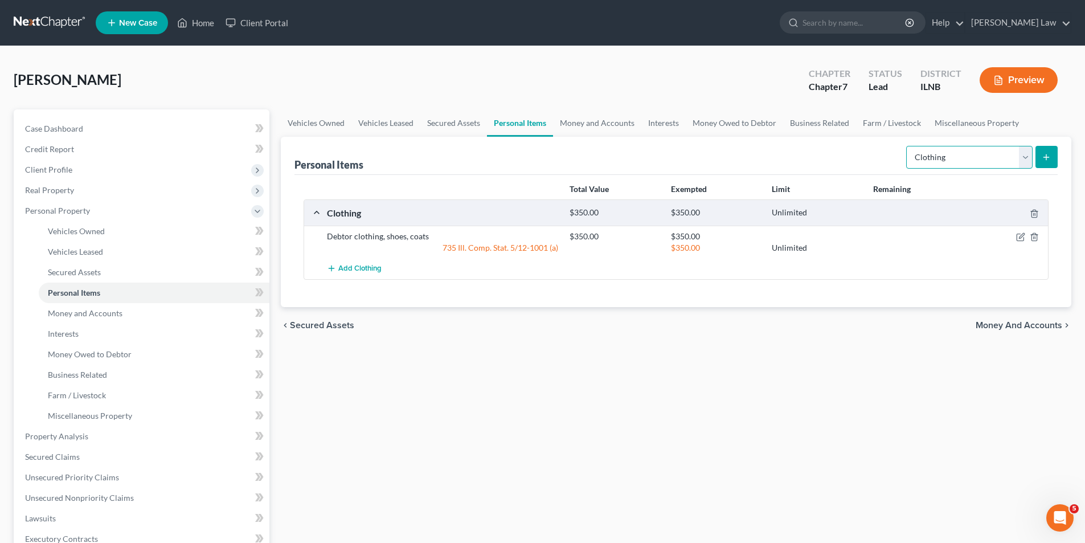
click at [1026, 151] on select "Select Item Type Clothing Collectibles Of Value Electronics Firearms Household …" at bounding box center [969, 157] width 126 height 23
select select "pets"
click at [907, 146] on select "Select Item Type Clothing Collectibles Of Value Electronics Firearms Household …" at bounding box center [969, 157] width 126 height 23
click at [1043, 163] on button "submit" at bounding box center [1046, 157] width 22 height 22
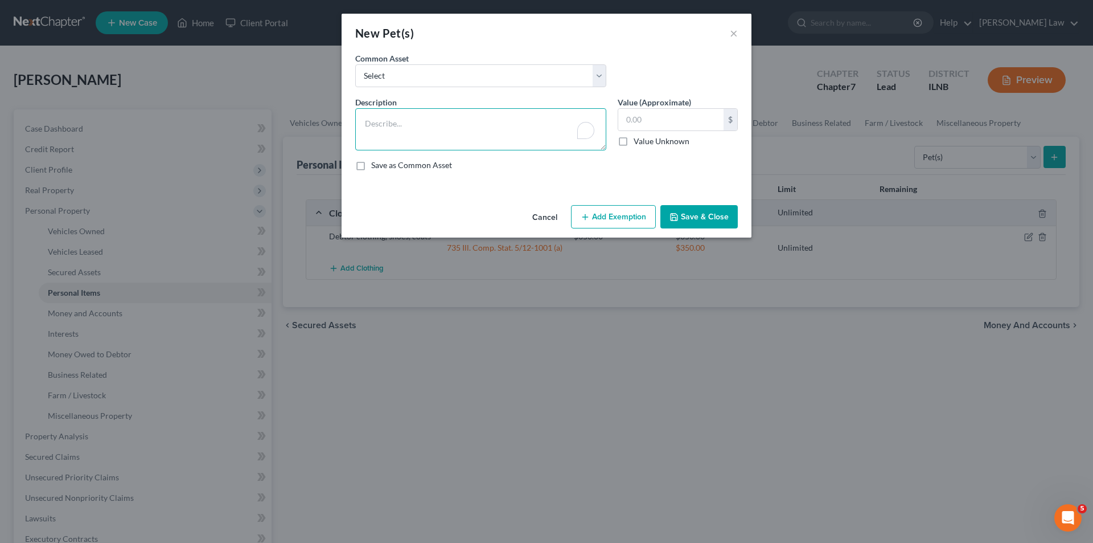
click at [388, 122] on textarea "To enrich screen reader interactions, please activate Accessibility in Grammarl…" at bounding box center [480, 129] width 251 height 42
type textarea "2 housecats"
type input "50.00"
click at [628, 219] on button "Add Exemption" at bounding box center [613, 217] width 85 height 24
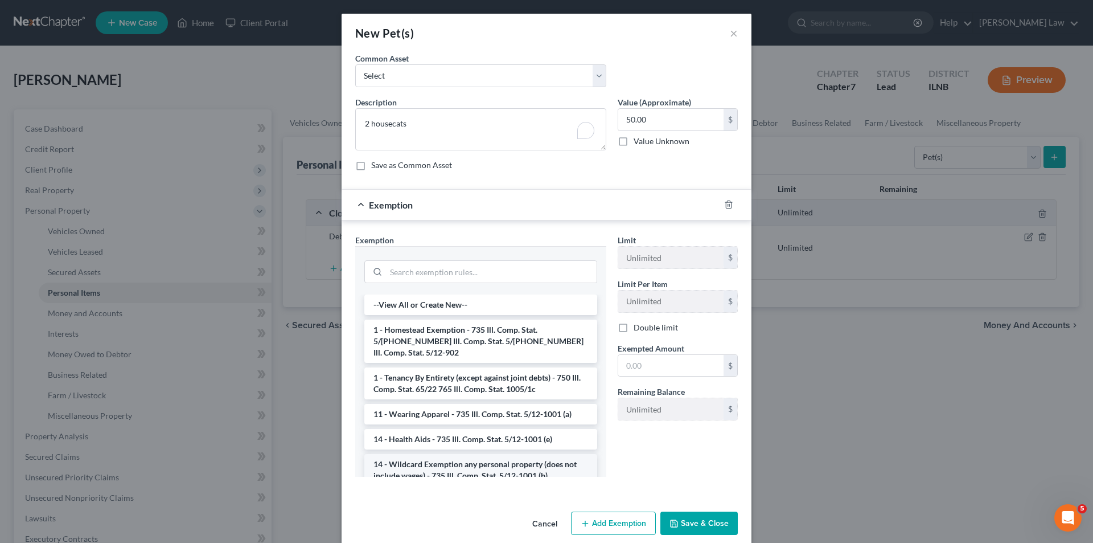
click at [440, 465] on li "14 - Wildcard Exemption any personal property (does not include wages) - 735 Il…" at bounding box center [480, 470] width 233 height 32
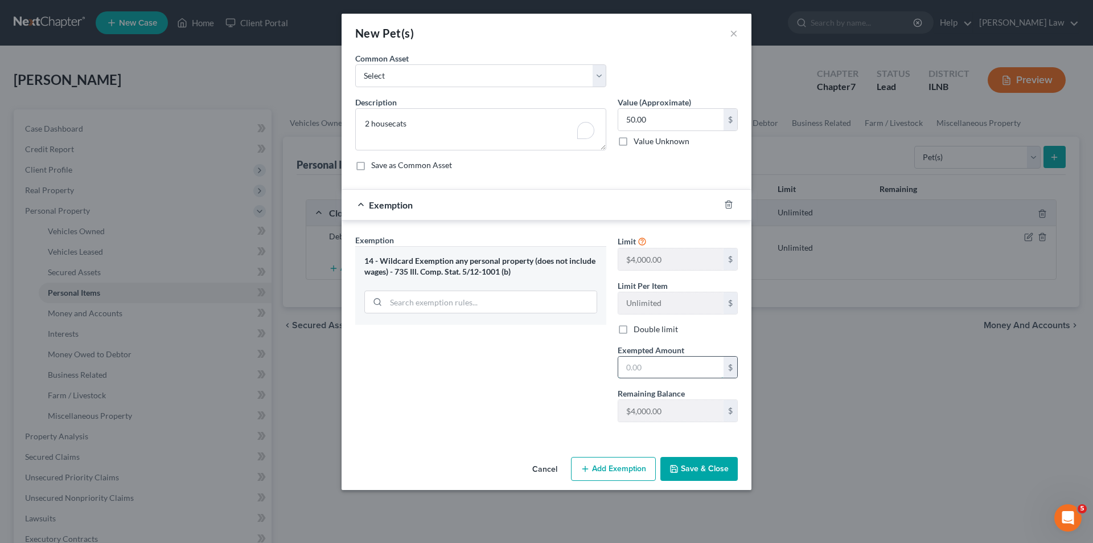
click at [656, 367] on input "text" at bounding box center [670, 367] width 105 height 22
type input "50.00"
click at [703, 473] on button "Save & Close" at bounding box center [698, 469] width 77 height 24
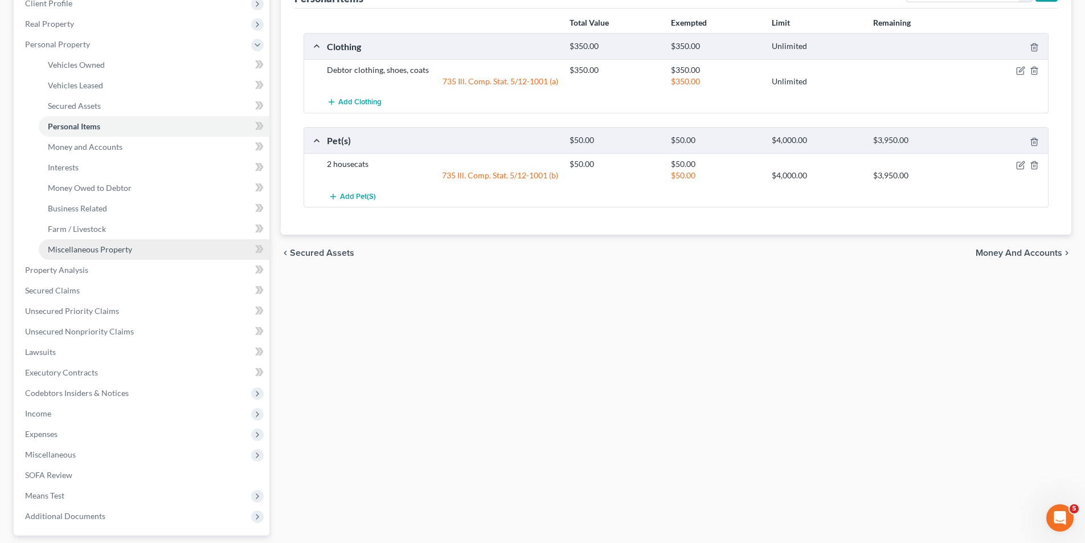
scroll to position [228, 0]
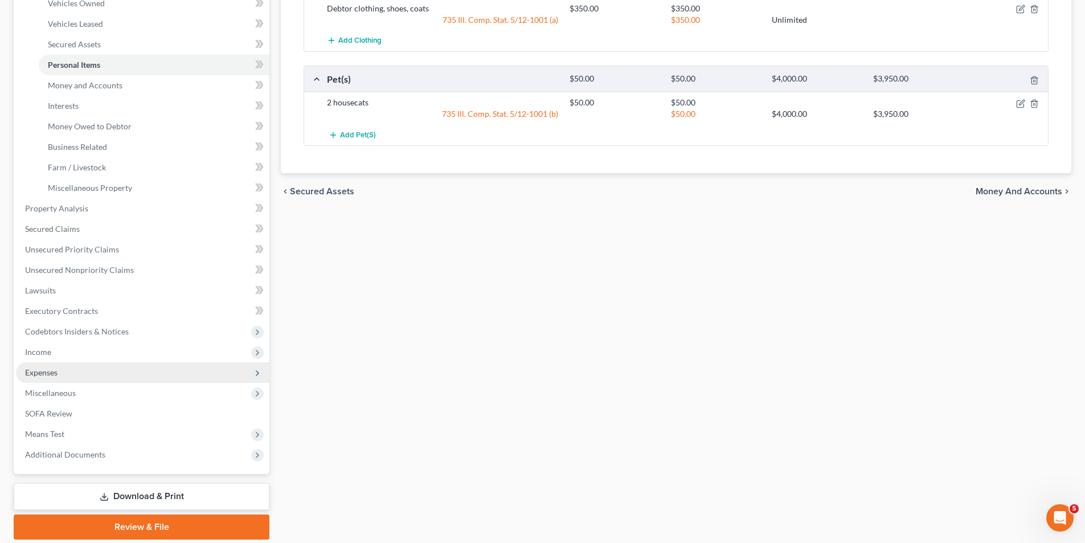
click at [66, 367] on span "Expenses" at bounding box center [142, 372] width 253 height 20
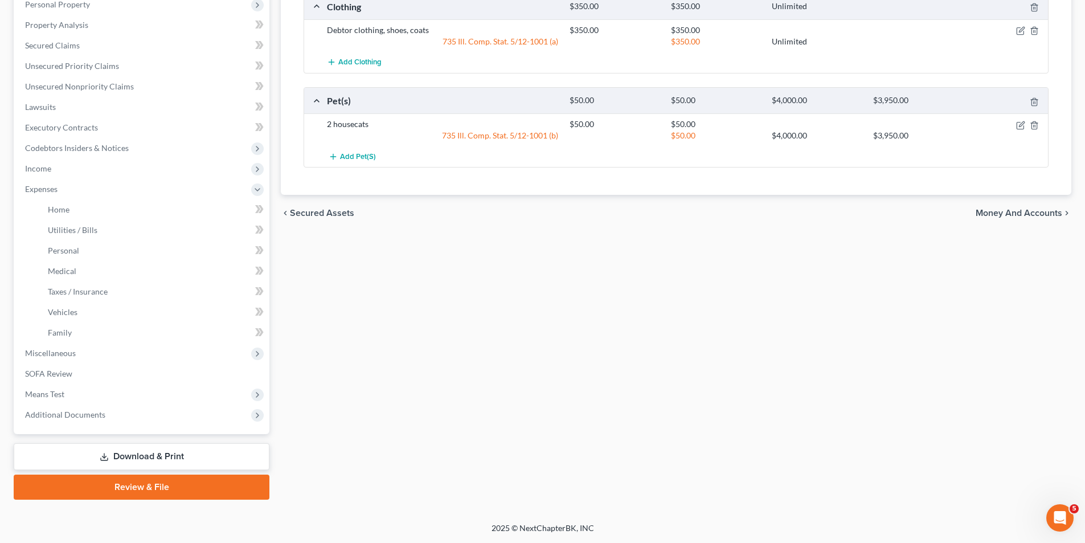
scroll to position [206, 0]
click at [75, 249] on span "Personal" at bounding box center [63, 250] width 31 height 10
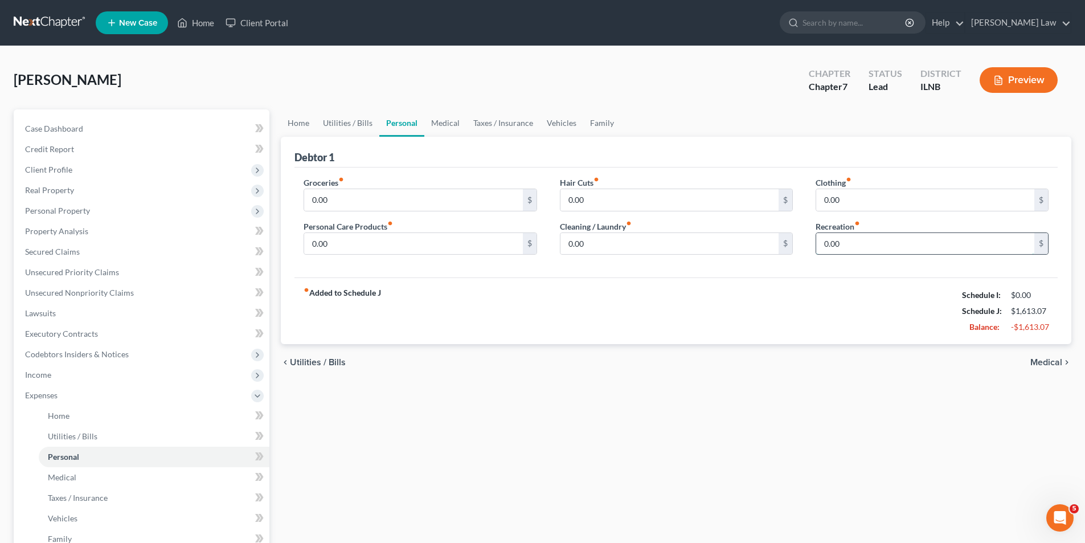
click at [845, 243] on input "0.00" at bounding box center [925, 244] width 218 height 22
click at [355, 124] on link "Utilities / Bills" at bounding box center [347, 122] width 63 height 27
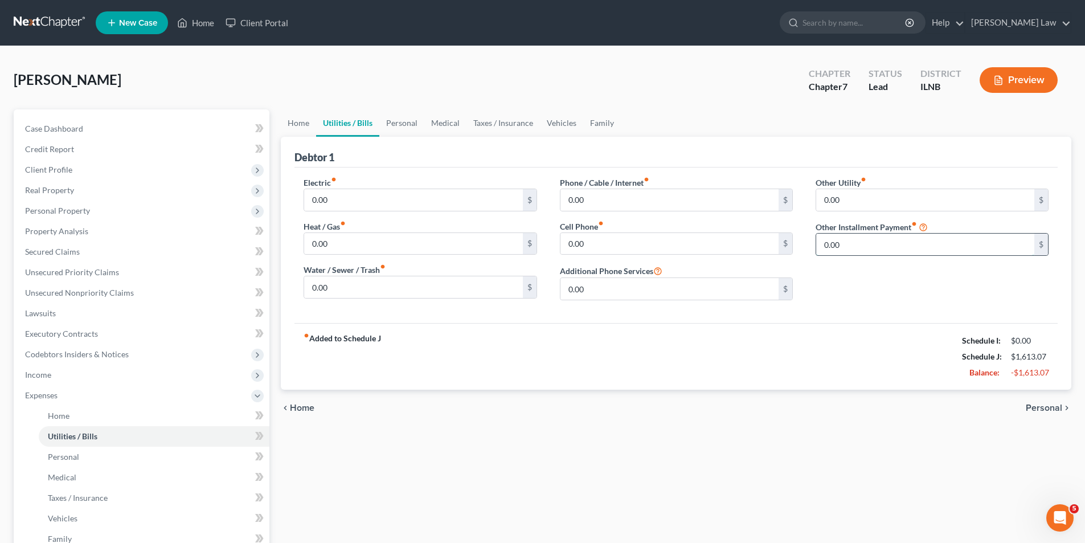
click at [857, 245] on input "0.00" at bounding box center [925, 244] width 218 height 22
type input "6"
type input "30.00"
click at [855, 280] on input "text" at bounding box center [932, 276] width 232 height 22
type input "$"
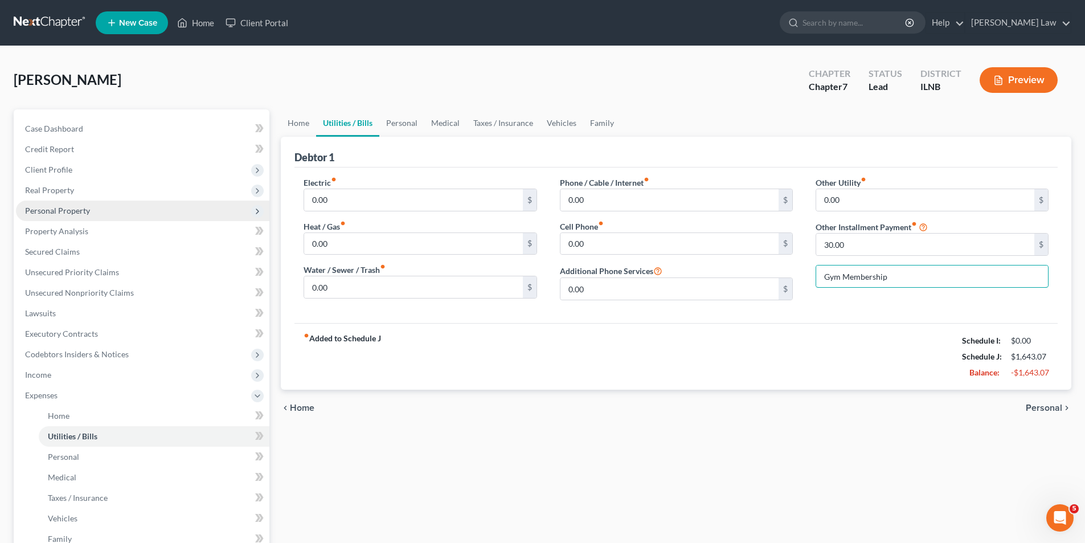
type input "Gym Membership"
click at [69, 210] on span "Personal Property" at bounding box center [57, 211] width 65 height 10
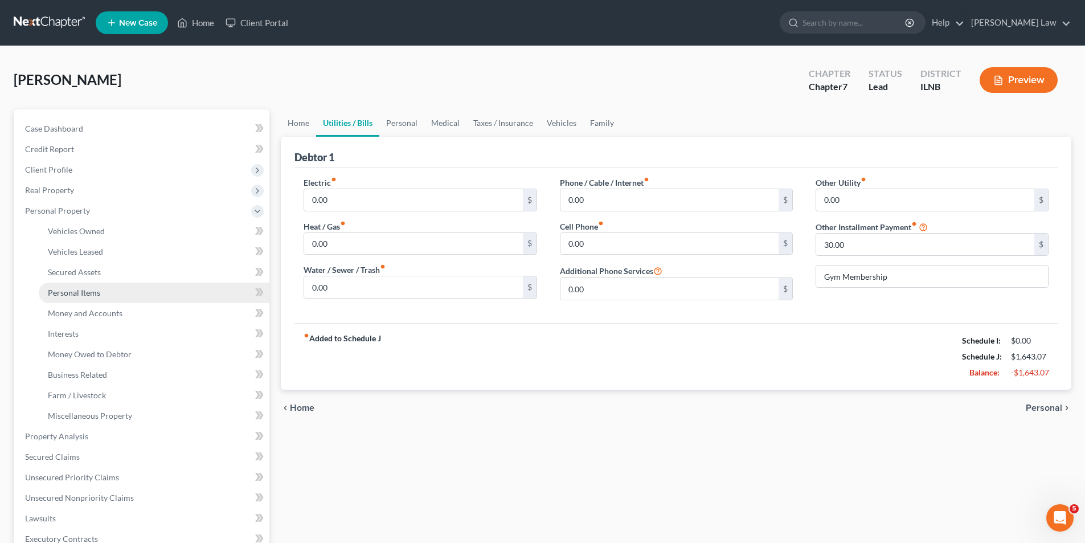
click at [79, 294] on span "Personal Items" at bounding box center [74, 293] width 52 height 10
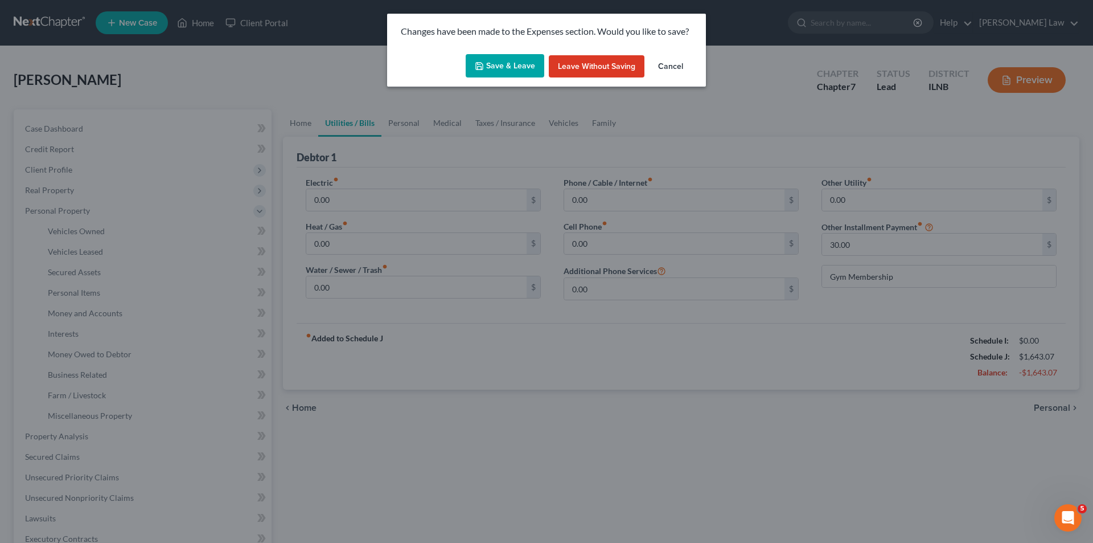
click at [514, 66] on button "Save & Leave" at bounding box center [505, 66] width 79 height 24
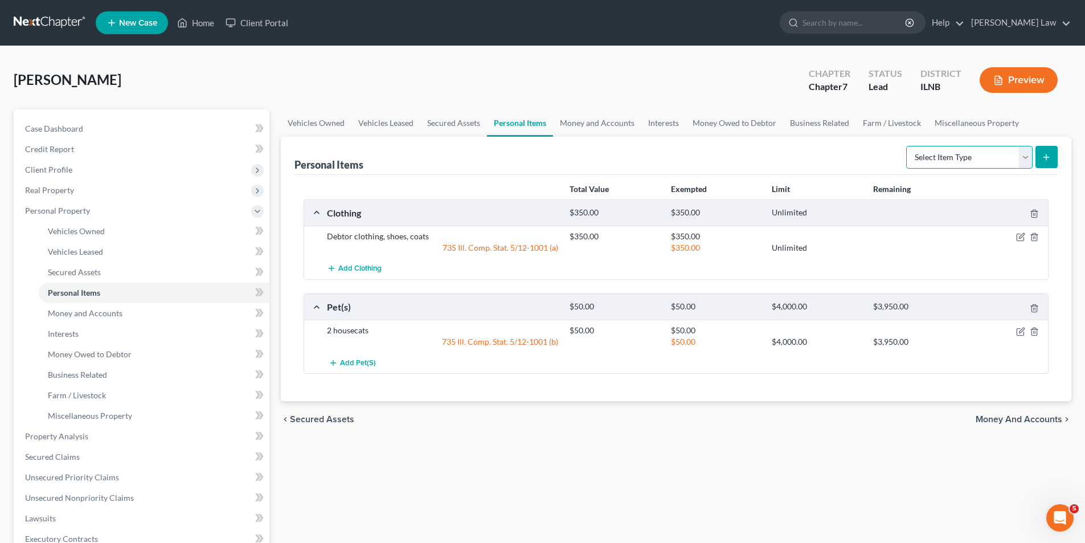
click at [1021, 161] on select "Select Item Type Clothing Collectibles Of Value Electronics Firearms Household …" at bounding box center [969, 157] width 126 height 23
select select "household_goods"
click at [907, 146] on select "Select Item Type Clothing Collectibles Of Value Electronics Firearms Household …" at bounding box center [969, 157] width 126 height 23
click at [1049, 153] on icon "submit" at bounding box center [1045, 157] width 9 height 9
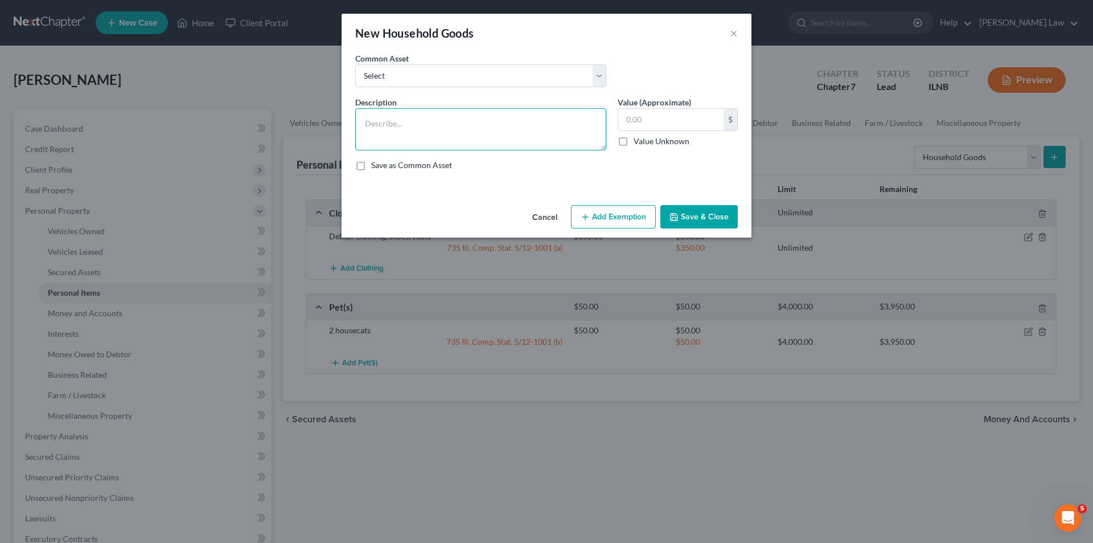
click at [404, 116] on textarea at bounding box center [480, 129] width 251 height 42
type textarea "Gas grill, cookware, flatware, drinkware, kitchen utensils, linens, bedding, cl…"
click at [695, 216] on button "Save & Close" at bounding box center [698, 217] width 77 height 24
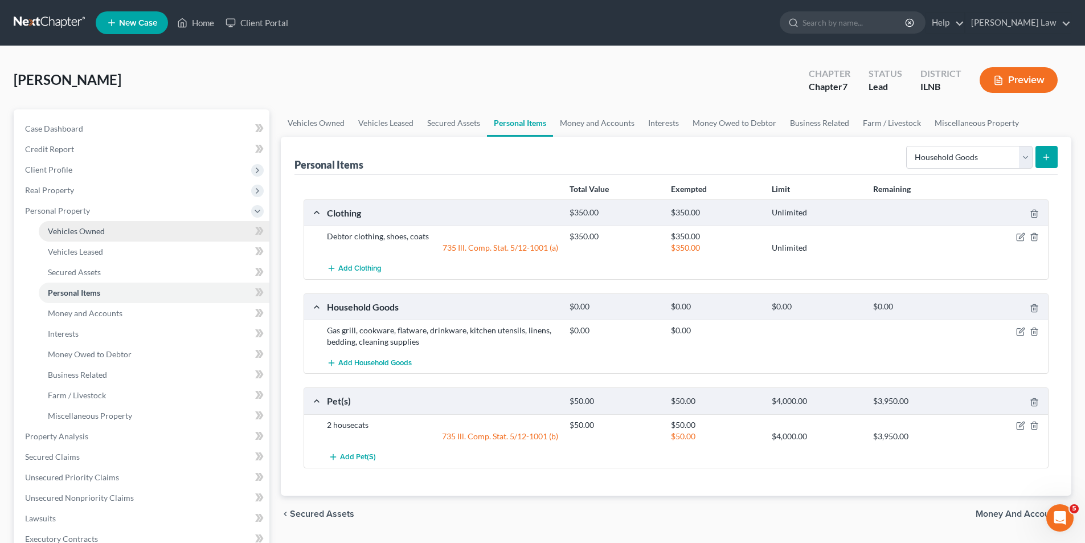
click at [79, 229] on span "Vehicles Owned" at bounding box center [76, 231] width 57 height 10
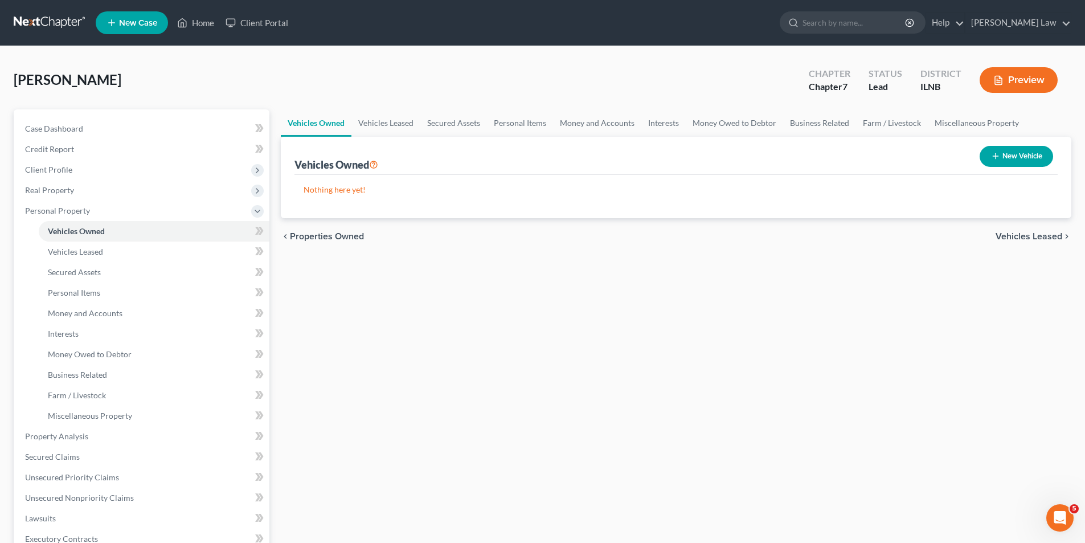
click at [1033, 156] on button "New Vehicle" at bounding box center [1015, 156] width 73 height 21
select select "0"
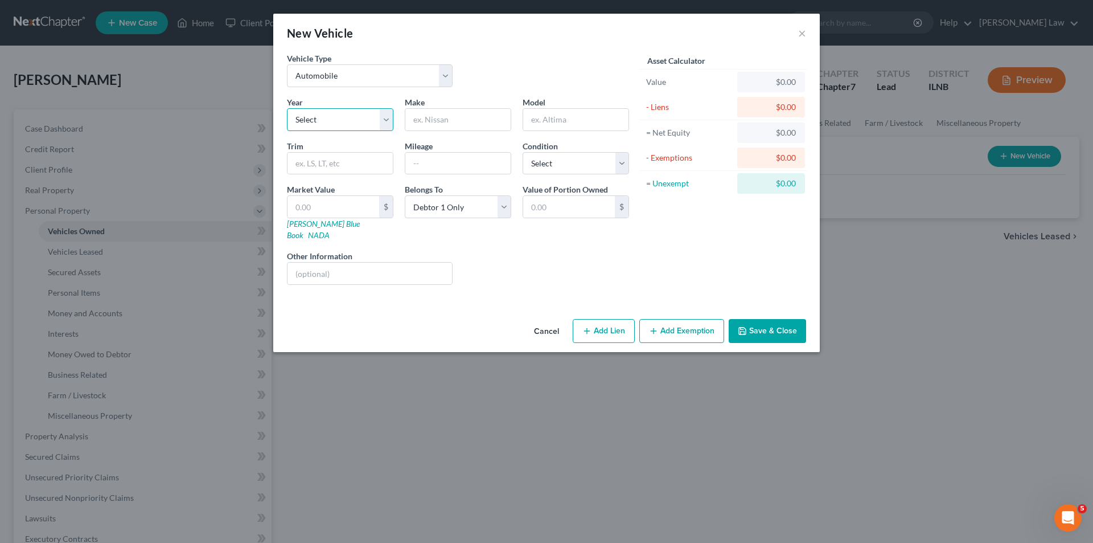
click at [321, 120] on select "Select 2026 2025 2024 2023 2022 2021 2020 2019 2018 2017 2016 2015 2014 2013 20…" at bounding box center [340, 119] width 106 height 23
select select "13"
click at [287, 108] on select "Select 2026 2025 2024 2023 2022 2021 2020 2019 2018 2017 2016 2015 2014 2013 20…" at bounding box center [340, 119] width 106 height 23
click at [435, 122] on input "text" at bounding box center [457, 120] width 105 height 22
type input "Chevy"
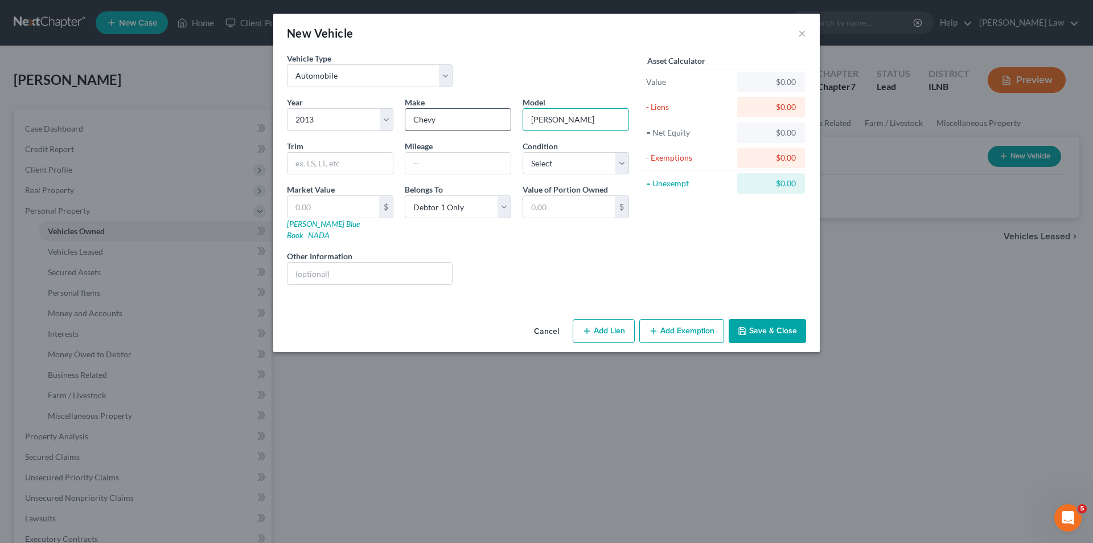
type input "[PERSON_NAME]"
type input "LTZ"
type input "184000"
click at [615, 165] on select "Select Excellent Very Good Good Fair Poor" at bounding box center [576, 163] width 106 height 23
select select "3"
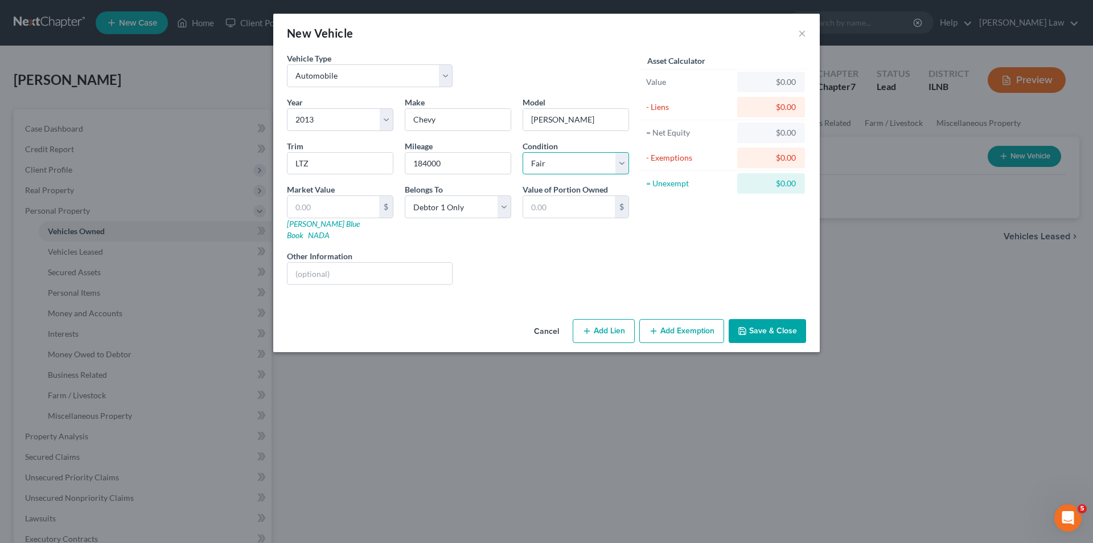
click at [523, 152] on select "Select Excellent Very Good Good Fair Poor" at bounding box center [576, 163] width 106 height 23
click at [343, 206] on input "text" at bounding box center [334, 207] width 92 height 22
type input "2"
type input "2.00"
type input "23"
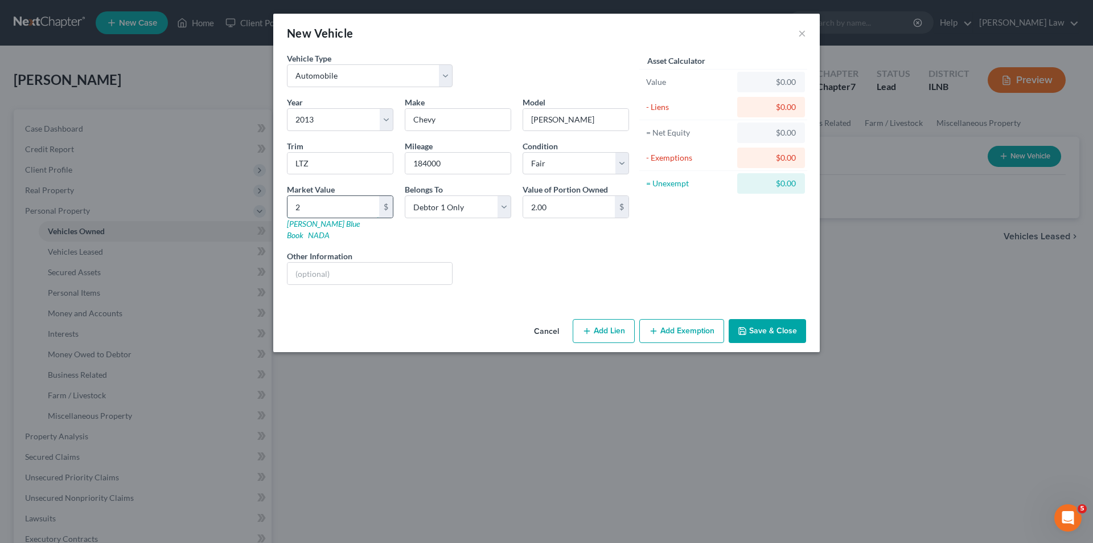
type input "23.00"
type input "234"
type input "234.00"
type input "2347"
type input "2,347.00"
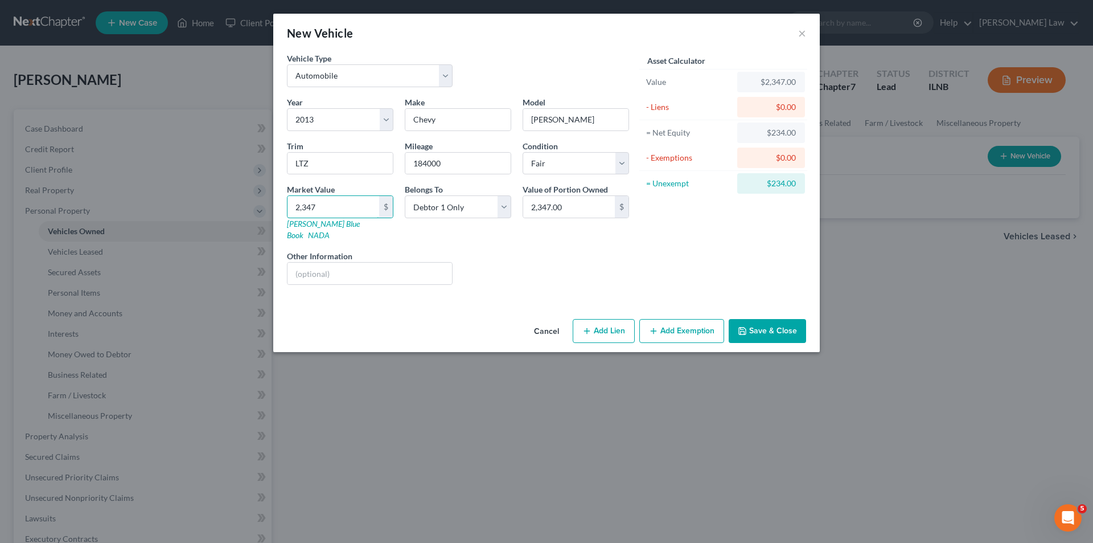
type input "2,347"
click at [705, 321] on button "Add Exemption" at bounding box center [681, 331] width 85 height 24
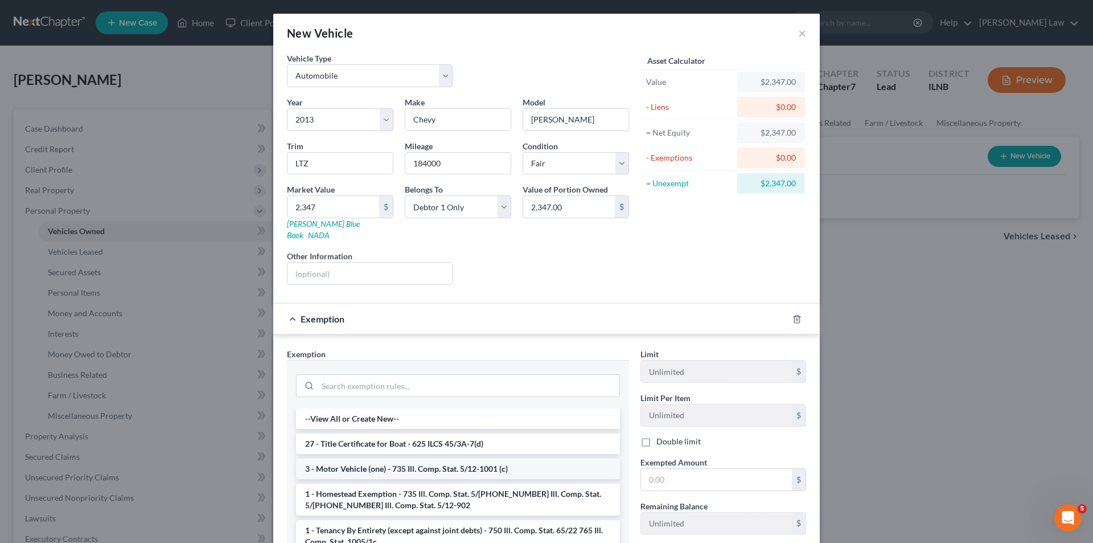
click at [477, 458] on li "3 - Motor Vehicle (one) - 735 Ill. Comp. Stat. 5/12-1001 (c)" at bounding box center [458, 468] width 324 height 20
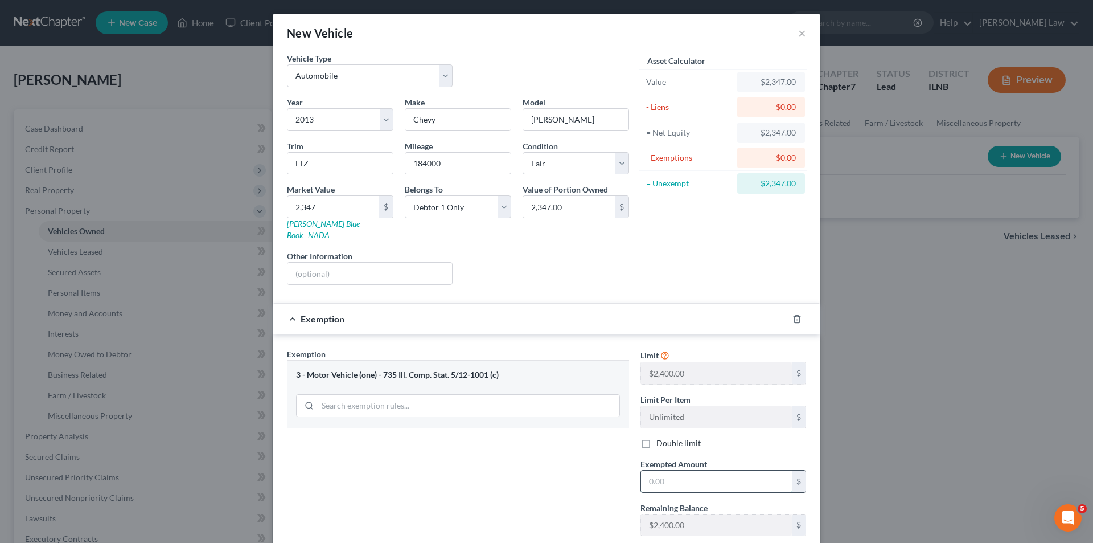
click at [679, 470] on input "text" at bounding box center [716, 481] width 151 height 22
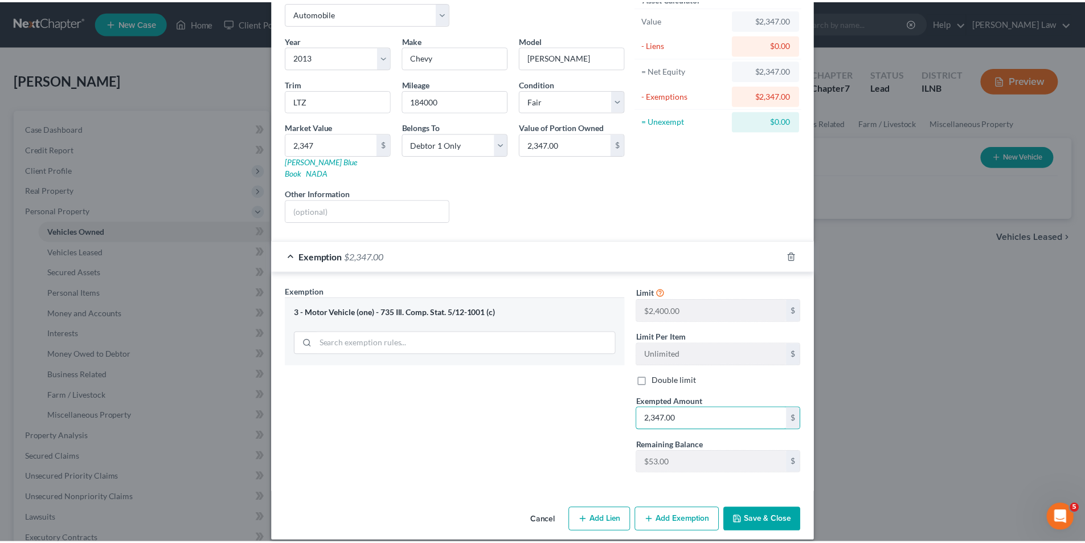
scroll to position [63, 0]
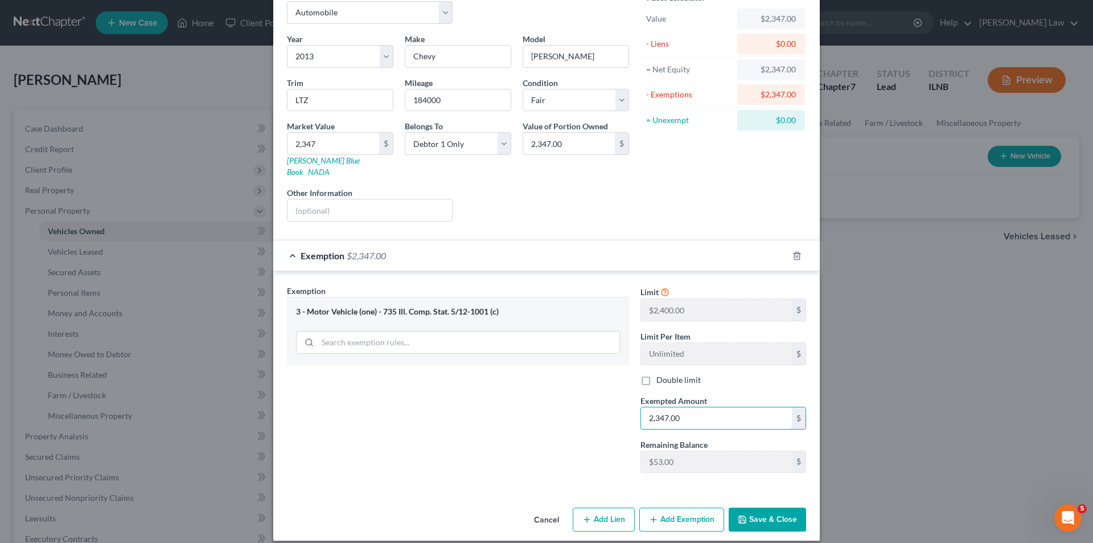
type input "2,347.00"
click at [769, 511] on button "Save & Close" at bounding box center [767, 519] width 77 height 24
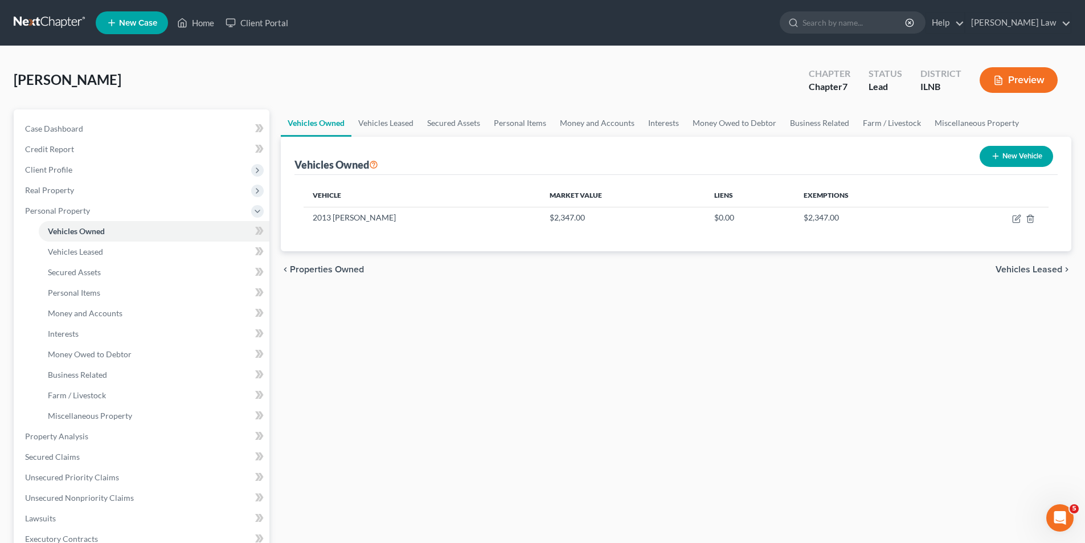
click at [364, 407] on div "Vehicles Owned Vehicles Leased Secured Assets Personal Items Money and Accounts…" at bounding box center [676, 438] width 802 height 658
